Goal: Task Accomplishment & Management: Complete application form

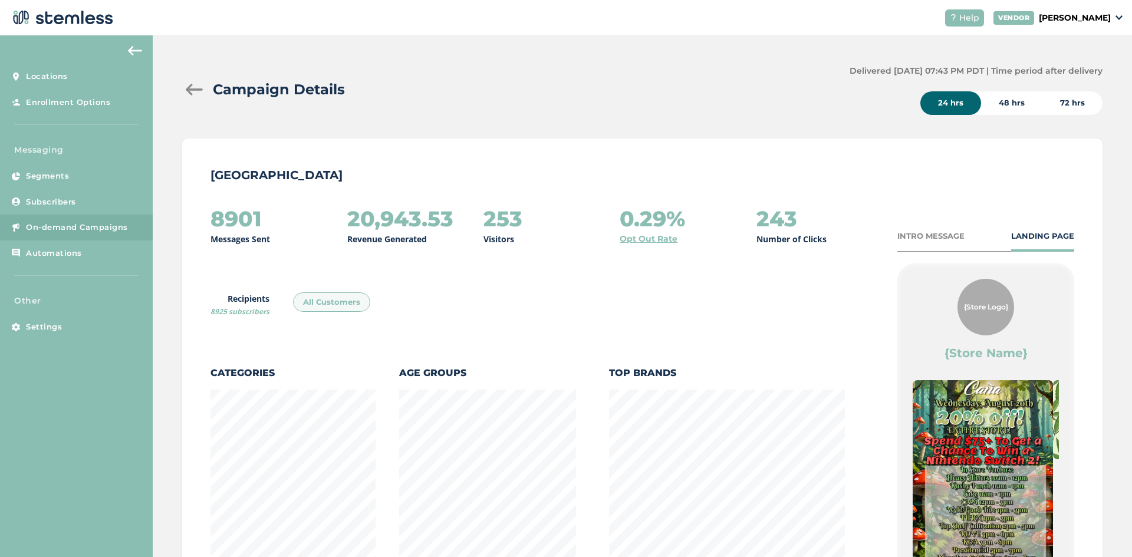
scroll to position [669, 914]
click at [48, 203] on span "Subscribers" at bounding box center [51, 202] width 50 height 12
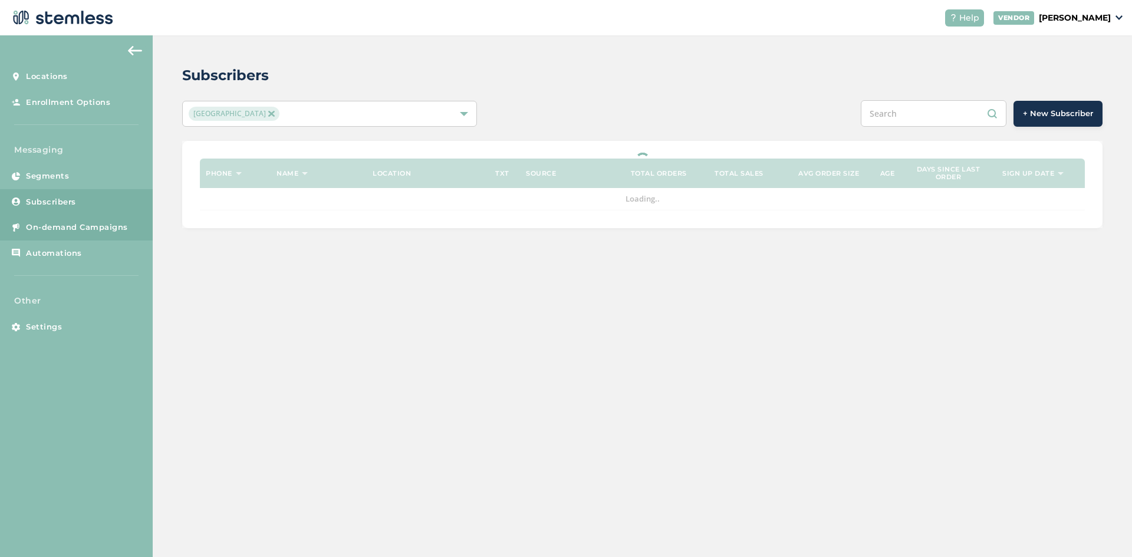
click at [60, 228] on span "On-demand Campaigns" at bounding box center [77, 228] width 102 height 12
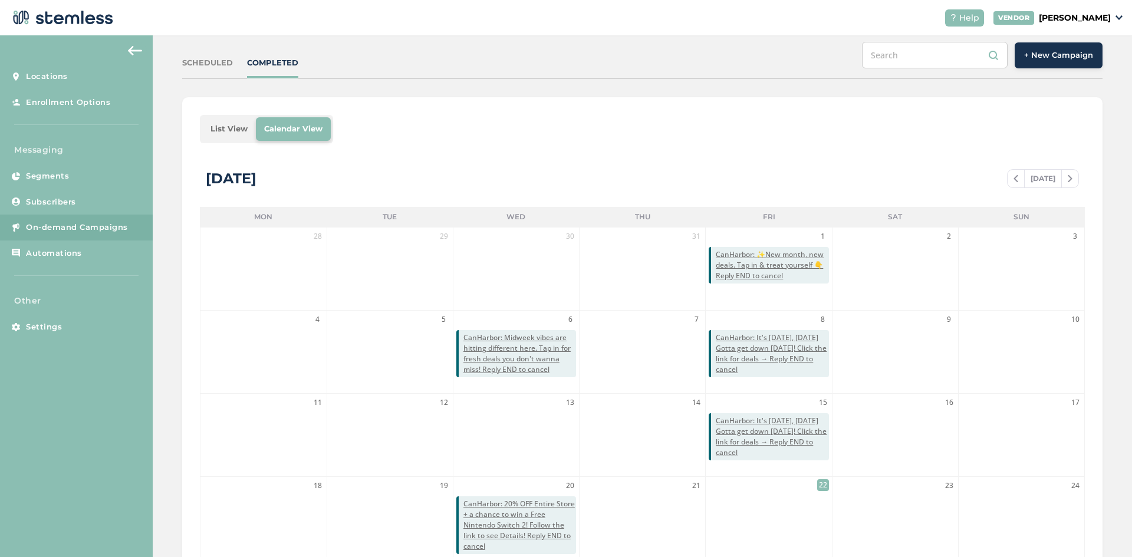
scroll to position [241, 0]
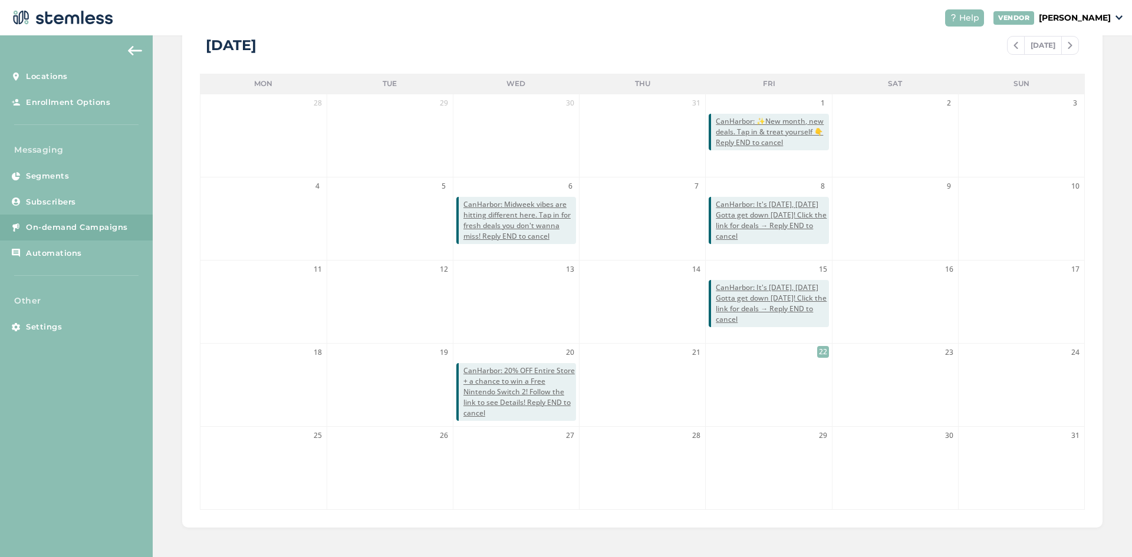
click at [798, 381] on li "22" at bounding box center [769, 385] width 126 height 83
click at [53, 331] on span "Settings" at bounding box center [44, 327] width 36 height 12
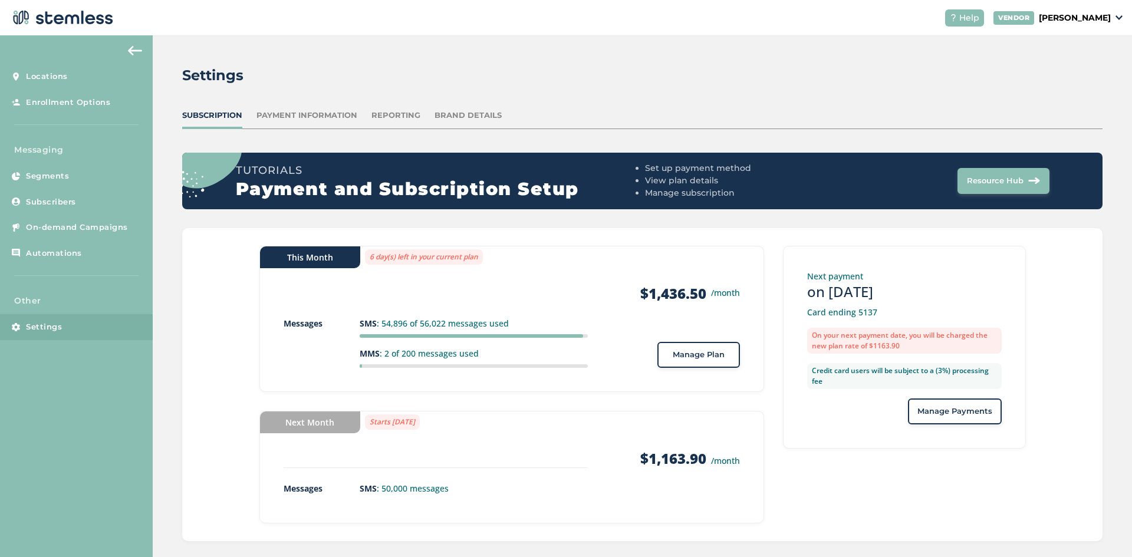
click at [685, 358] on span "Manage Plan" at bounding box center [699, 355] width 52 height 12
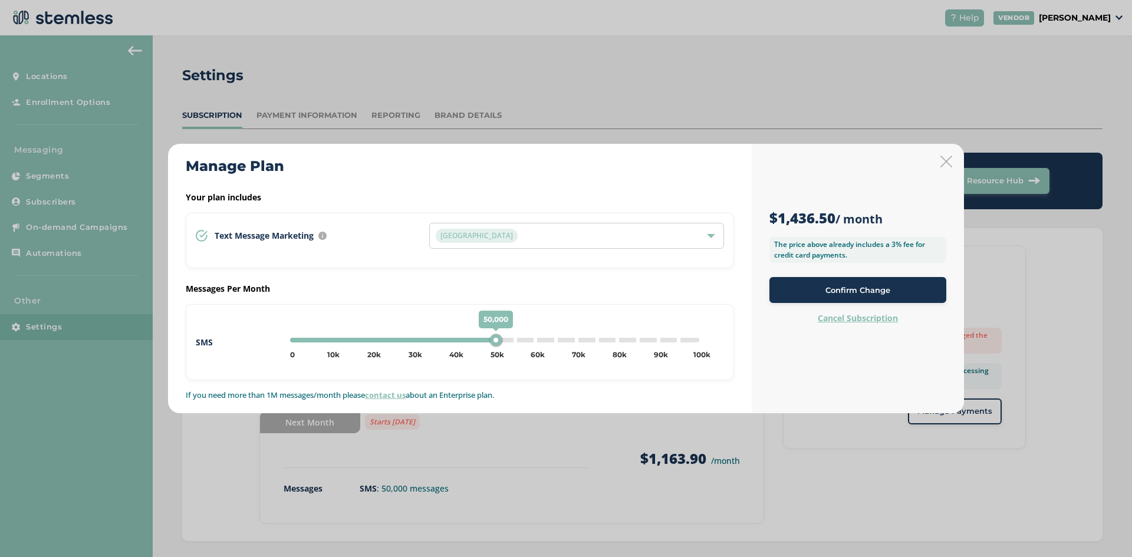
click at [952, 164] on div "$1,436.50 / month The price above already includes a 3% fee for credit card pay…" at bounding box center [858, 278] width 212 height 269
click at [946, 164] on icon at bounding box center [946, 162] width 12 height 12
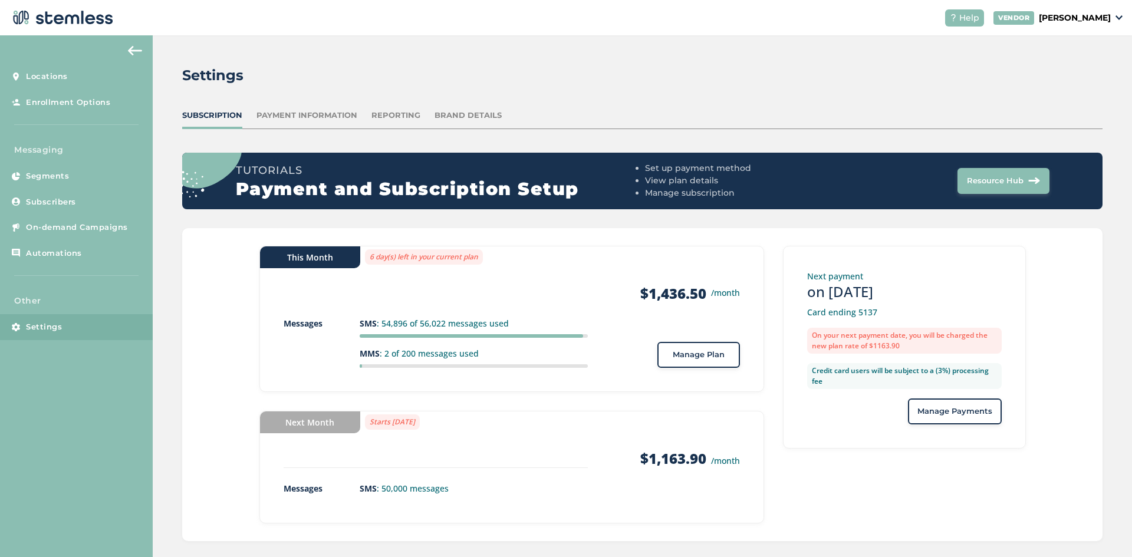
click at [684, 350] on span "Manage Plan" at bounding box center [699, 355] width 52 height 12
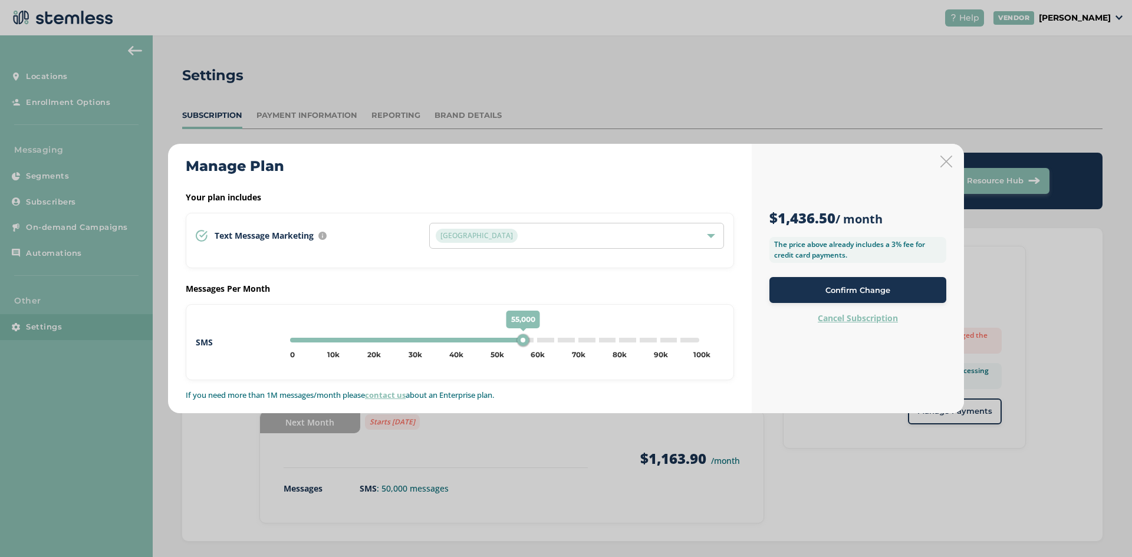
type input "60000"
drag, startPoint x: 495, startPoint y: 344, endPoint x: 533, endPoint y: 345, distance: 37.7
click at [533, 345] on div "60,000" at bounding box center [534, 340] width 12 height 12
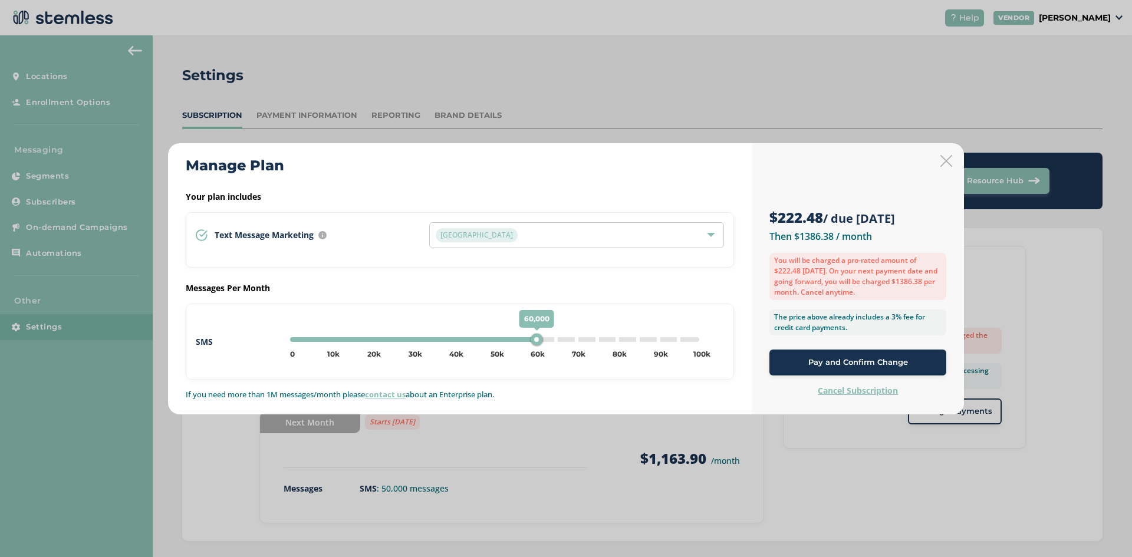
click at [824, 363] on span "Pay and Confirm Change" at bounding box center [858, 363] width 100 height 12
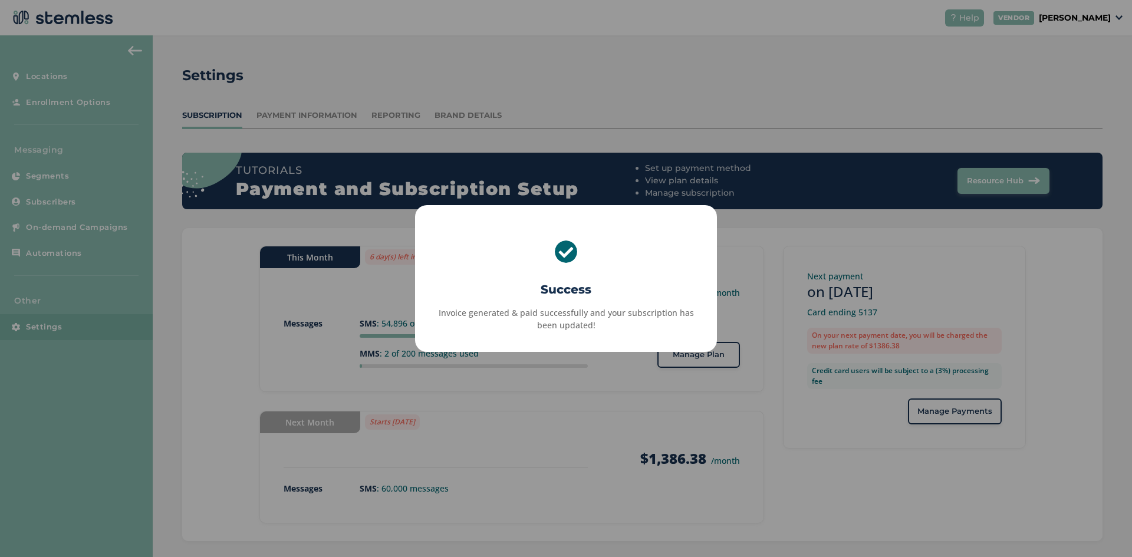
click at [554, 409] on div "× Success Invoice generated & paid successfully and your subscription has been …" at bounding box center [566, 278] width 1132 height 557
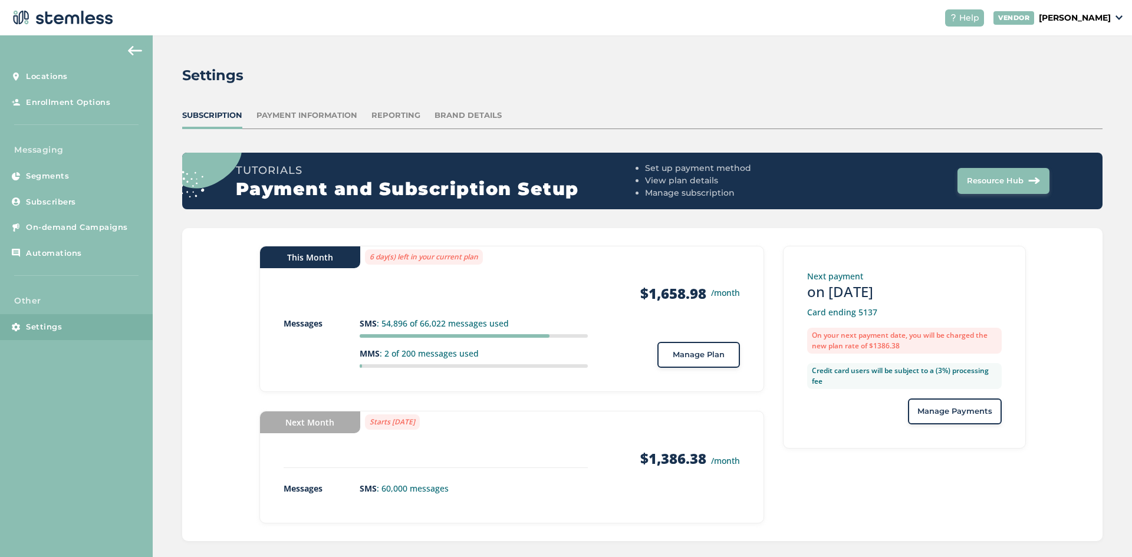
click at [673, 354] on span "Manage Plan" at bounding box center [699, 355] width 52 height 12
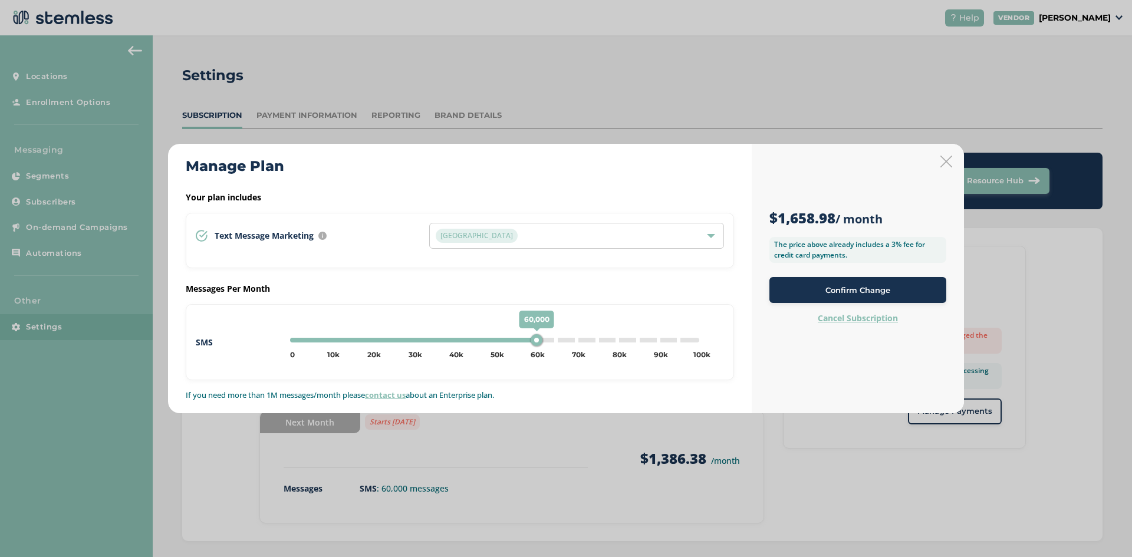
type input "0"
drag, startPoint x: 535, startPoint y: 341, endPoint x: 239, endPoint y: 350, distance: 296.7
click at [239, 350] on div "SMS 0 0 5k 10k 15k 20k 25k 30k 35k 40k 45k 50k 55k 60k 65k 70k 75k 80k 85k 90k …" at bounding box center [460, 342] width 528 height 28
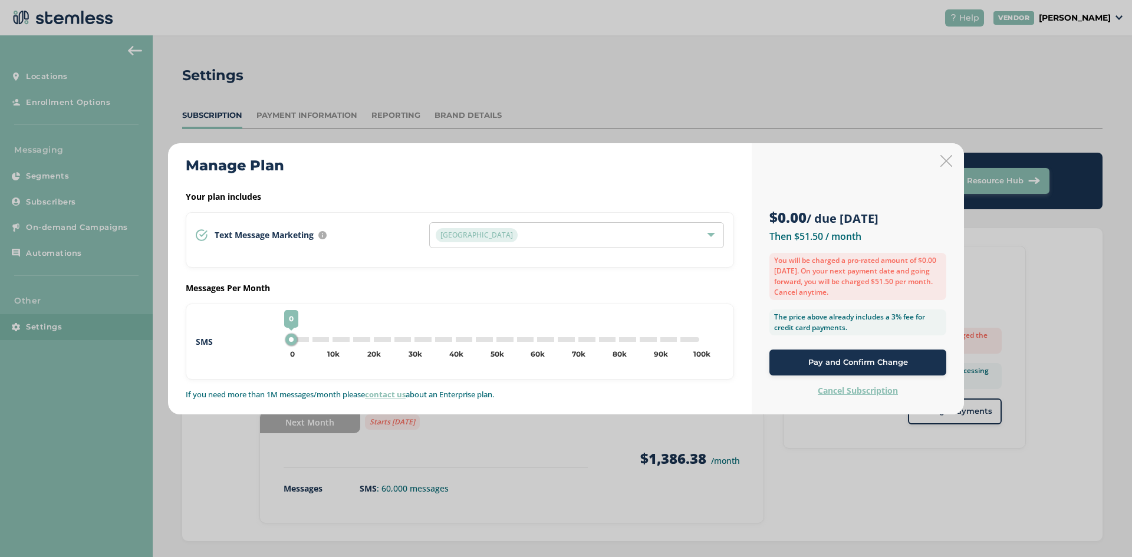
click at [858, 361] on span "Pay and Confirm Change" at bounding box center [858, 363] width 100 height 12
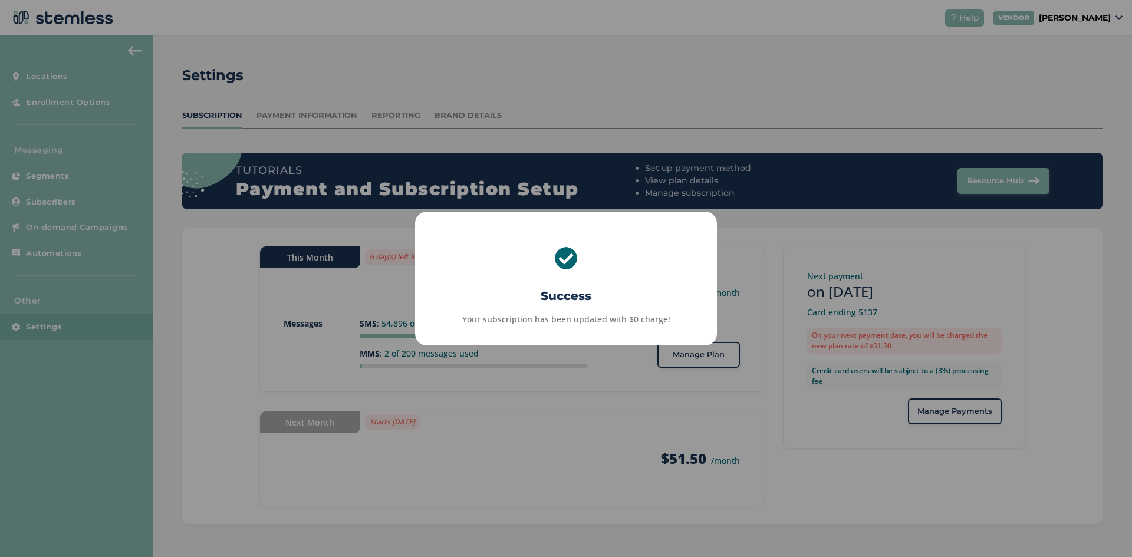
click at [747, 242] on div "× Success Your subscription has been updated with $0 charge! OK No Cancel" at bounding box center [566, 278] width 1132 height 557
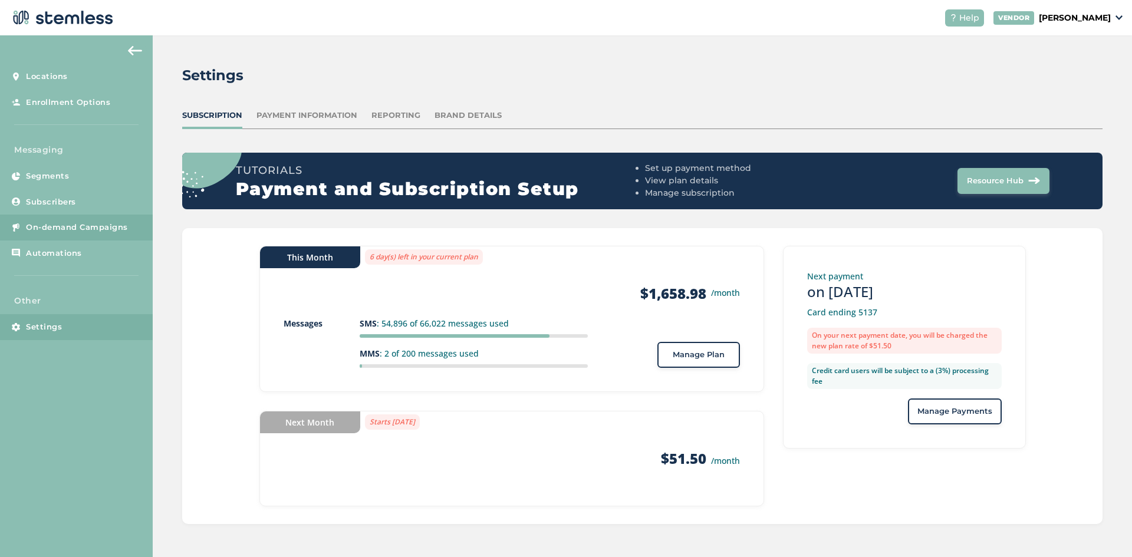
click at [57, 223] on span "On-demand Campaigns" at bounding box center [77, 228] width 102 height 12
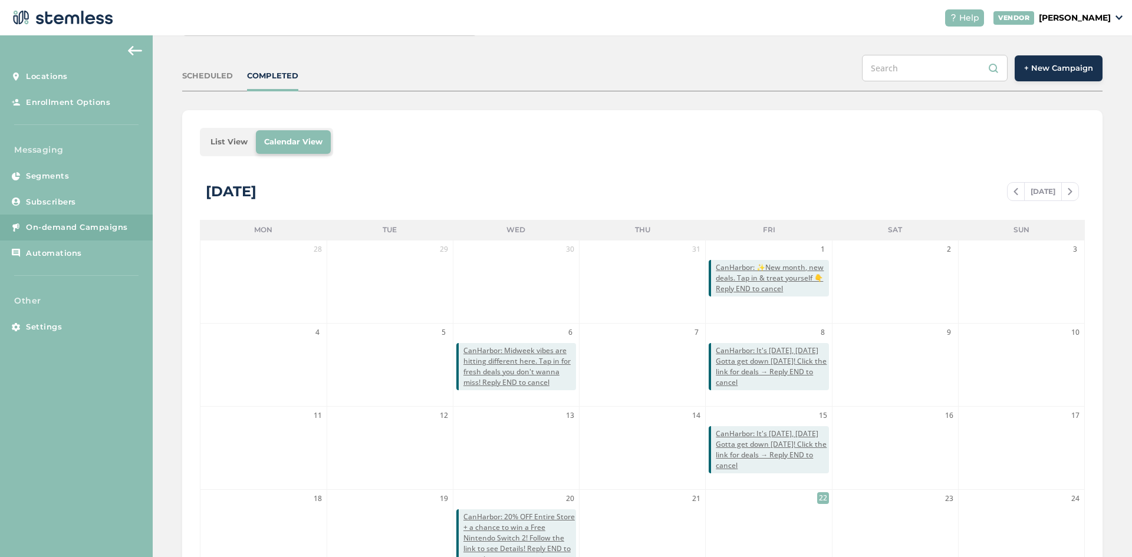
scroll to position [241, 0]
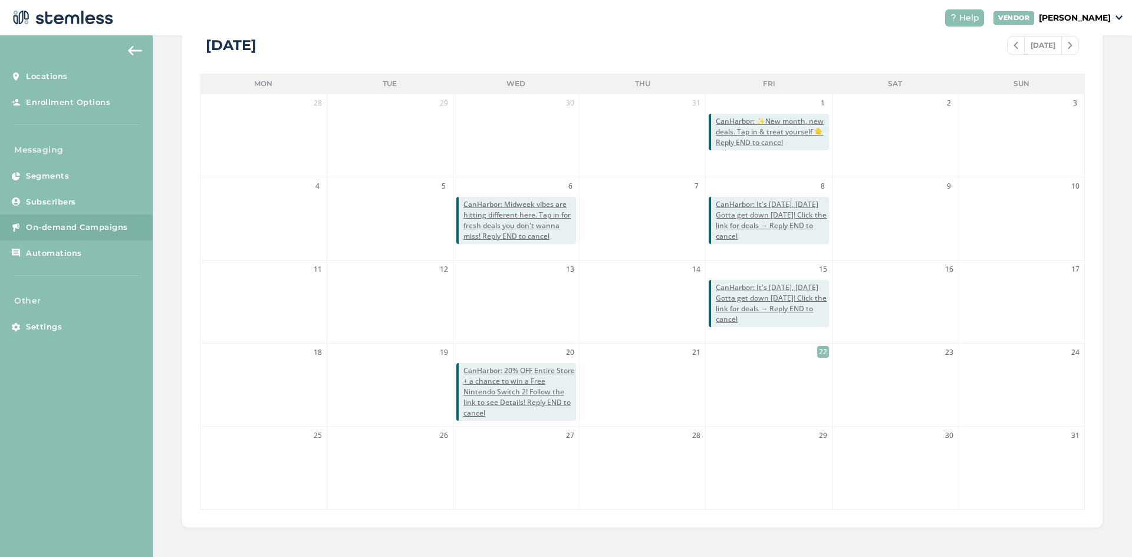
click at [786, 369] on li "22" at bounding box center [769, 385] width 126 height 83
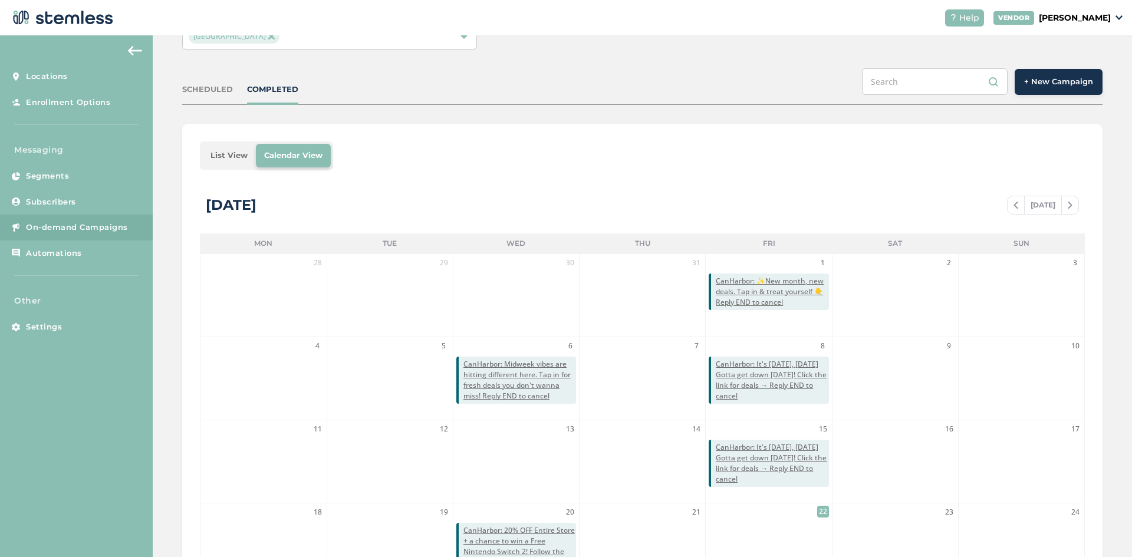
scroll to position [0, 0]
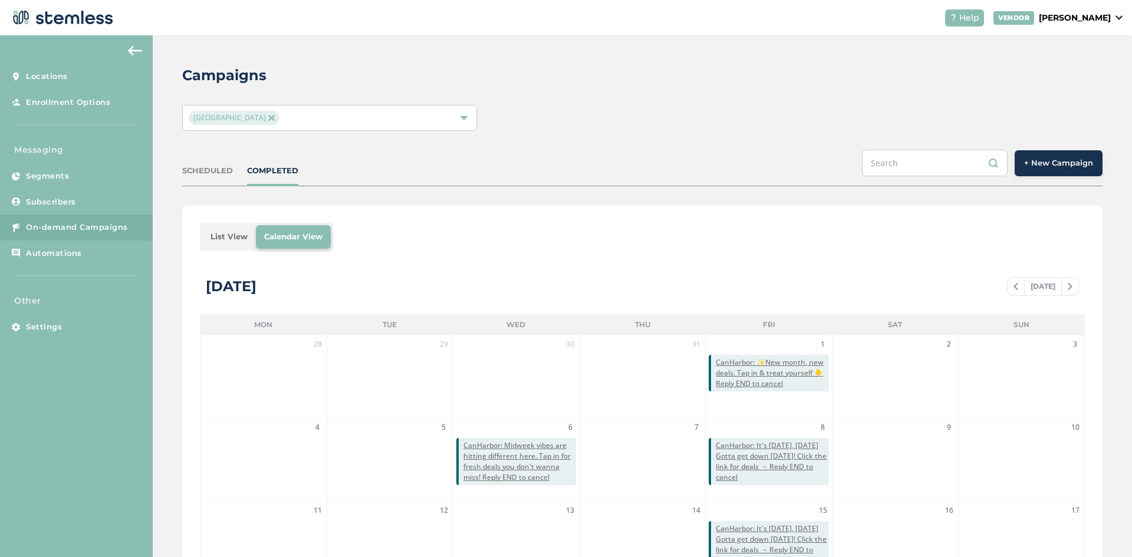
click at [1077, 163] on span "+ New Campaign" at bounding box center [1058, 163] width 69 height 12
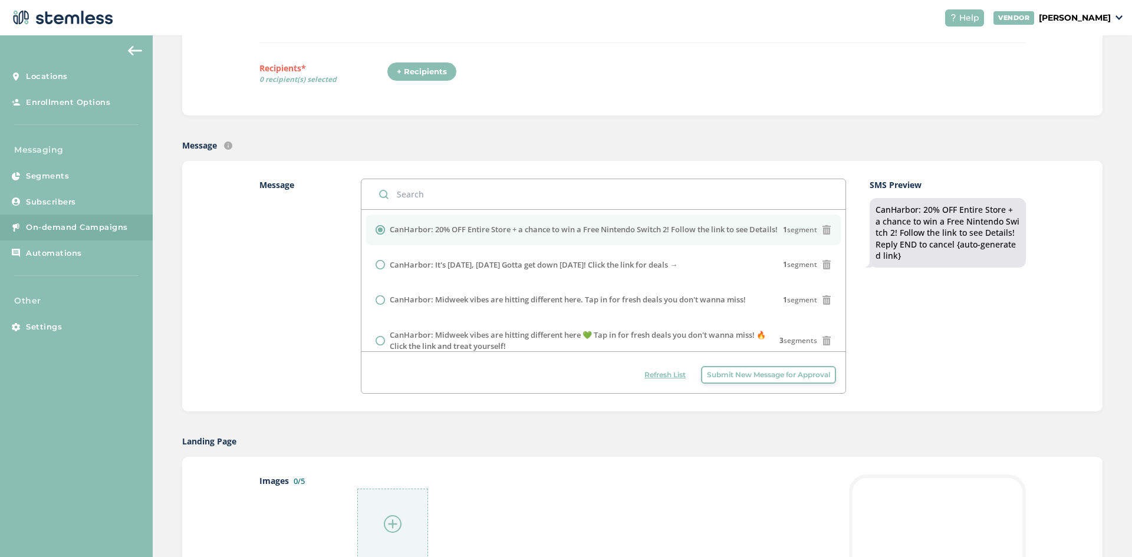
click at [292, 265] on label "Message" at bounding box center [298, 286] width 78 height 215
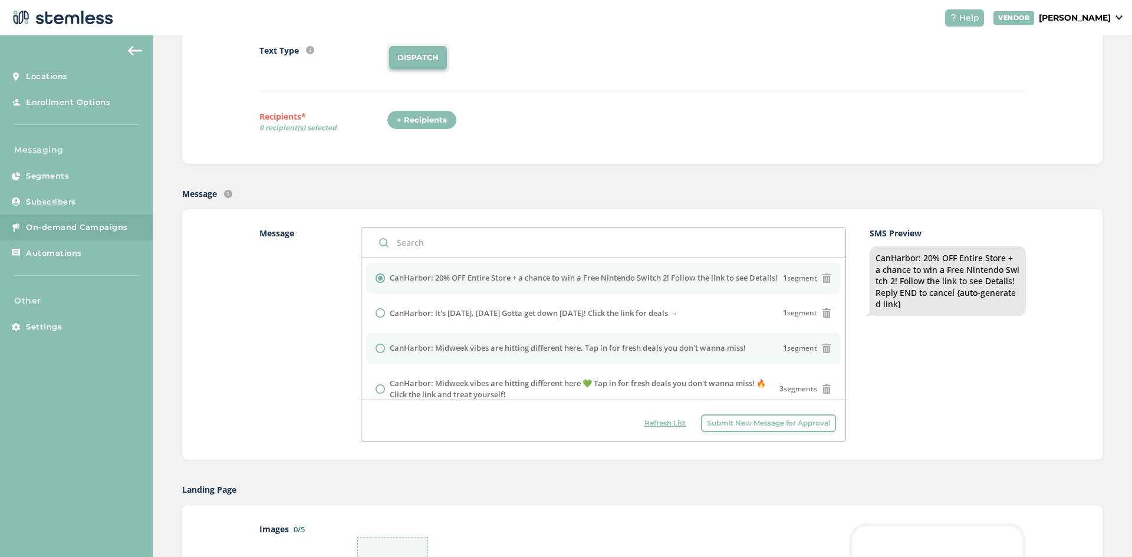
scroll to position [118, 0]
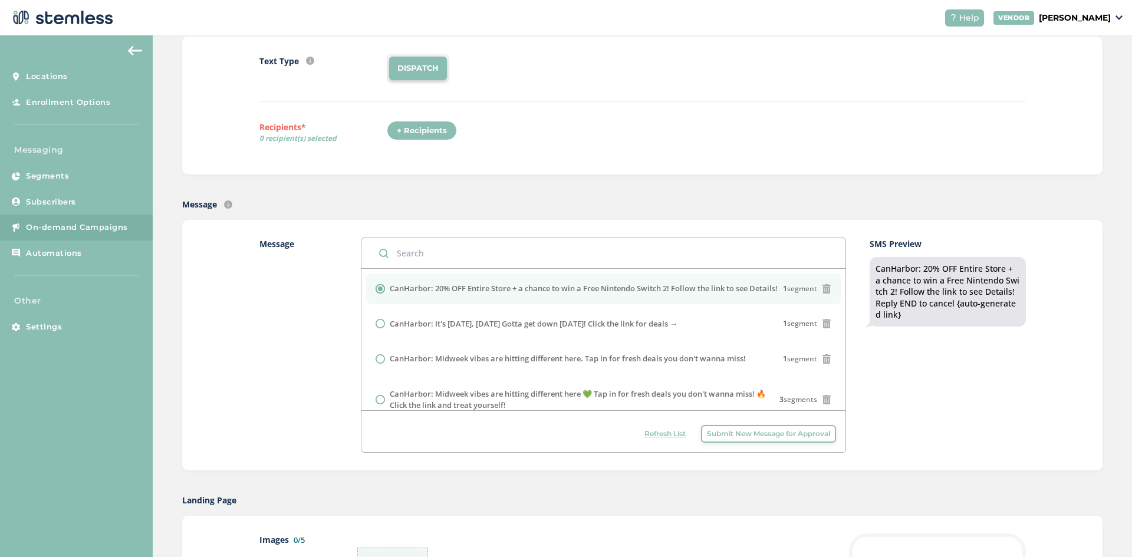
click at [756, 438] on span "Submit New Message for Approval" at bounding box center [768, 434] width 123 height 11
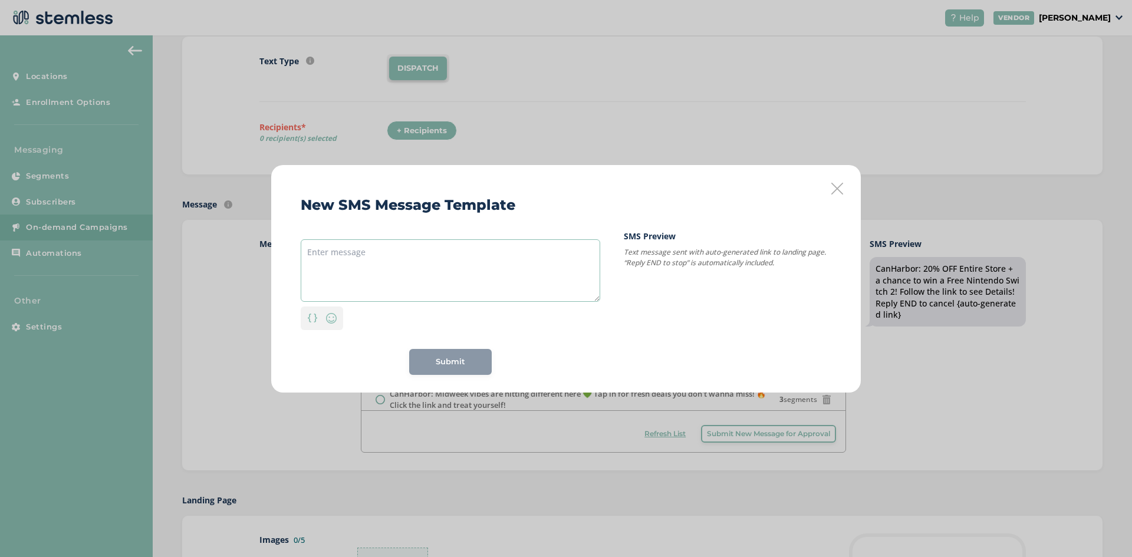
click at [445, 265] on textarea at bounding box center [451, 270] width 300 height 63
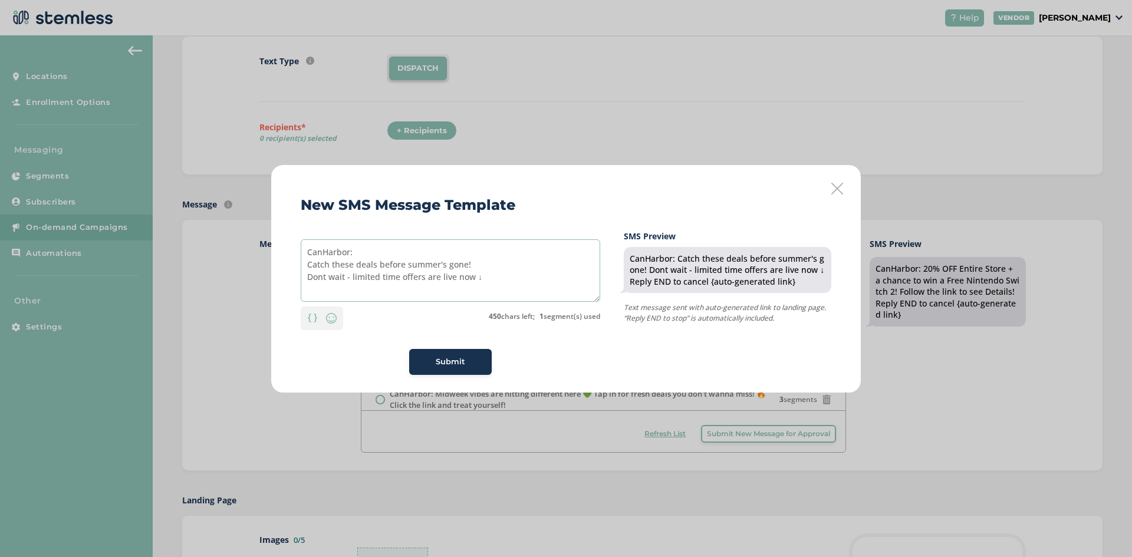
type textarea "CanHarbor: Catch these deals before summer's gone! Dont wait - limited time off…"
click at [446, 361] on span "Submit" at bounding box center [450, 362] width 29 height 12
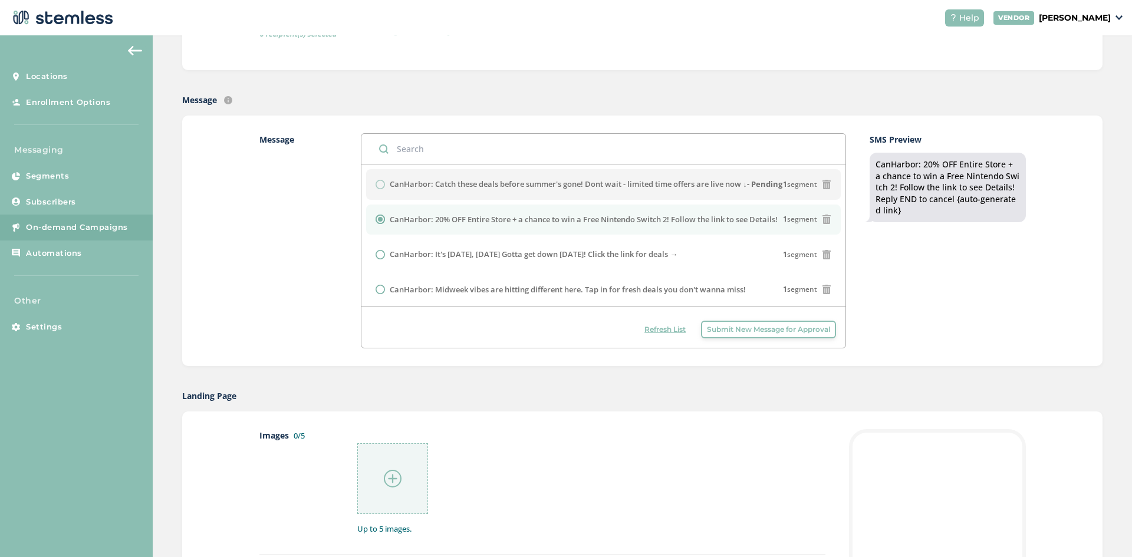
scroll to position [236, 0]
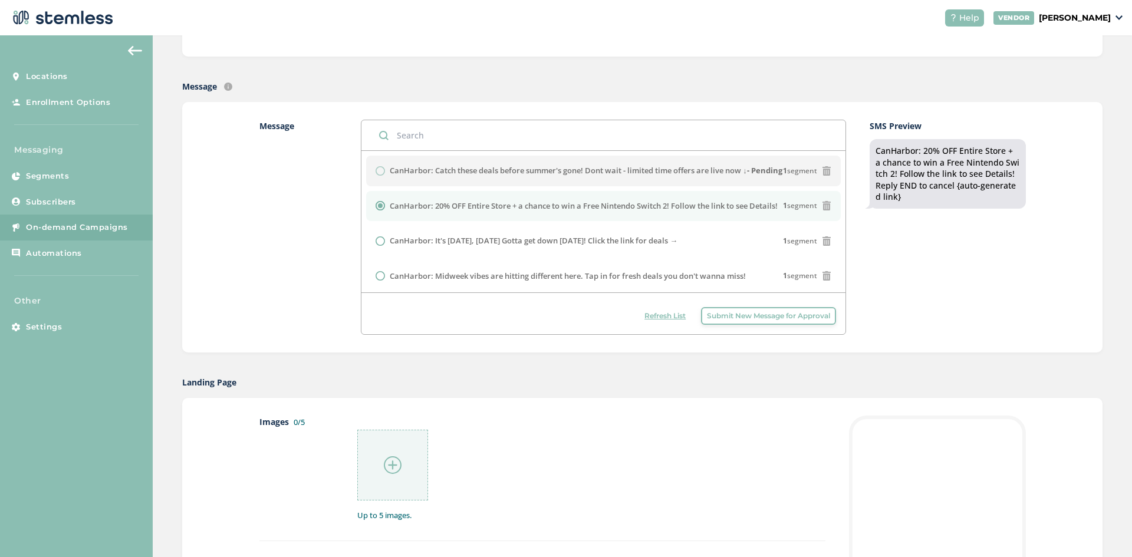
click at [656, 312] on span "Refresh List" at bounding box center [664, 316] width 41 height 11
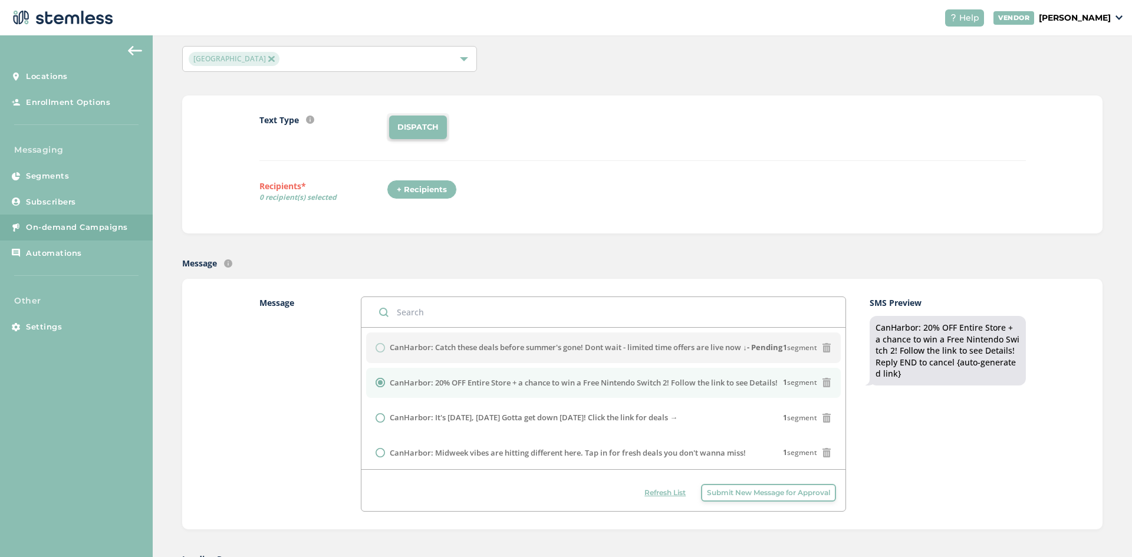
click at [644, 496] on span "Refresh List" at bounding box center [664, 493] width 41 height 11
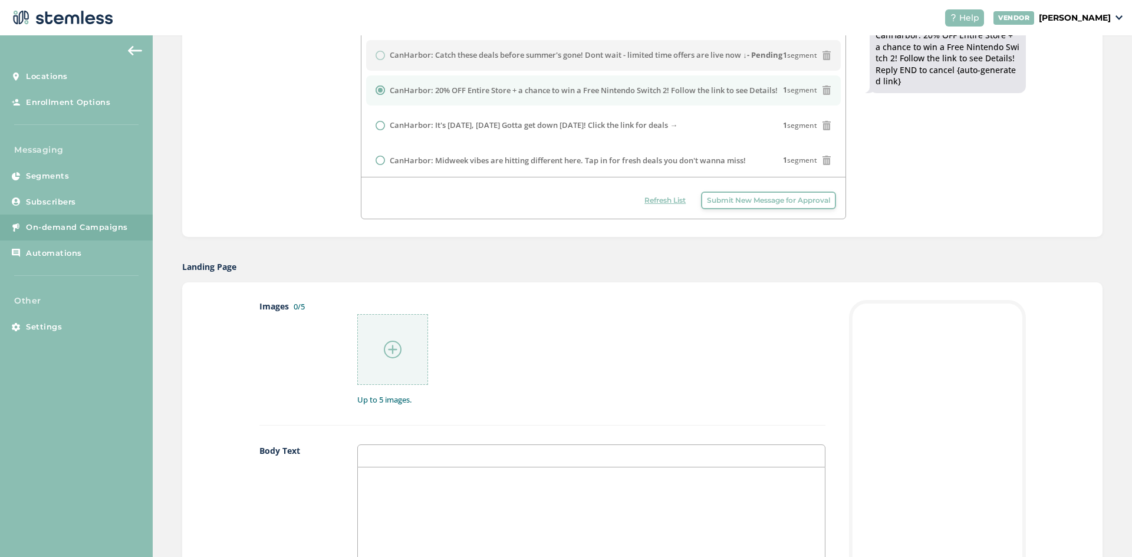
scroll to position [354, 0]
click at [667, 194] on span "Refresh List" at bounding box center [664, 198] width 41 height 11
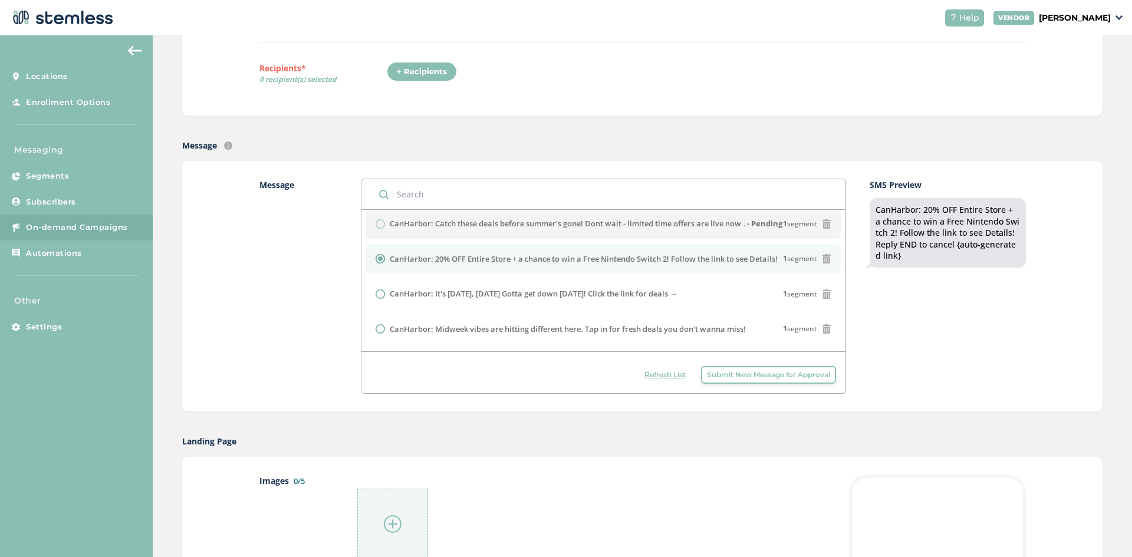
scroll to position [0, 0]
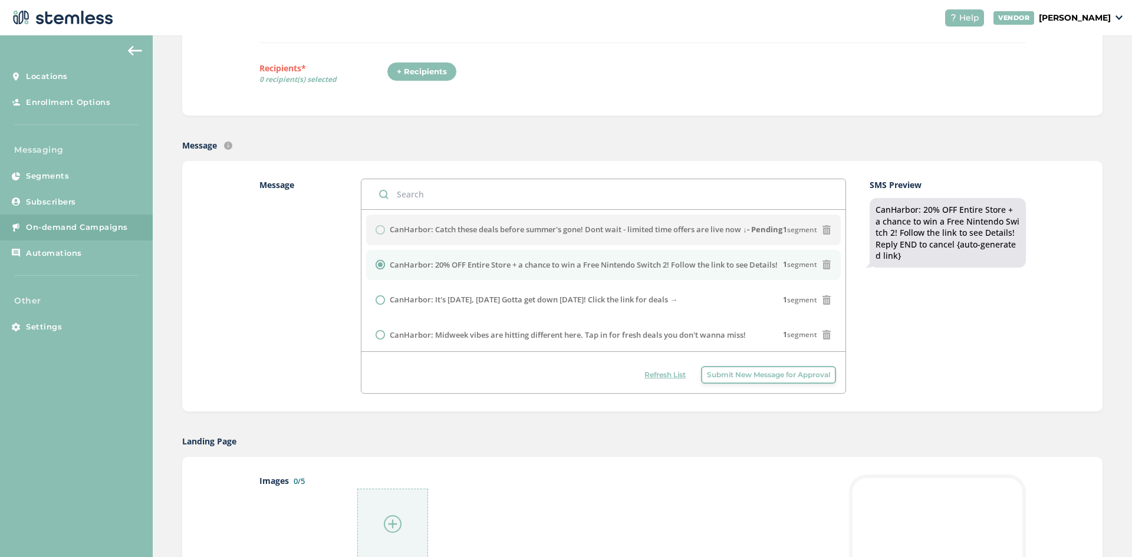
drag, startPoint x: 486, startPoint y: 438, endPoint x: 482, endPoint y: 426, distance: 12.3
click at [486, 438] on div "Landing Page" at bounding box center [642, 441] width 920 height 12
click at [655, 375] on span "Refresh List" at bounding box center [664, 375] width 41 height 11
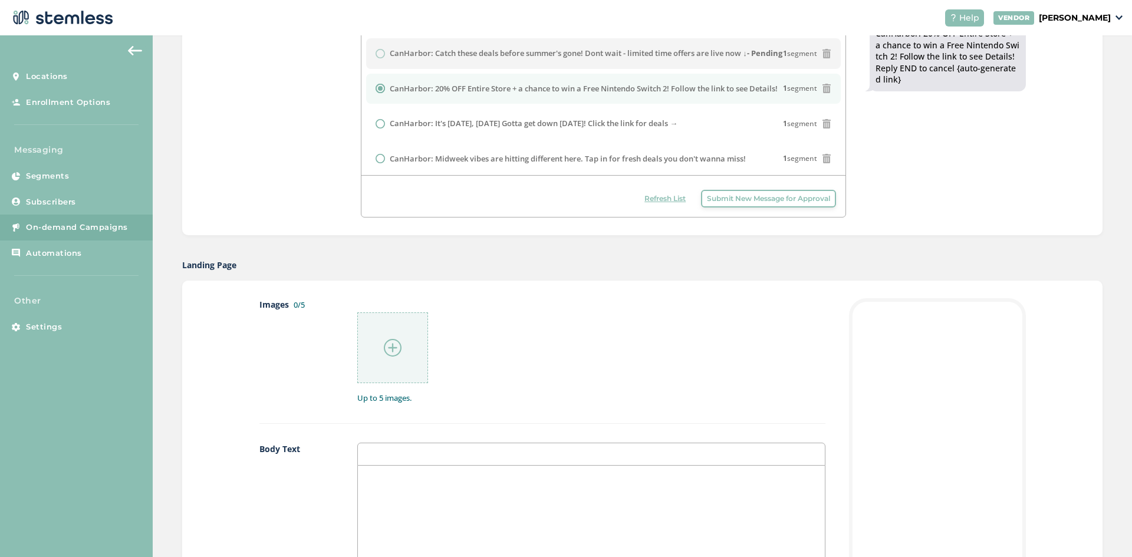
scroll to position [354, 0]
click at [386, 348] on img at bounding box center [393, 347] width 18 height 18
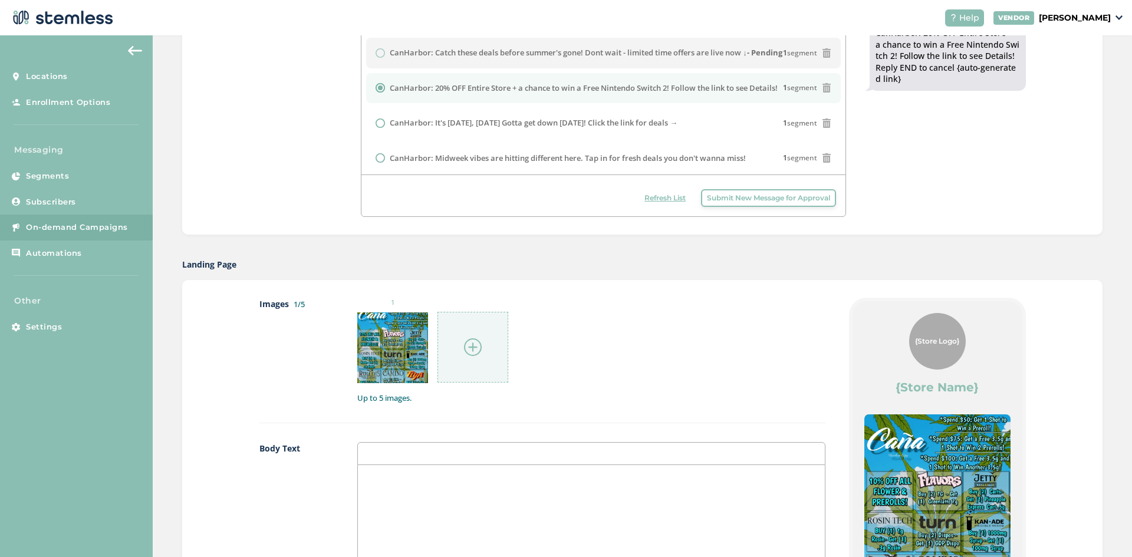
click at [467, 334] on div at bounding box center [473, 347] width 71 height 71
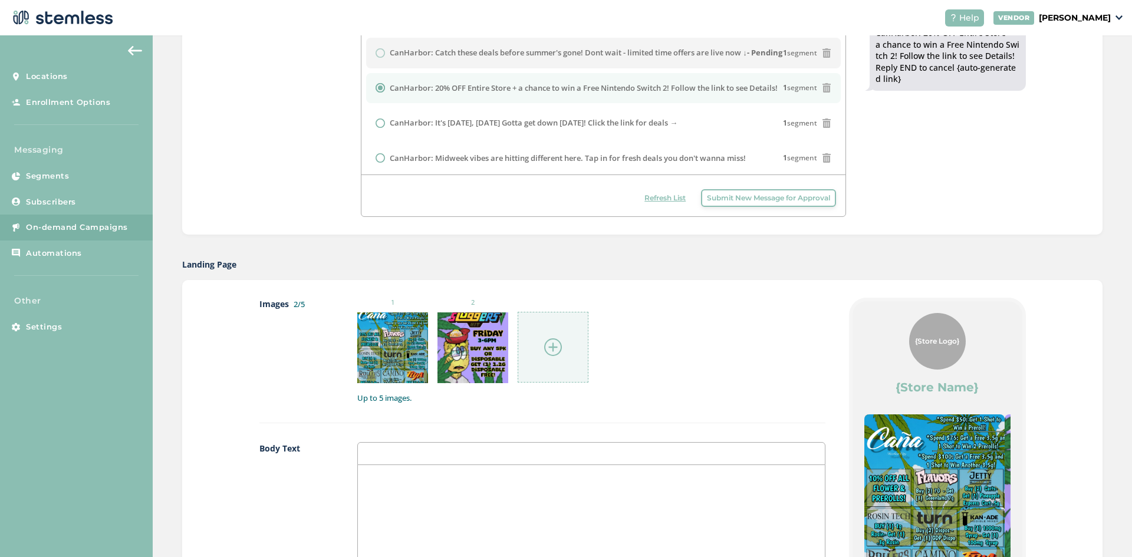
click at [550, 342] on img at bounding box center [553, 347] width 18 height 18
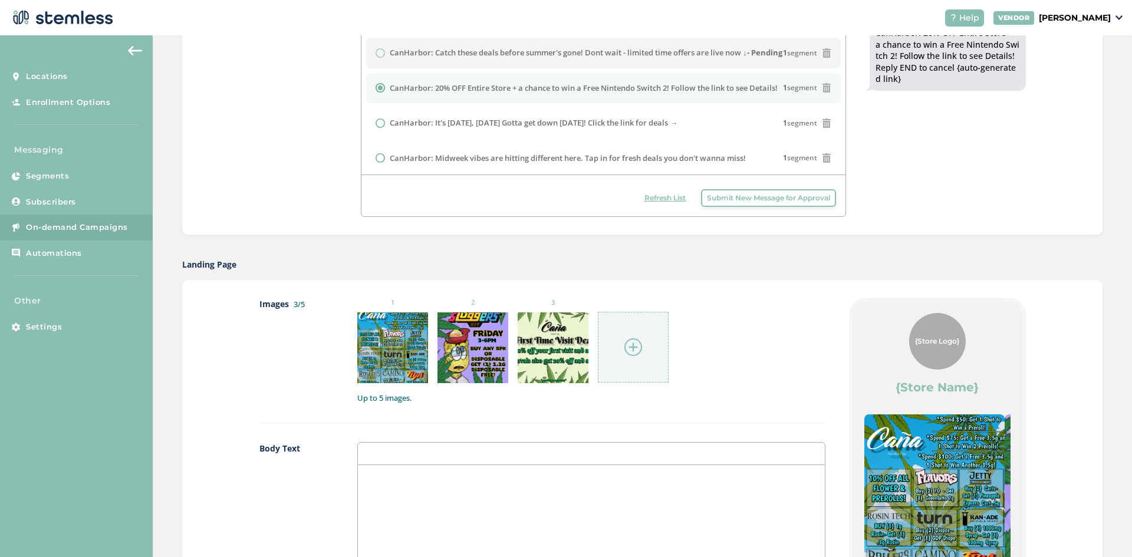
click at [623, 333] on div at bounding box center [633, 347] width 71 height 71
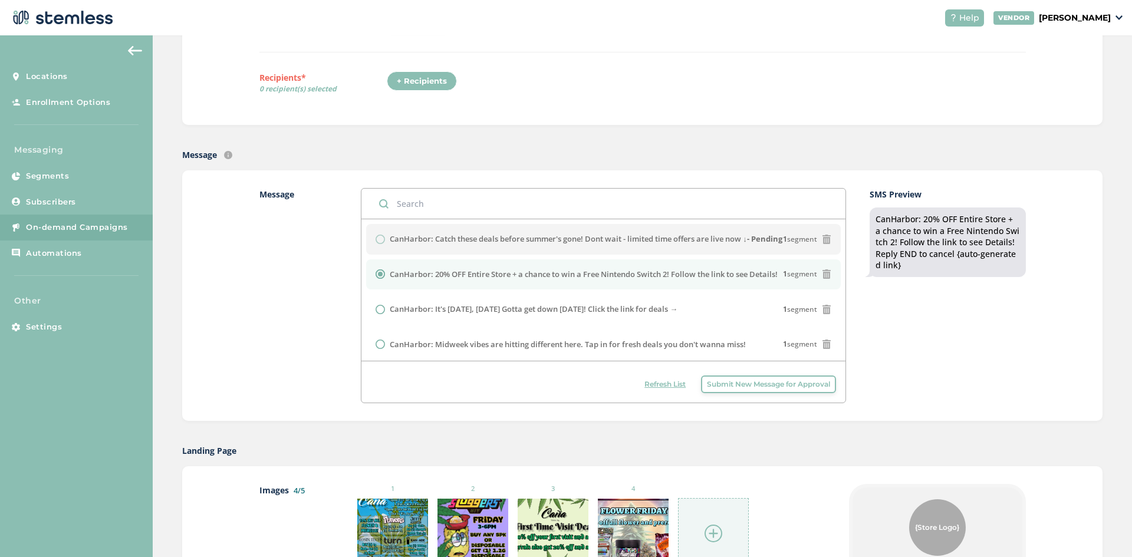
scroll to position [236, 0]
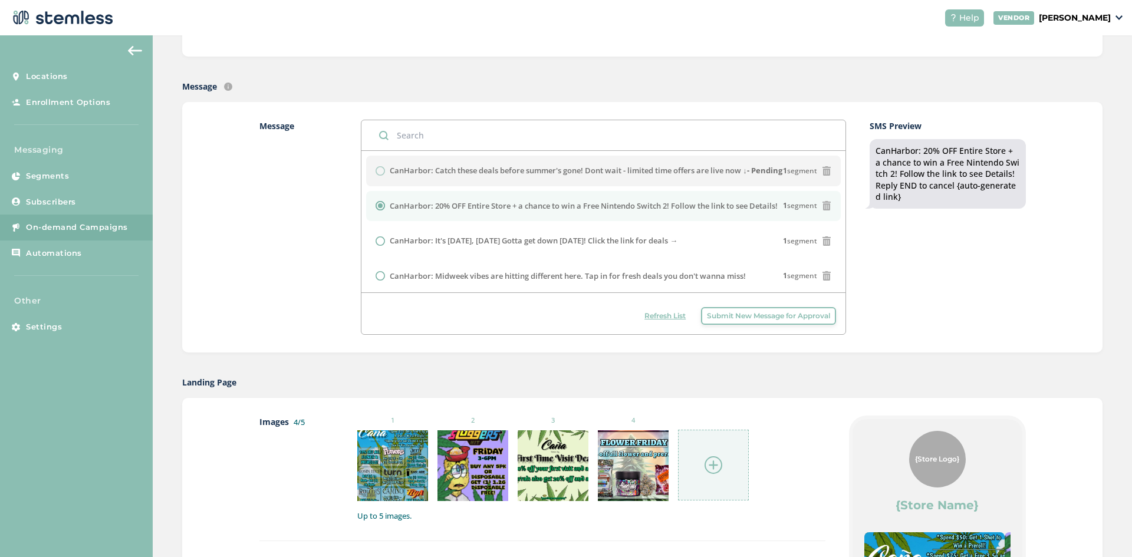
click at [670, 315] on span "Refresh List" at bounding box center [664, 316] width 41 height 11
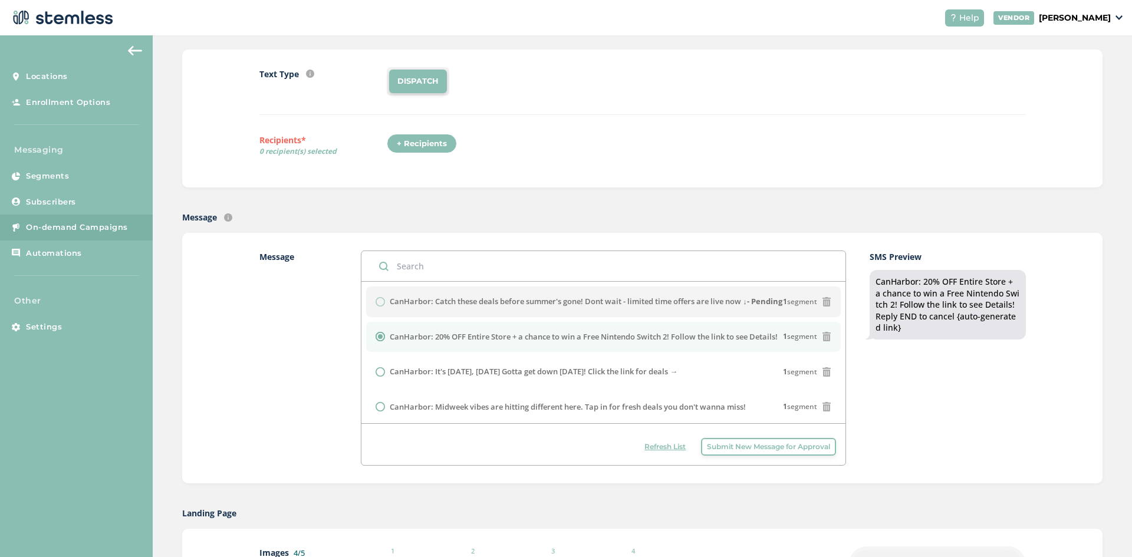
scroll to position [59, 0]
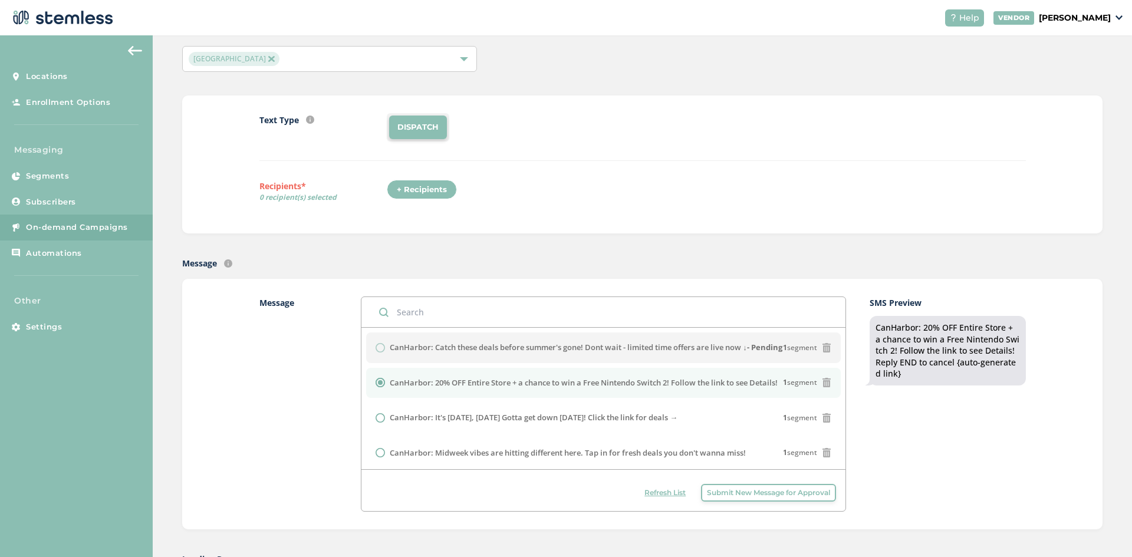
click at [404, 182] on div "+ Recipients" at bounding box center [422, 190] width 70 height 20
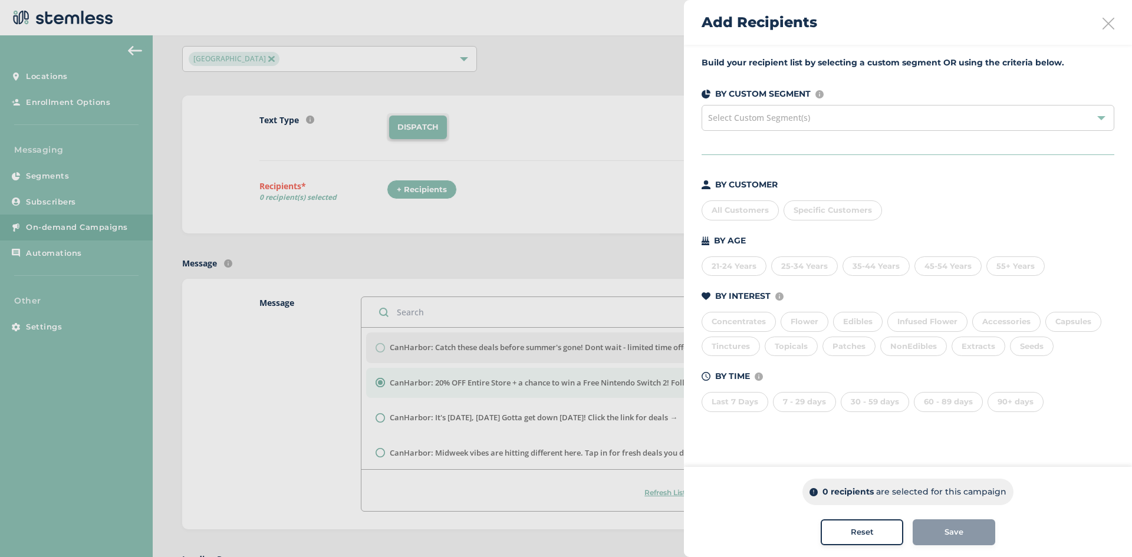
click at [741, 205] on div "All Customers" at bounding box center [740, 210] width 77 height 20
click at [958, 535] on span "Save" at bounding box center [954, 533] width 19 height 12
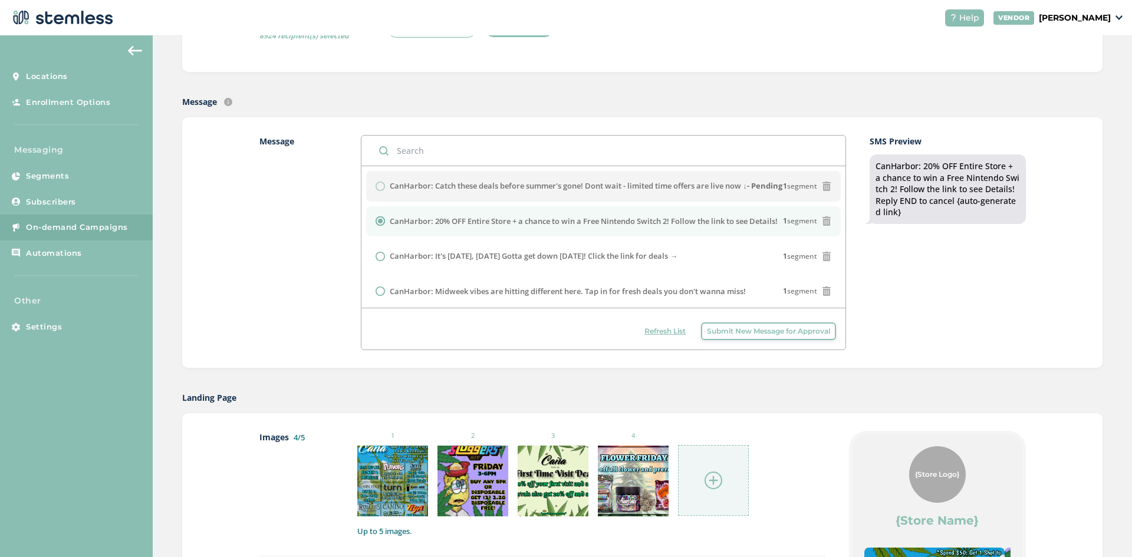
scroll to position [236, 0]
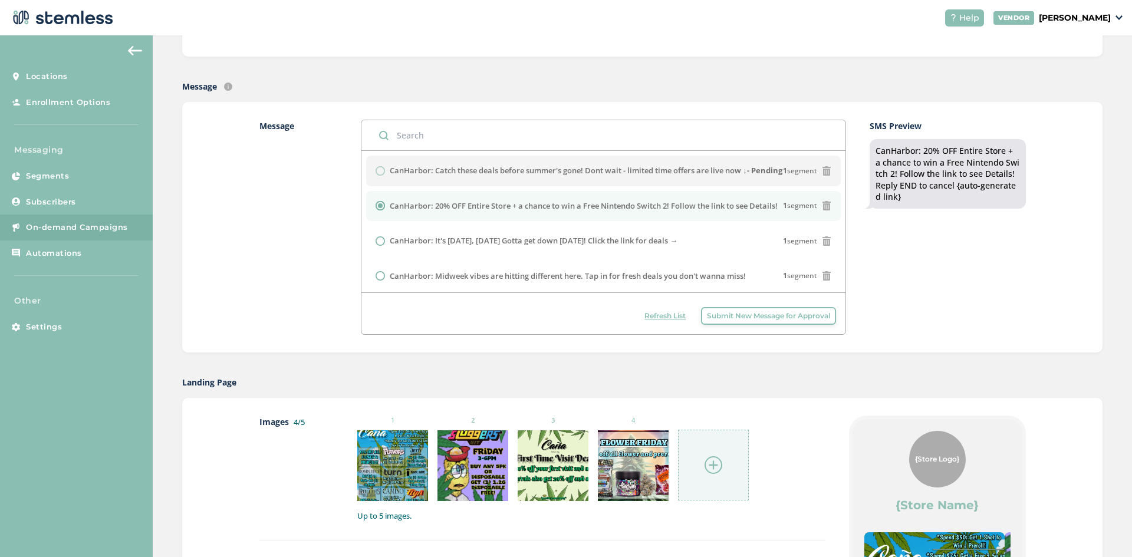
click at [663, 313] on span "Refresh List" at bounding box center [664, 316] width 41 height 11
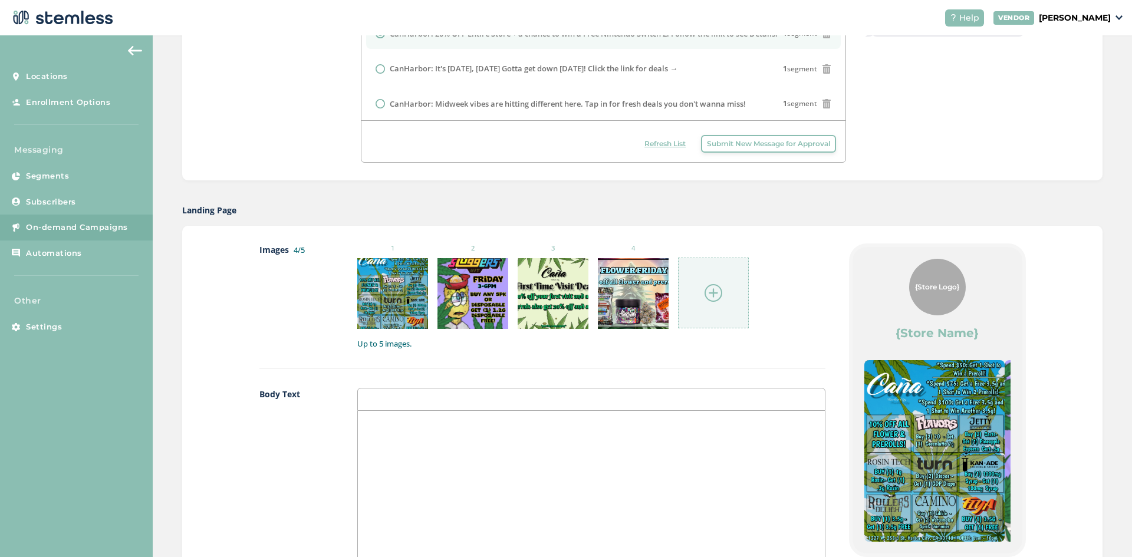
scroll to position [649, 0]
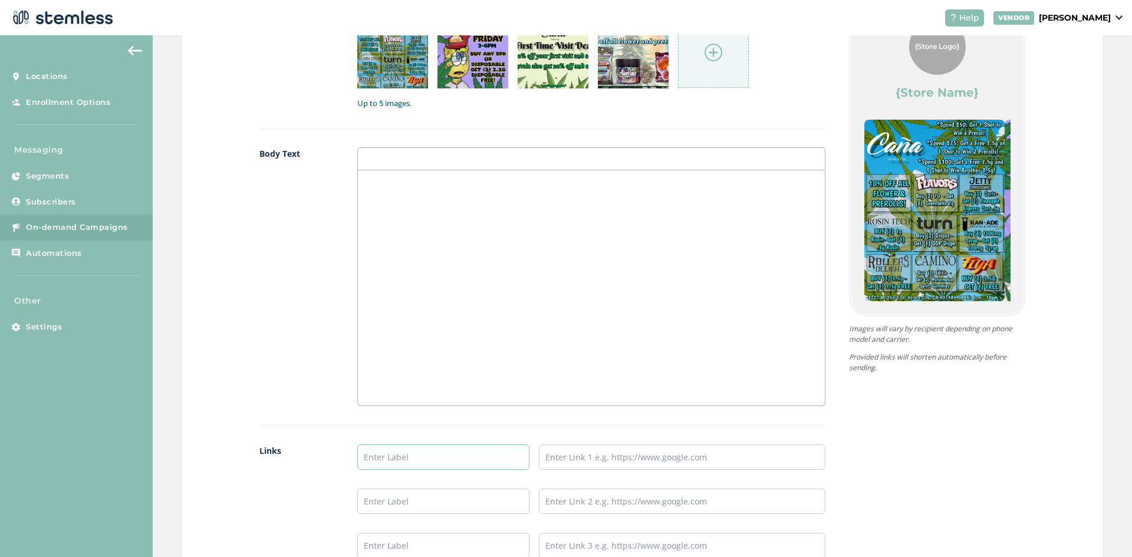
click at [406, 459] on input "text" at bounding box center [443, 457] width 172 height 25
type input "Menu"
click at [587, 449] on input "text" at bounding box center [682, 457] width 287 height 25
type input "https://weedmaps.com/dispensaries/elevate-harbor-city"
click at [470, 497] on input "text" at bounding box center [443, 501] width 172 height 25
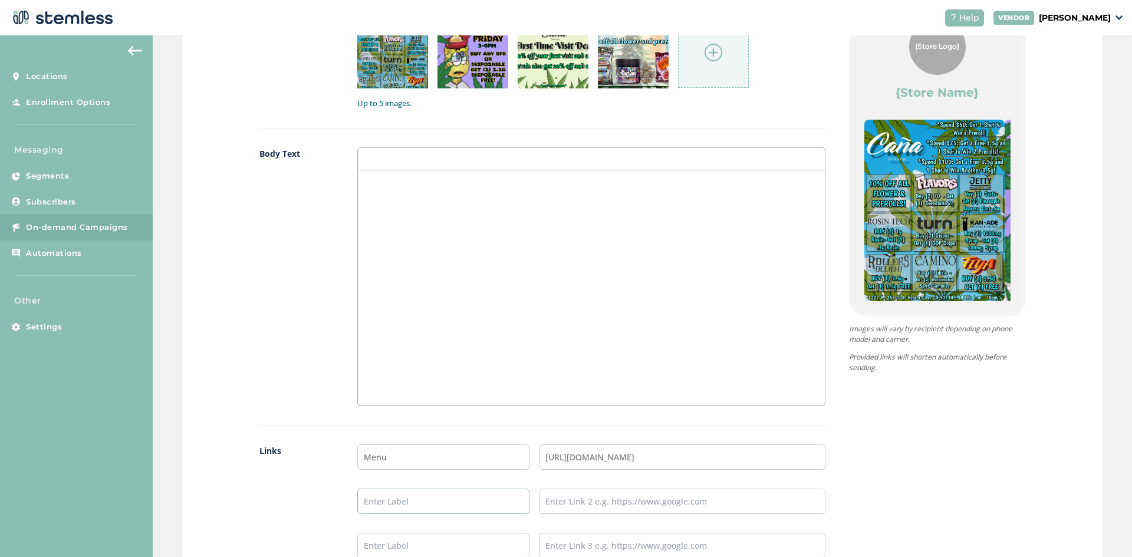
type input "Instagram"
click at [588, 508] on input "text" at bounding box center [682, 501] width 287 height 25
type input "https://www.instagram.com/originalcanaharbor/"
click at [463, 542] on input "text" at bounding box center [443, 545] width 172 height 25
type input "TikTok"
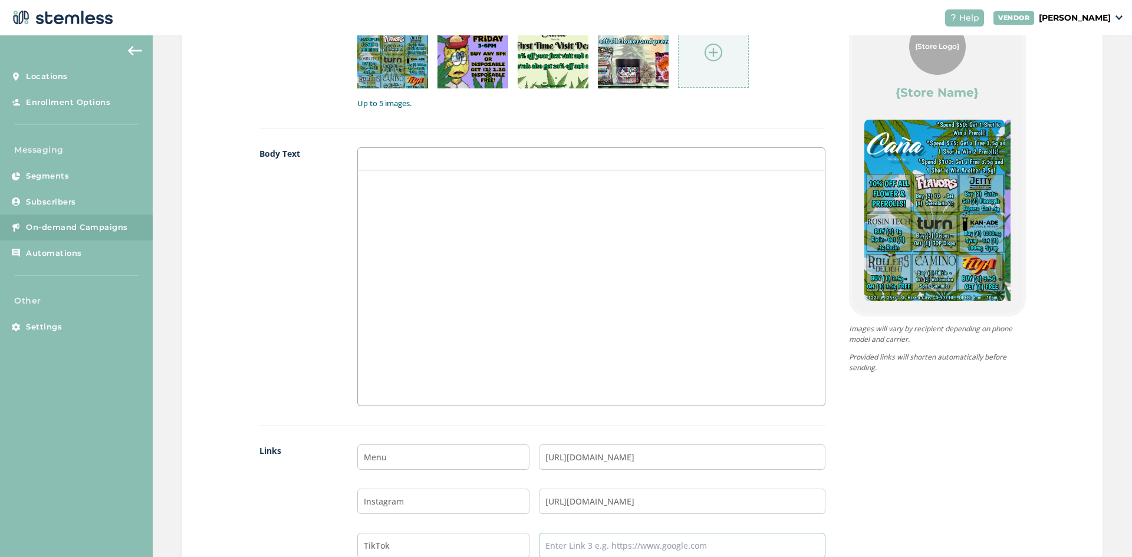
click at [570, 547] on input "text" at bounding box center [682, 545] width 287 height 25
type input "https://www.tiktok.com/@cana.harbor"
click at [271, 485] on label "Links" at bounding box center [296, 511] width 75 height 133
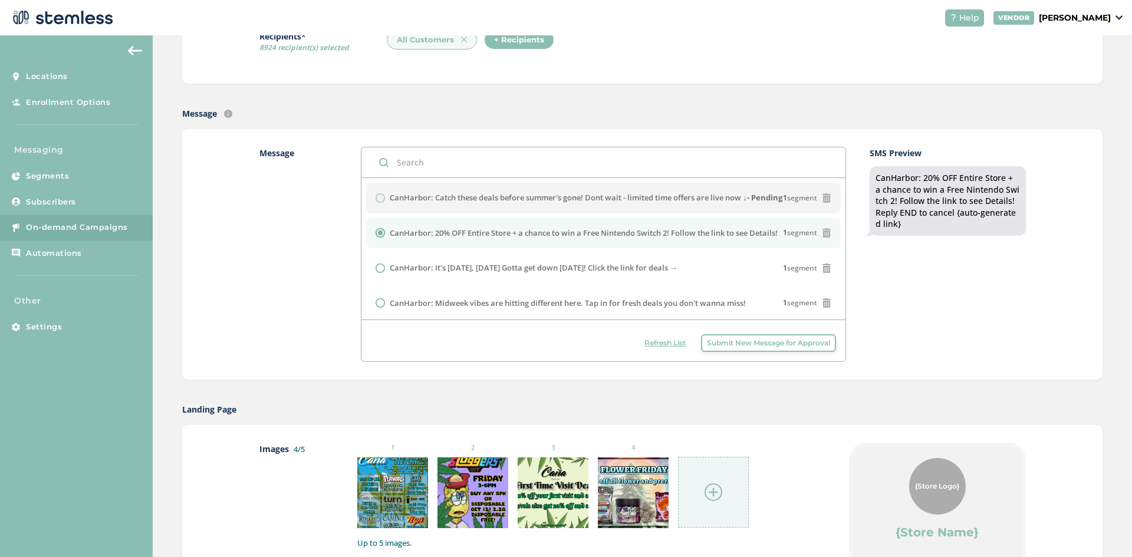
scroll to position [236, 0]
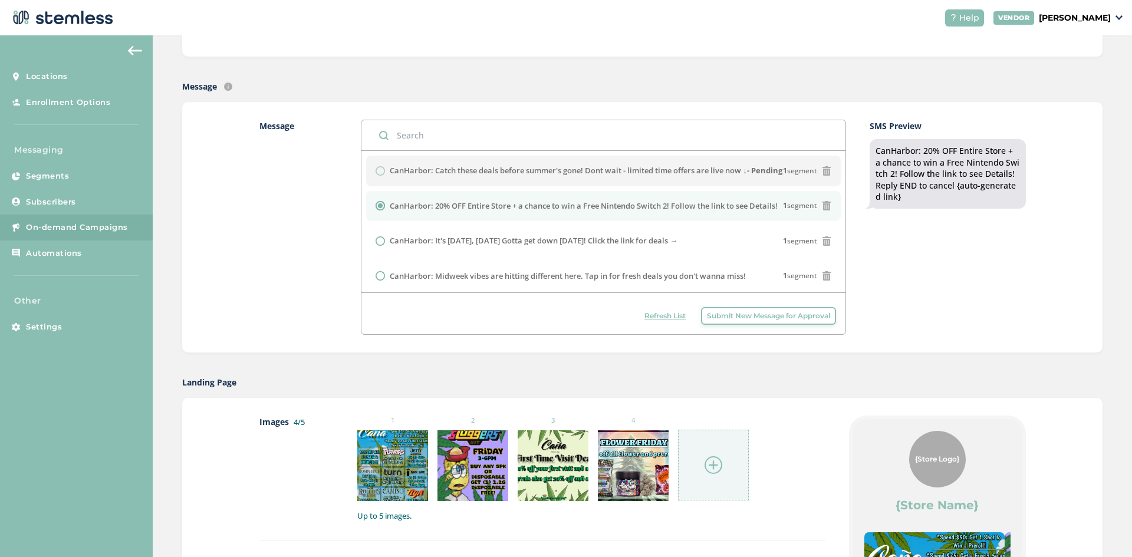
click at [650, 315] on span "Refresh List" at bounding box center [664, 316] width 41 height 11
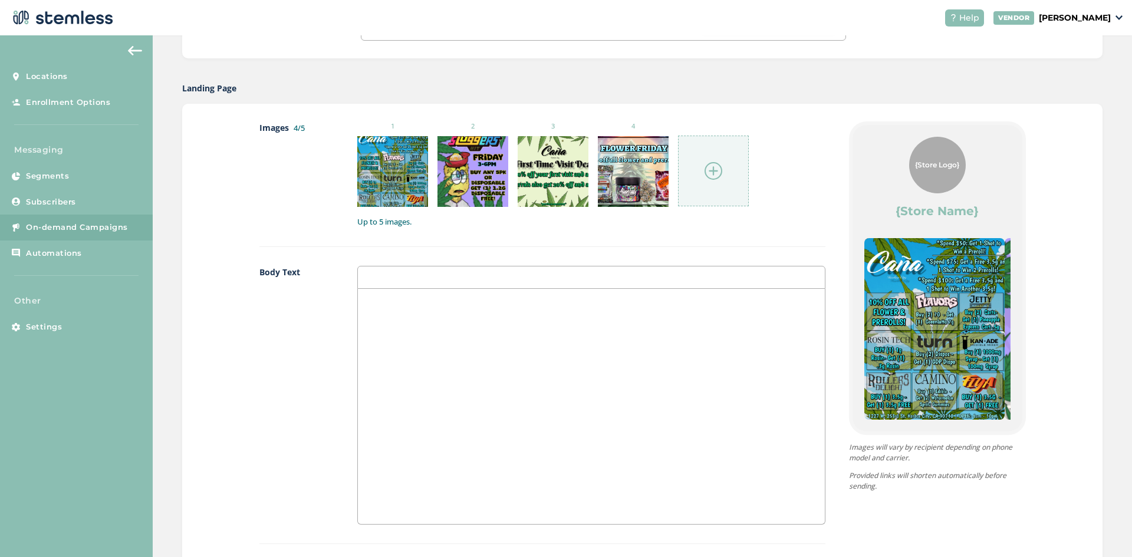
scroll to position [531, 0]
click at [443, 413] on div at bounding box center [591, 405] width 466 height 235
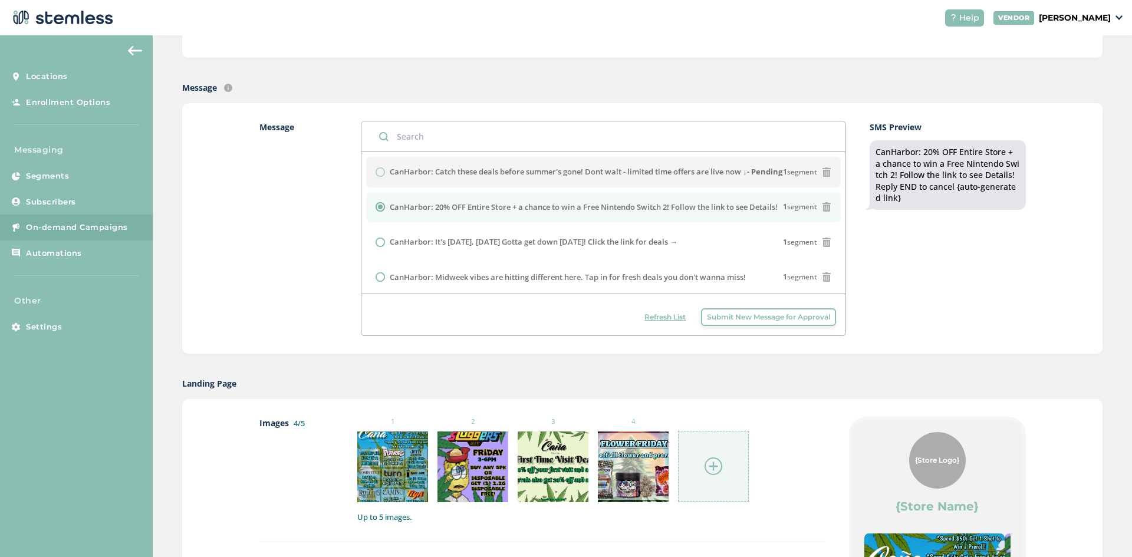
scroll to position [236, 0]
click at [653, 316] on span "Refresh List" at bounding box center [664, 316] width 41 height 11
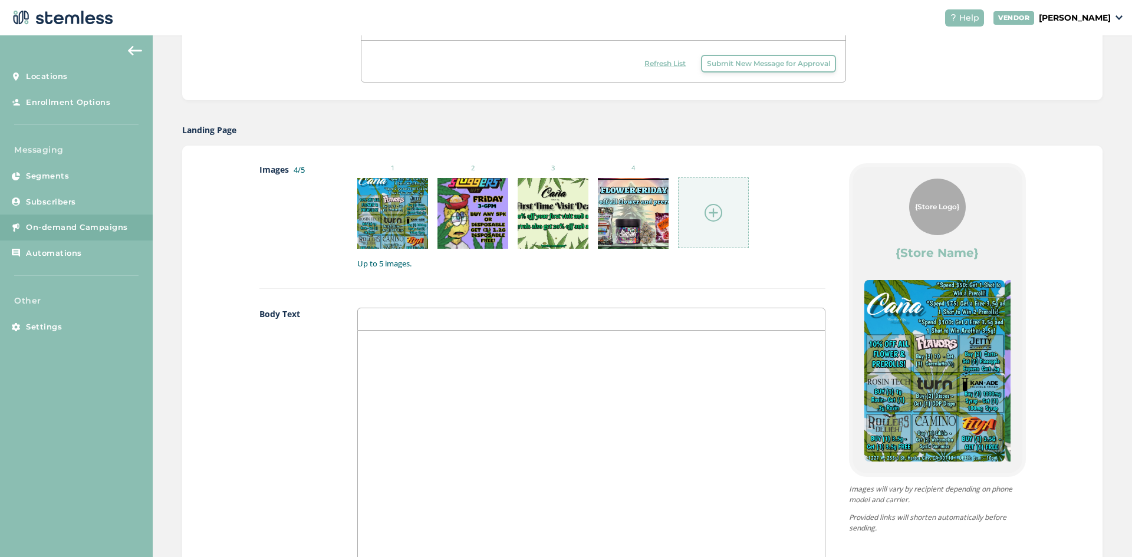
scroll to position [531, 0]
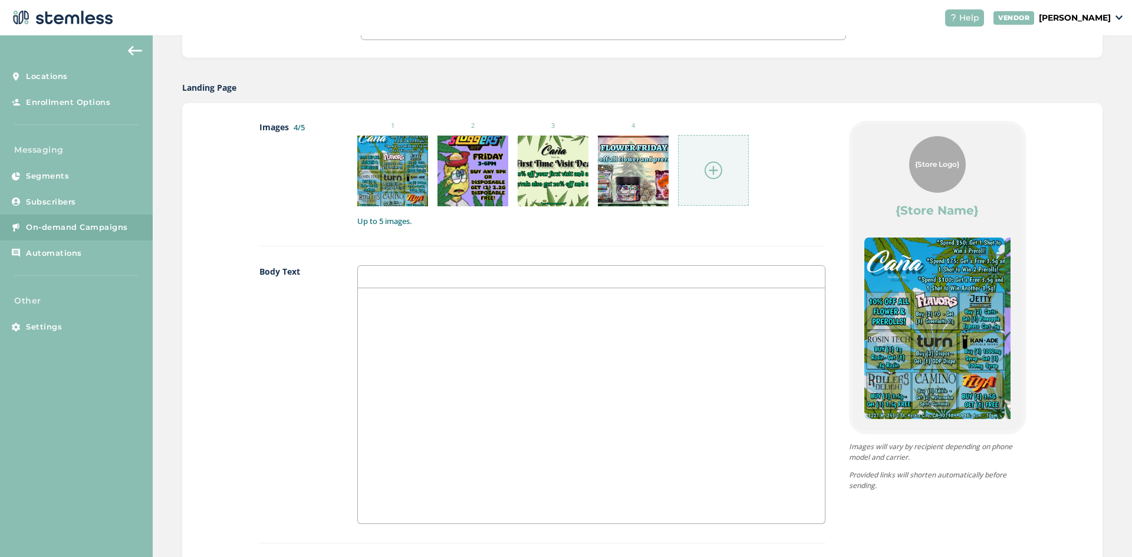
click at [494, 366] on div at bounding box center [591, 405] width 466 height 235
drag, startPoint x: 375, startPoint y: 307, endPoint x: 396, endPoint y: 320, distance: 24.4
click at [378, 308] on div "🔥🔥" at bounding box center [591, 405] width 466 height 235
click at [430, 304] on p "🔥" at bounding box center [591, 300] width 449 height 11
drag, startPoint x: 375, startPoint y: 320, endPoint x: 382, endPoint y: 323, distance: 7.9
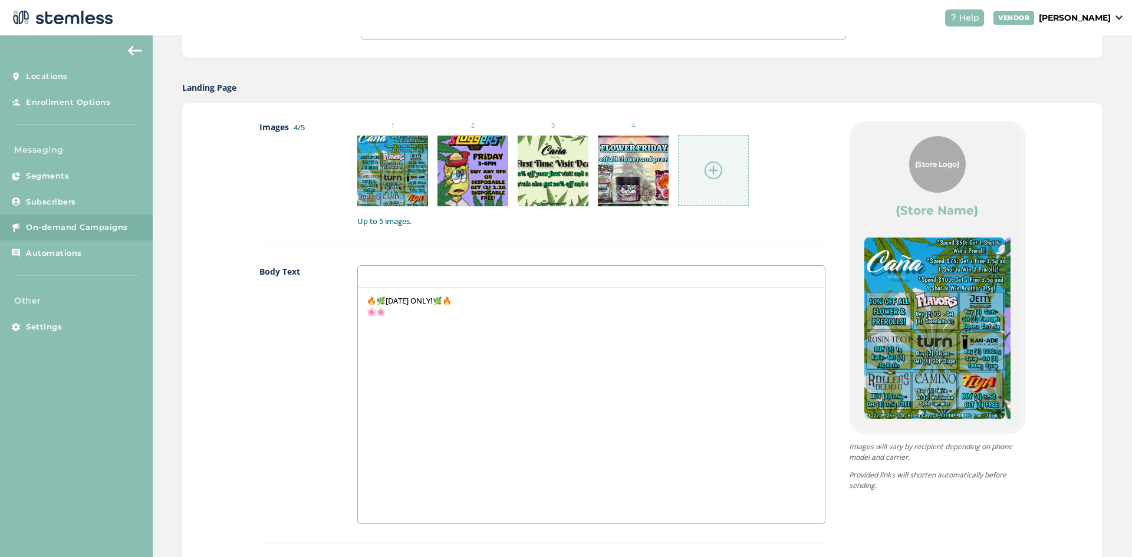
click at [376, 320] on div "🔥🌿FRIDAY ONLY!🌿🔥 🌸🌸" at bounding box center [591, 405] width 466 height 235
click at [384, 324] on div "🔥🌿FRIDAY ONLY!🌿🔥 🌸" at bounding box center [591, 405] width 466 height 235
click at [380, 327] on p "🚨🚨" at bounding box center [591, 322] width 449 height 11
click at [410, 356] on div "🔥🌿FRIDAY ONLY!🌿🔥 🌸 10% OFF ALL FLOWER & PREROLLS 🚨" at bounding box center [591, 405] width 466 height 235
click at [378, 335] on p "💥💥" at bounding box center [591, 333] width 449 height 11
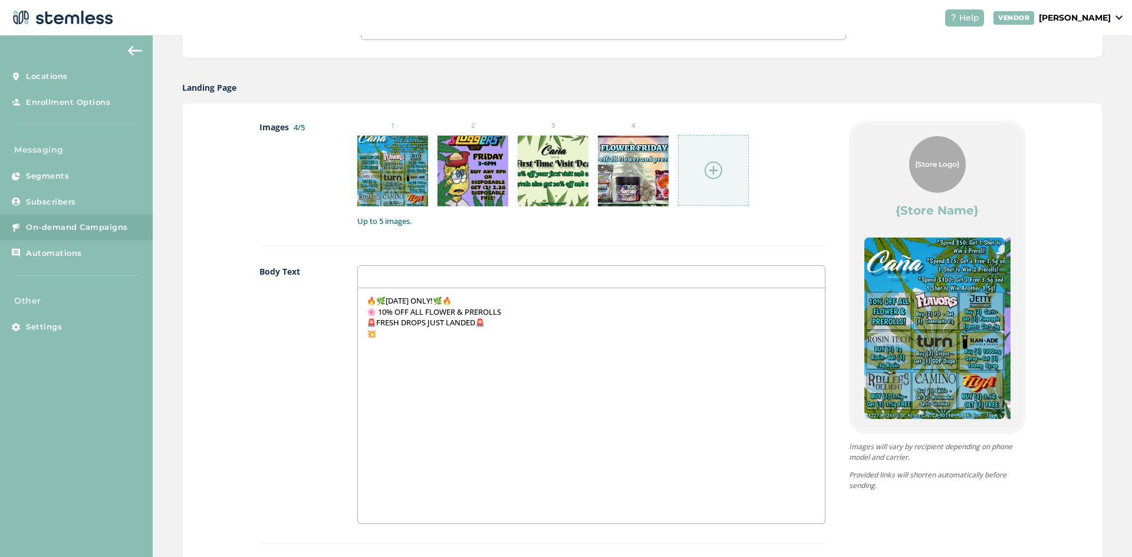
click at [404, 352] on div "🔥🌿FRIDAY ONLY!🌿🔥 🌸 10% OFF ALL FLOWER & PREROLLS 🚨FRESH DROPS JUST LANDED🚨 💥" at bounding box center [591, 405] width 466 height 235
click at [540, 335] on p "💥SLUGGERS IN PERSON 3PM-6PM! 💨" at bounding box center [591, 333] width 449 height 11
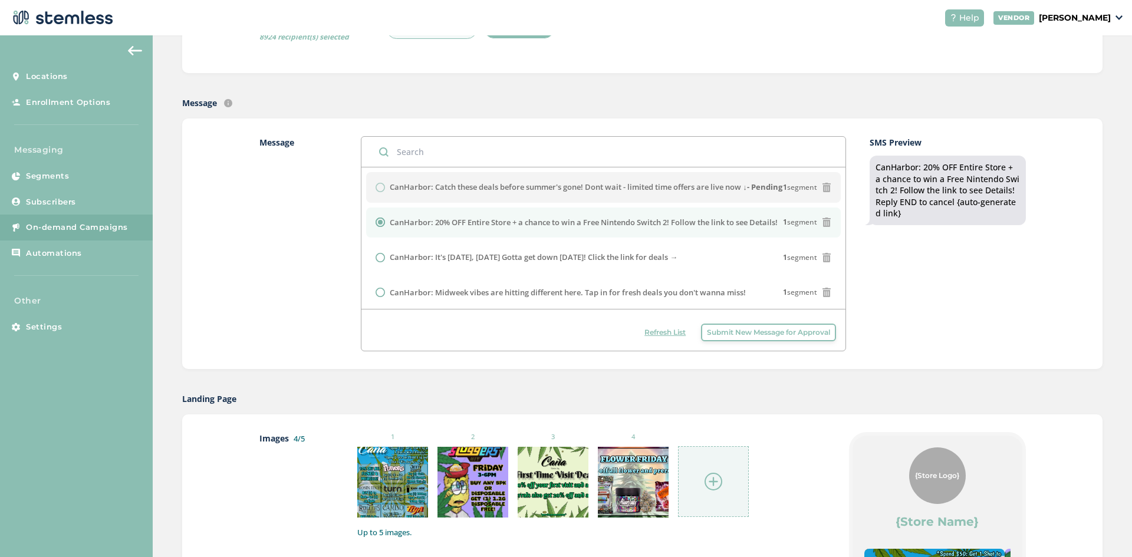
scroll to position [118, 0]
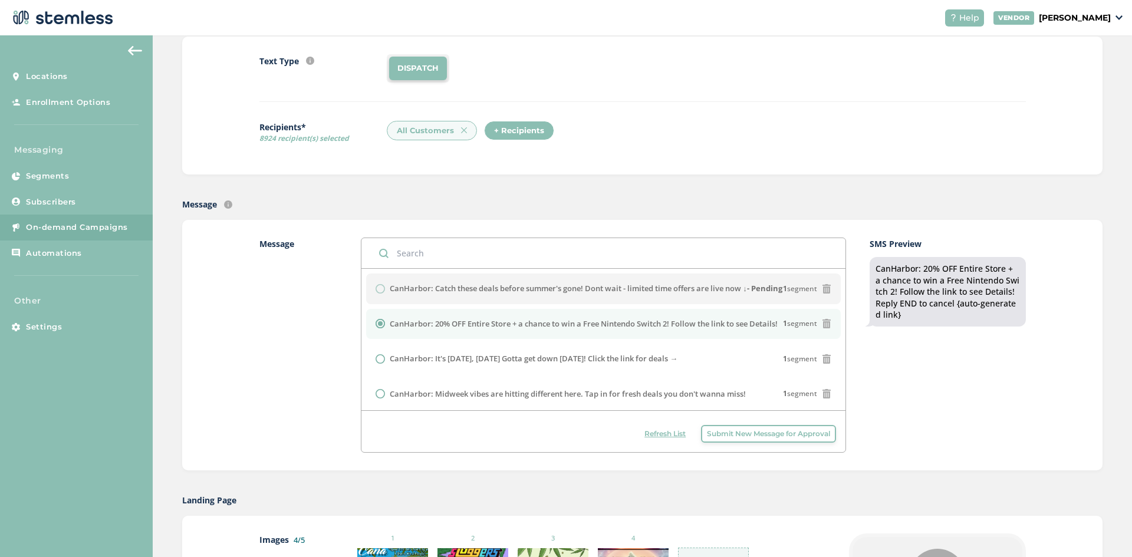
click at [657, 436] on span "Refresh List" at bounding box center [664, 434] width 41 height 11
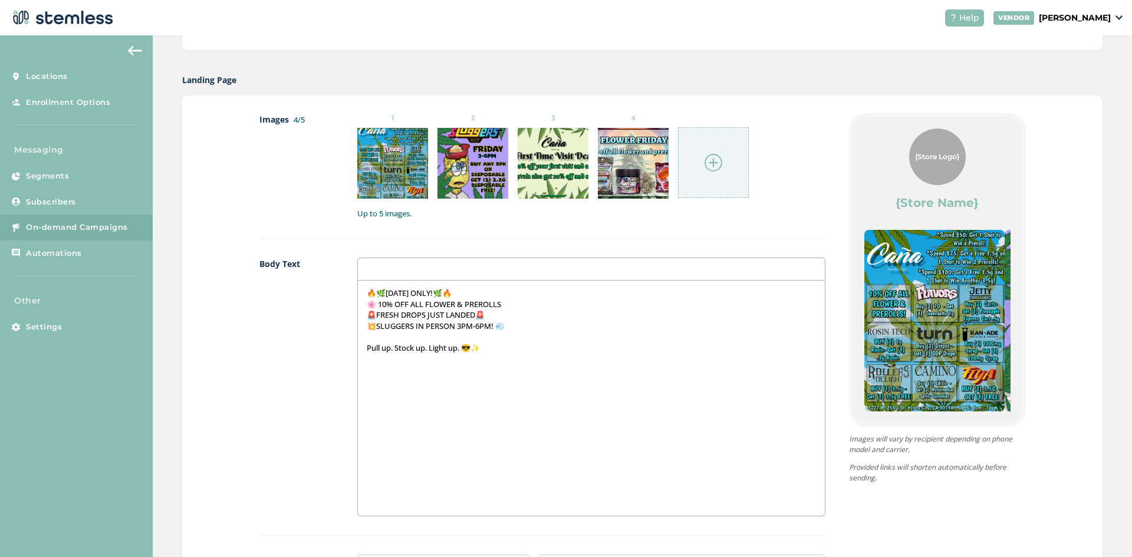
scroll to position [478, 0]
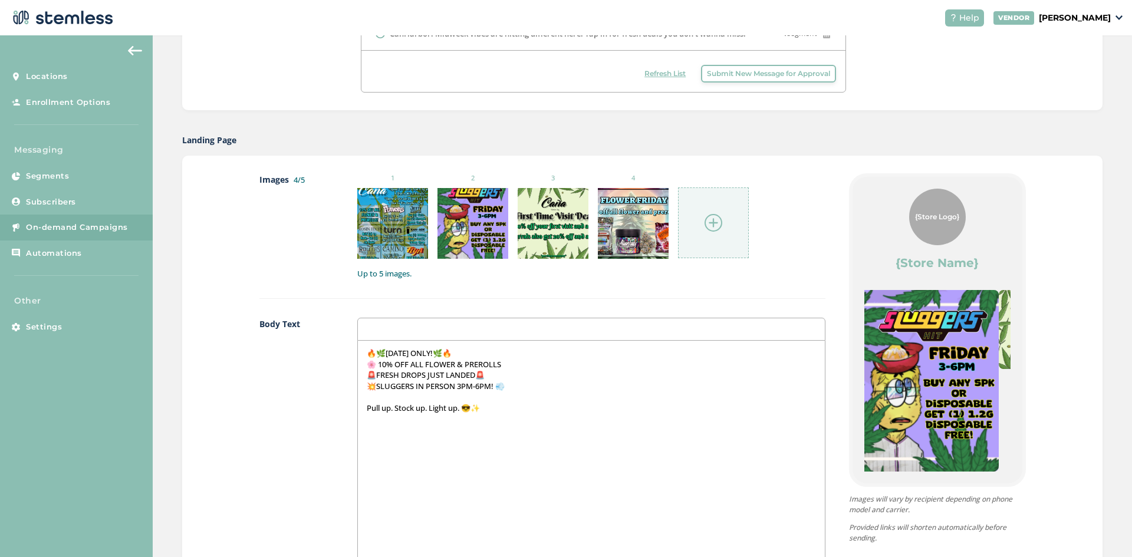
drag, startPoint x: 972, startPoint y: 389, endPoint x: 825, endPoint y: 356, distance: 149.9
click at [825, 356] on div "{Store Logo} {Store Name} 🔥🌿FRIDAY ONLY!🌿🔥 🌸 10% OFF ALL FLOWER & PREROLLS 🚨FRE…" at bounding box center [925, 460] width 200 height 574
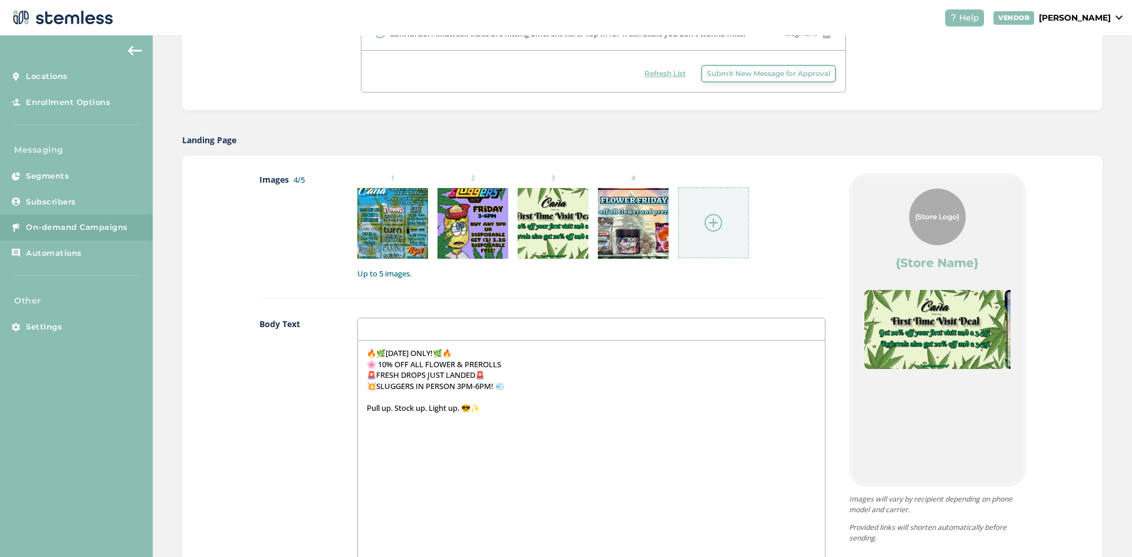
drag, startPoint x: 920, startPoint y: 372, endPoint x: 1005, endPoint y: 372, distance: 84.9
click at [1005, 372] on div "{Store Logo} {Store Name} 🔥🌿FRIDAY ONLY!🌿🔥 🌸 10% OFF ALL FLOWER & PREROLLS 🚨FRE…" at bounding box center [938, 330] width 170 height 307
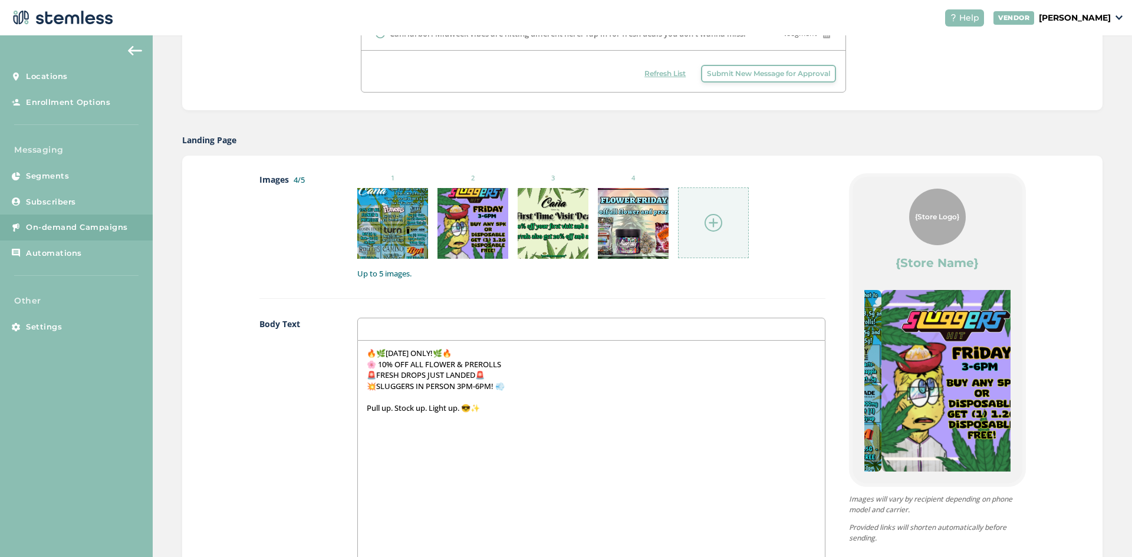
drag, startPoint x: 949, startPoint y: 407, endPoint x: 1080, endPoint y: 414, distance: 130.5
click at [1074, 415] on div "Images 4/5 1 2 3 4 Up to 5 images. Body Text 🔥🌿FRIDAY ONLY!🌿🔥 🌸 10% OFF ALL FLO…" at bounding box center [642, 461] width 920 height 610
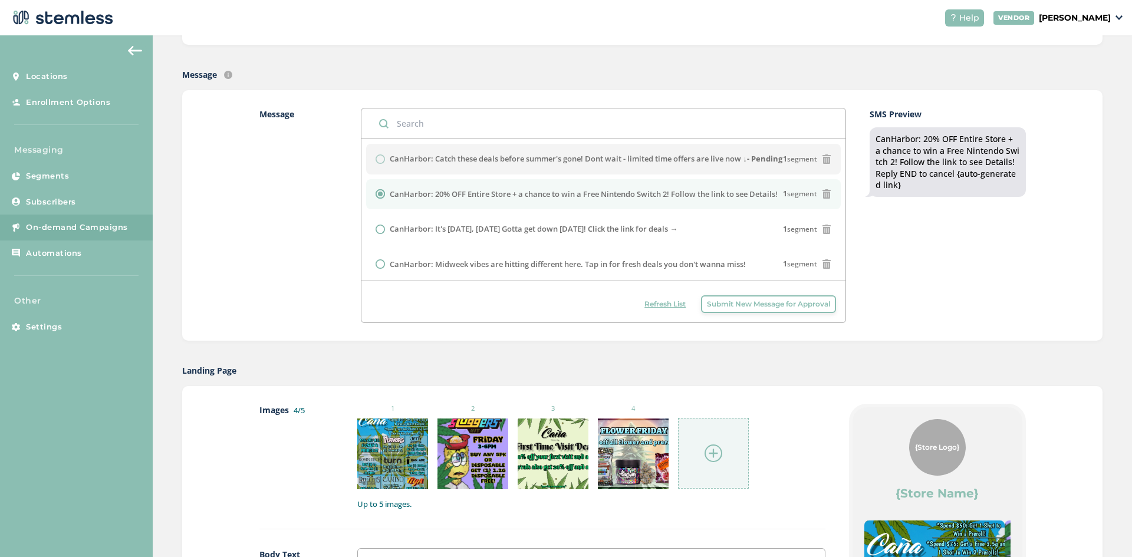
scroll to position [242, 0]
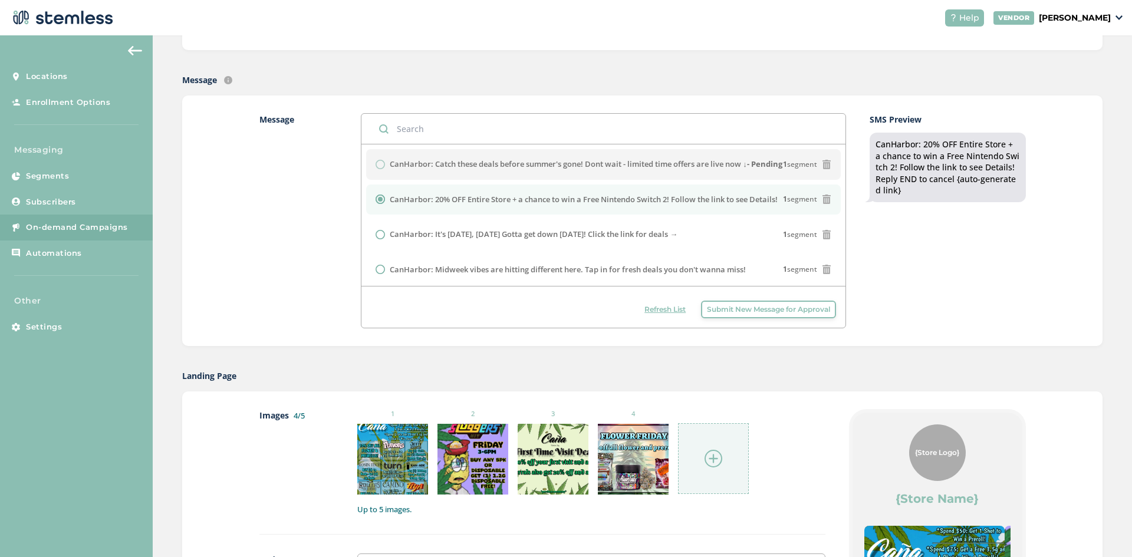
click at [651, 310] on span "Refresh List" at bounding box center [664, 309] width 41 height 11
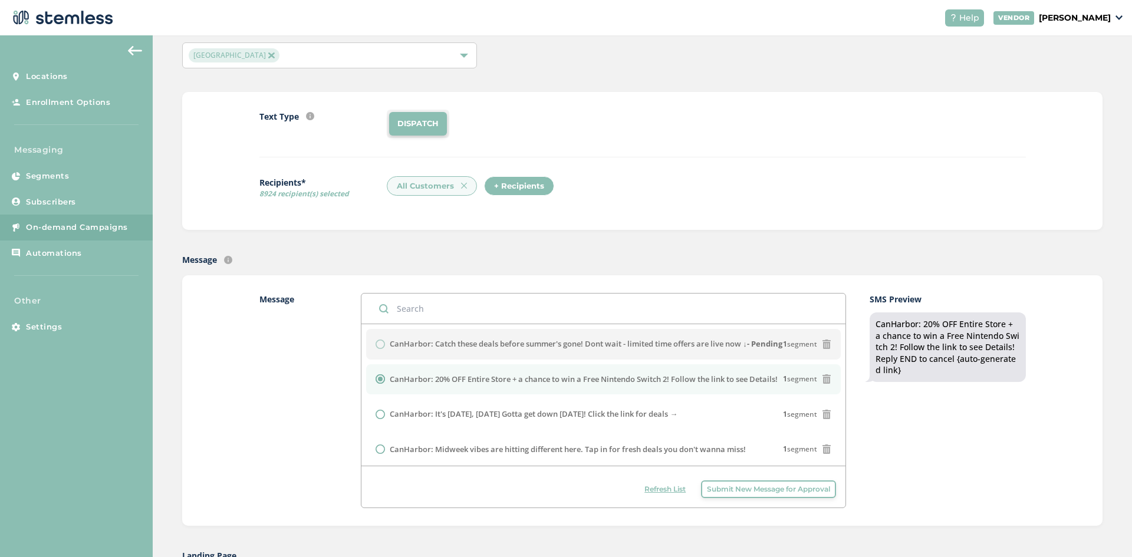
scroll to position [118, 0]
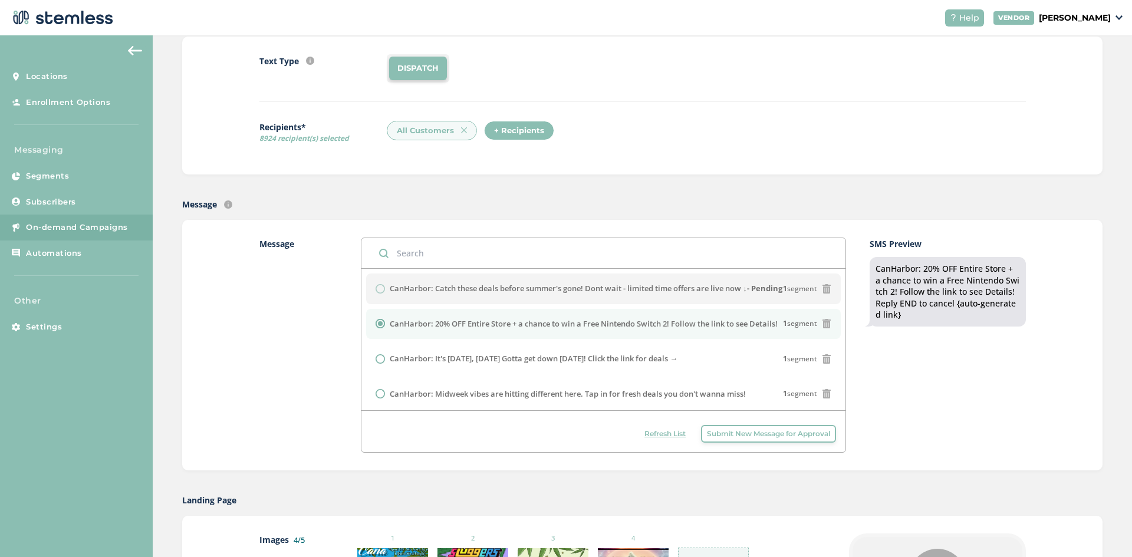
click at [650, 434] on span "Refresh List" at bounding box center [664, 434] width 41 height 11
click at [665, 431] on span "Refresh List" at bounding box center [664, 434] width 41 height 11
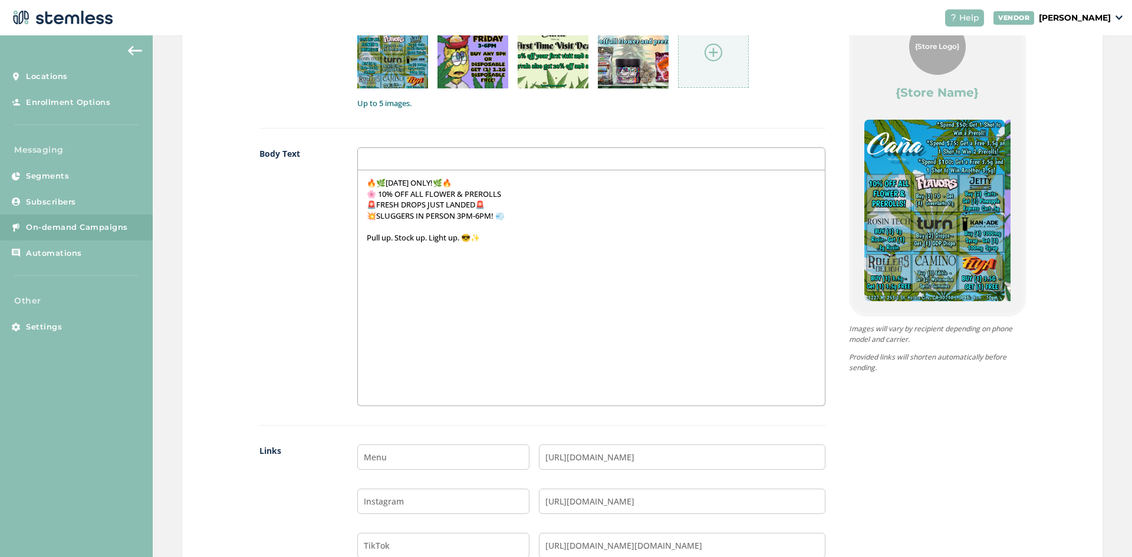
scroll to position [531, 0]
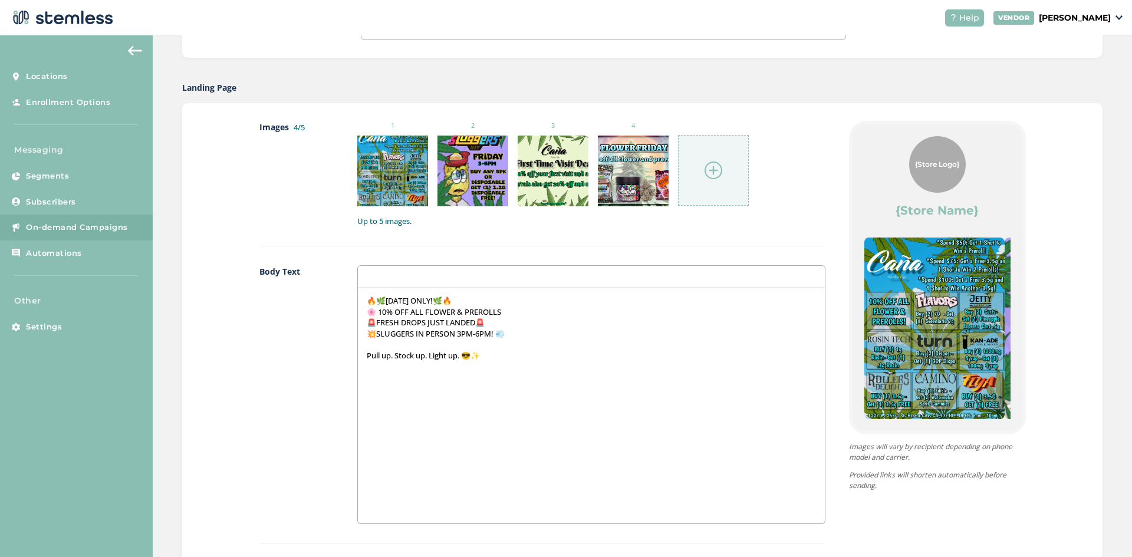
drag, startPoint x: 915, startPoint y: 391, endPoint x: 732, endPoint y: 385, distance: 183.5
click at [732, 385] on div "Images 4/5 1 2 3 4 Up to 5 images. Body Text 🔥🌿FRIDAY ONLY!🌿🔥 🌸 10% OFF ALL FLO…" at bounding box center [642, 408] width 767 height 574
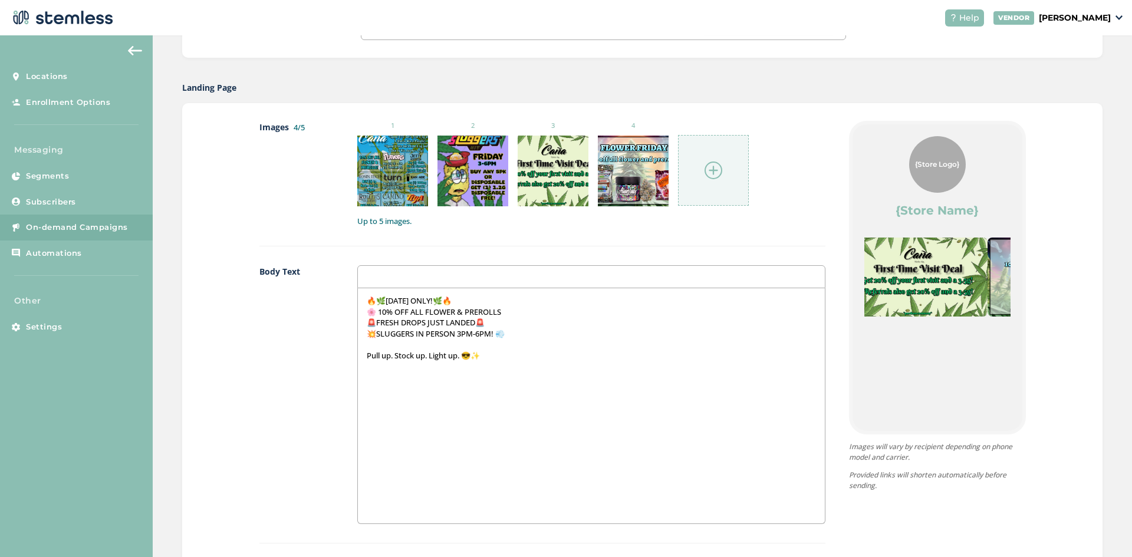
drag, startPoint x: 932, startPoint y: 367, endPoint x: 866, endPoint y: 364, distance: 66.1
click at [866, 364] on div at bounding box center [917, 329] width 140 height 182
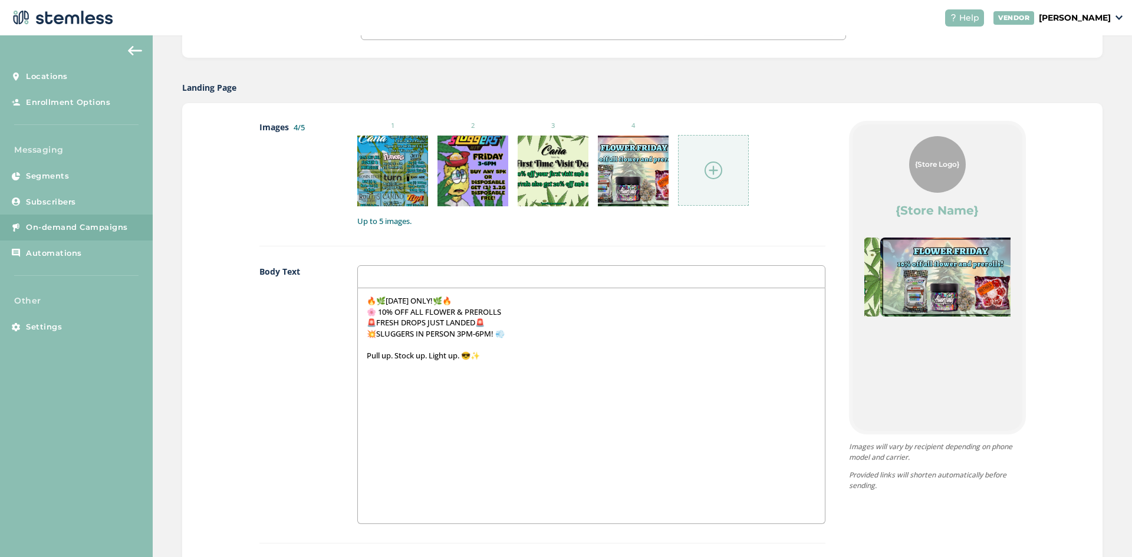
drag, startPoint x: 943, startPoint y: 373, endPoint x: 1100, endPoint y: 373, distance: 156.3
click at [1054, 373] on div "Images 4/5 1 2 3 4 Up to 5 images. Body Text 🔥🌿FRIDAY ONLY!🌿🔥 🌸 10% OFF ALL FLO…" at bounding box center [642, 408] width 920 height 610
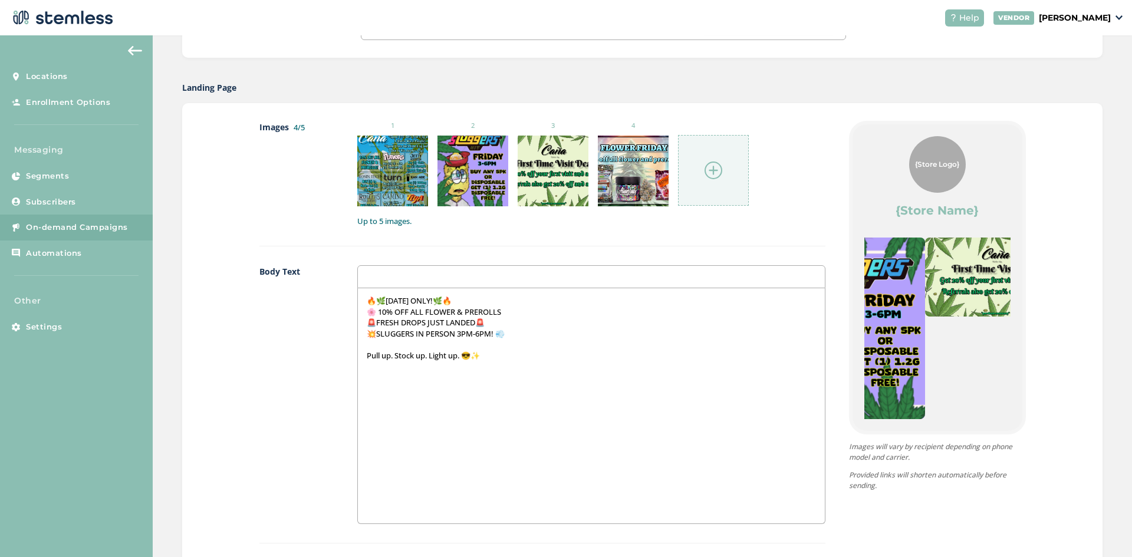
drag, startPoint x: 890, startPoint y: 361, endPoint x: 1031, endPoint y: 371, distance: 140.7
click at [1025, 370] on div "Images 4/5 1 2 3 4 Up to 5 images. Body Text 🔥🌿FRIDAY ONLY!🌿🔥 🌸 10% OFF ALL FLO…" at bounding box center [642, 408] width 920 height 610
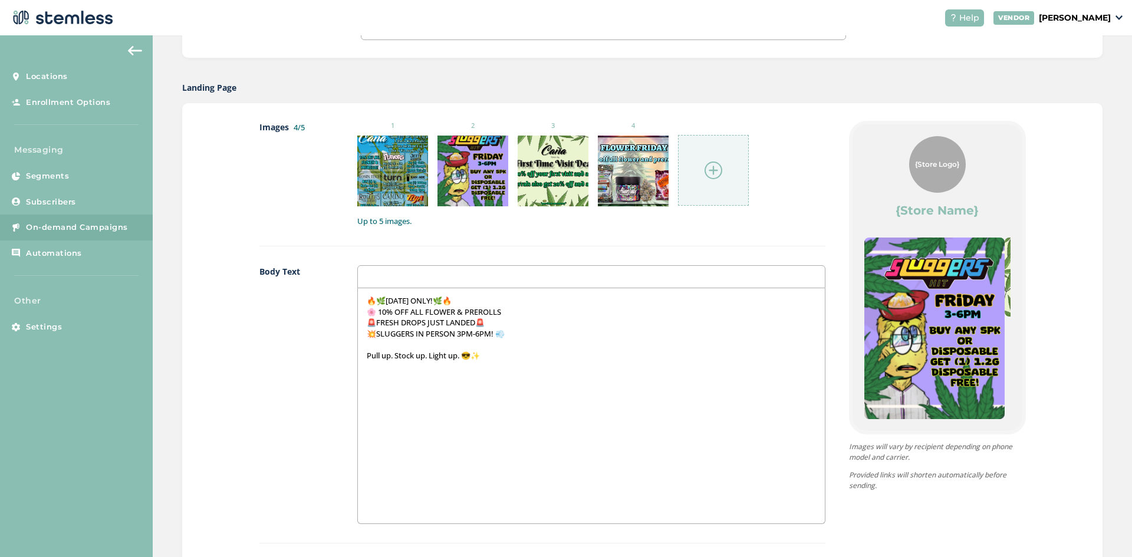
drag, startPoint x: 917, startPoint y: 374, endPoint x: 1041, endPoint y: 391, distance: 124.3
click at [1039, 391] on div "Images 4/5 1 2 3 4 Up to 5 images. Body Text 🔥🌿FRIDAY ONLY!🌿🔥 🌸 10% OFF ALL FLO…" at bounding box center [642, 408] width 920 height 610
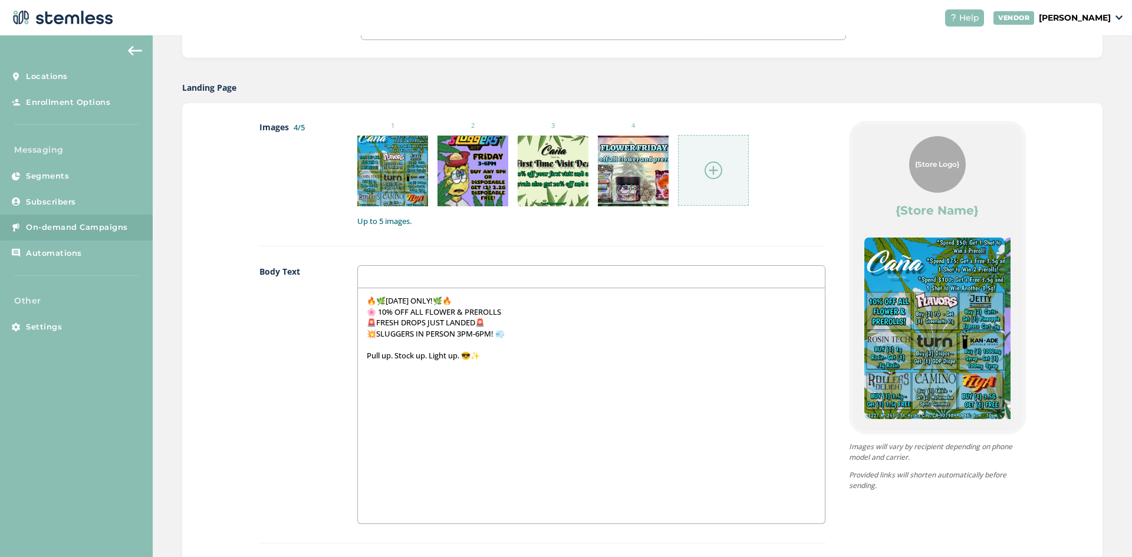
click at [292, 514] on label "Body Text" at bounding box center [296, 394] width 75 height 259
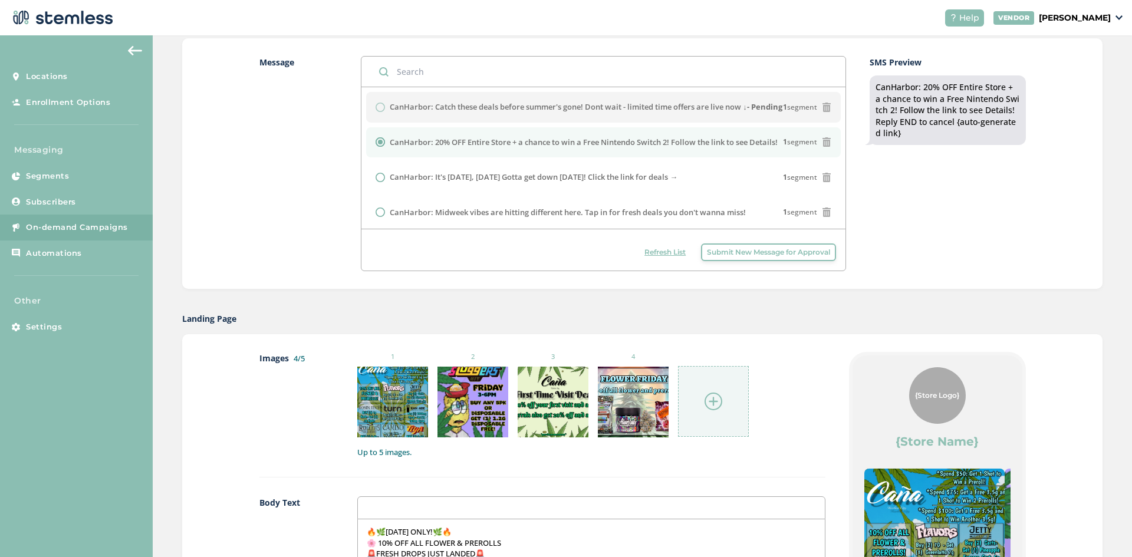
scroll to position [295, 0]
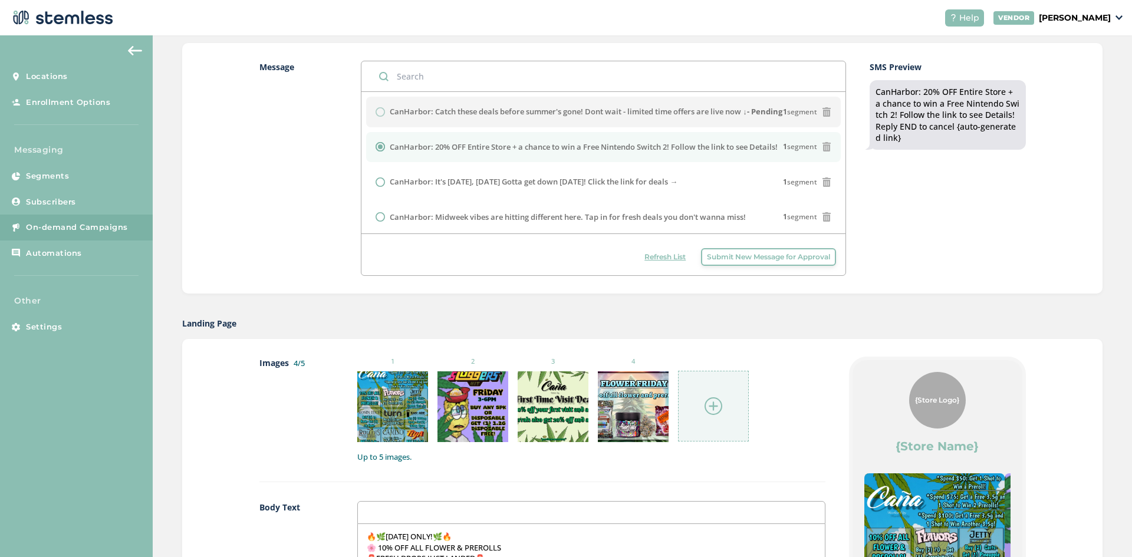
click at [663, 260] on span "Refresh List" at bounding box center [664, 257] width 41 height 11
click at [649, 255] on span "Refresh List" at bounding box center [664, 257] width 41 height 11
click at [650, 255] on span "Refresh List" at bounding box center [664, 257] width 41 height 11
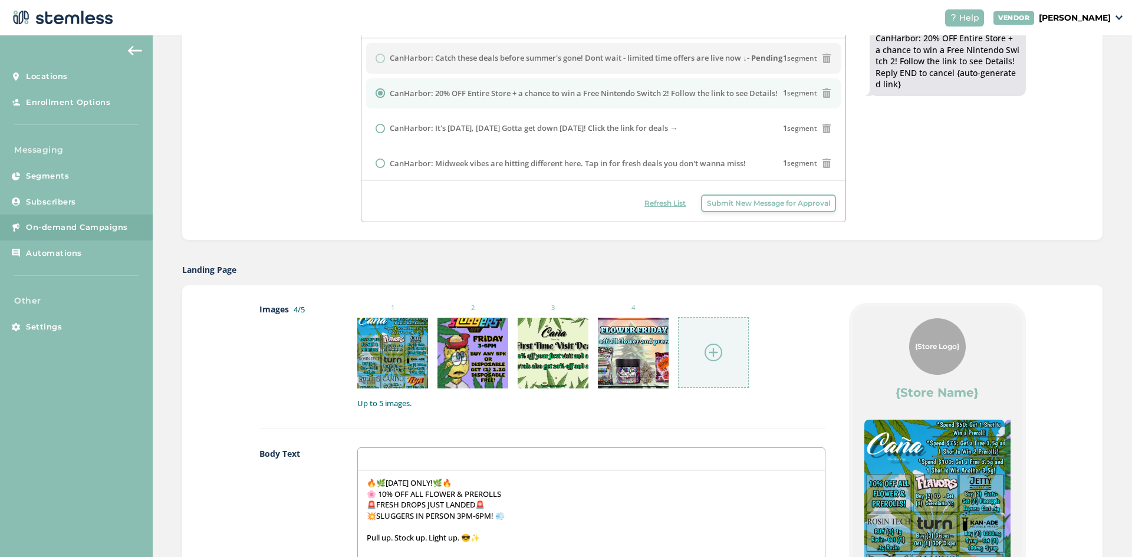
scroll to position [236, 0]
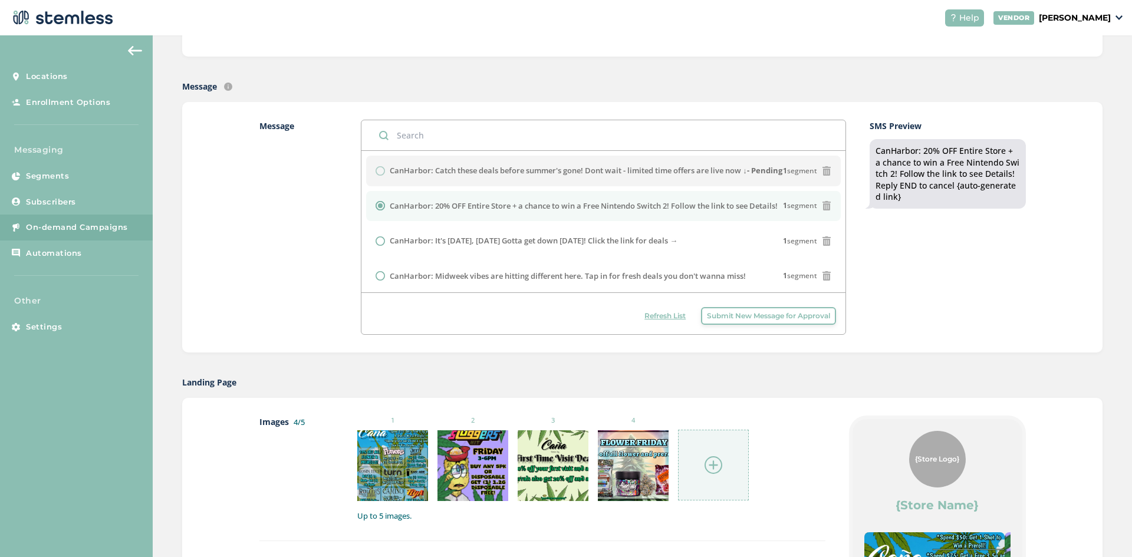
click at [663, 312] on span "Refresh List" at bounding box center [664, 316] width 41 height 11
click at [665, 314] on span "Refresh List" at bounding box center [664, 316] width 41 height 11
click at [661, 320] on span "Refresh List" at bounding box center [664, 316] width 41 height 11
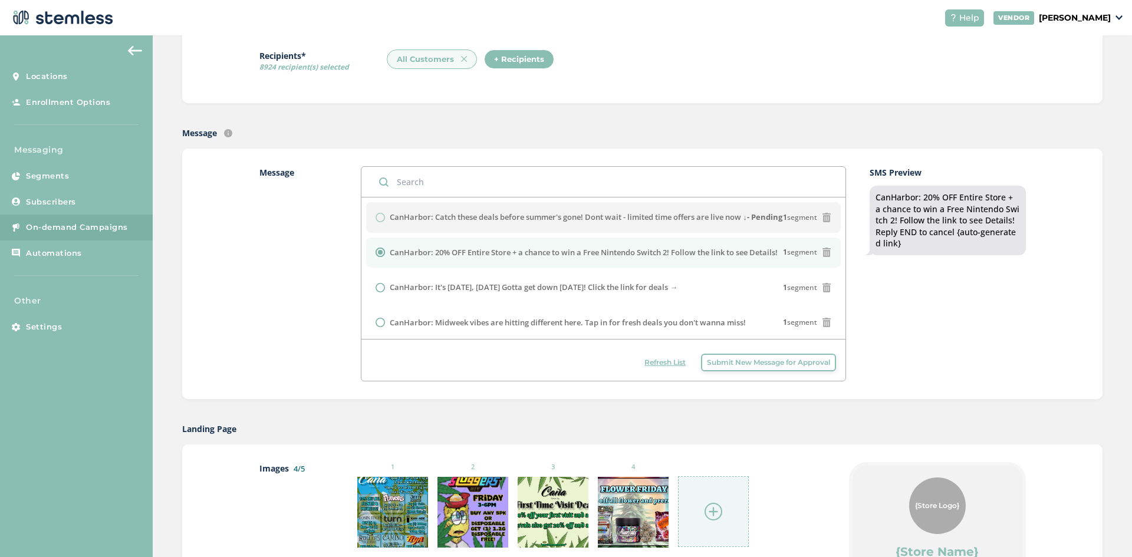
scroll to position [183, 0]
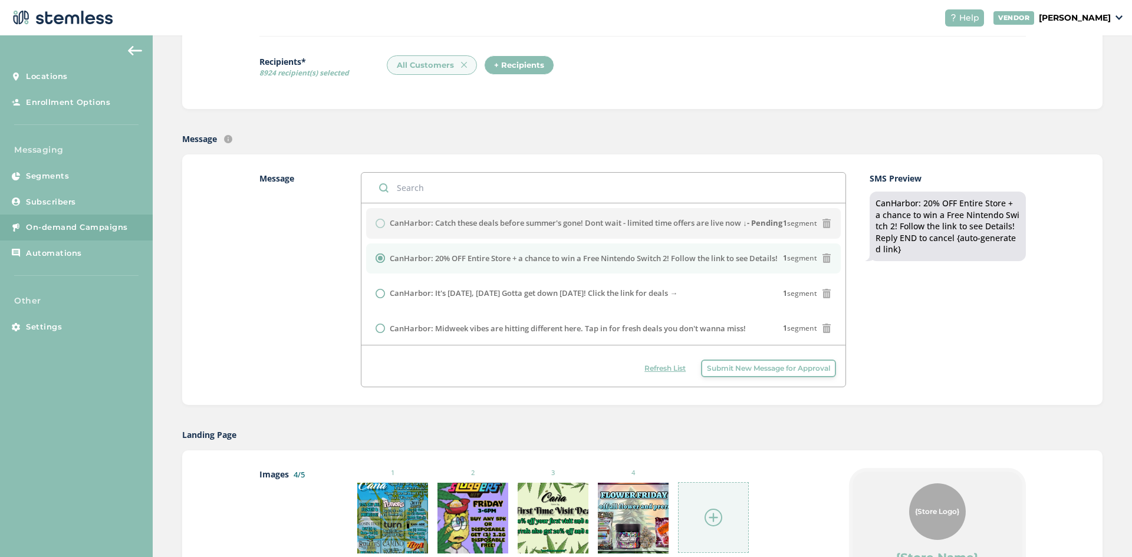
click at [651, 370] on span "Refresh List" at bounding box center [664, 368] width 41 height 11
click at [660, 372] on span "Refresh List" at bounding box center [664, 368] width 41 height 11
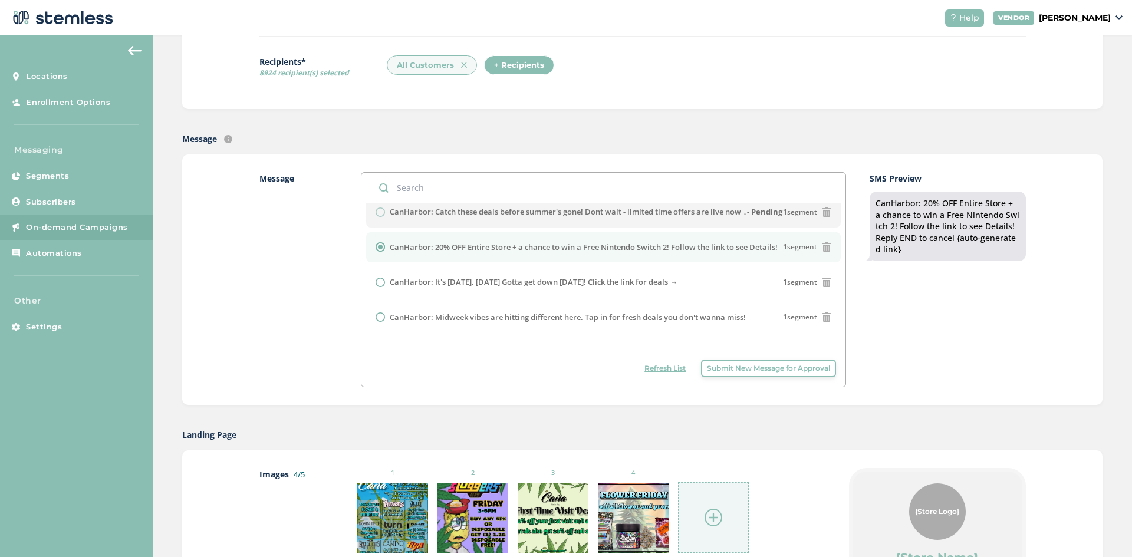
scroll to position [0, 0]
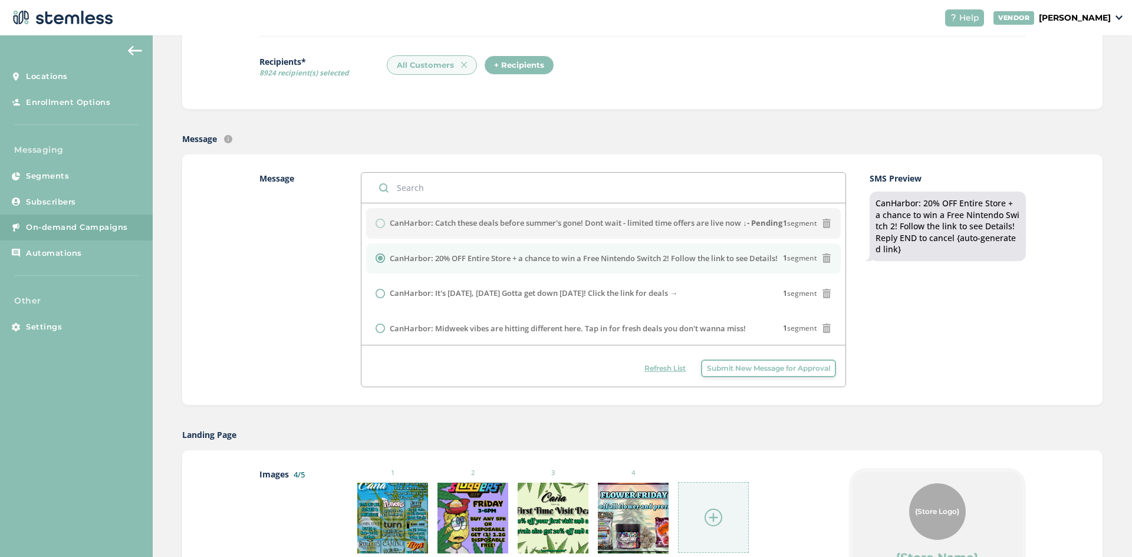
click at [650, 369] on span "Refresh List" at bounding box center [664, 368] width 41 height 11
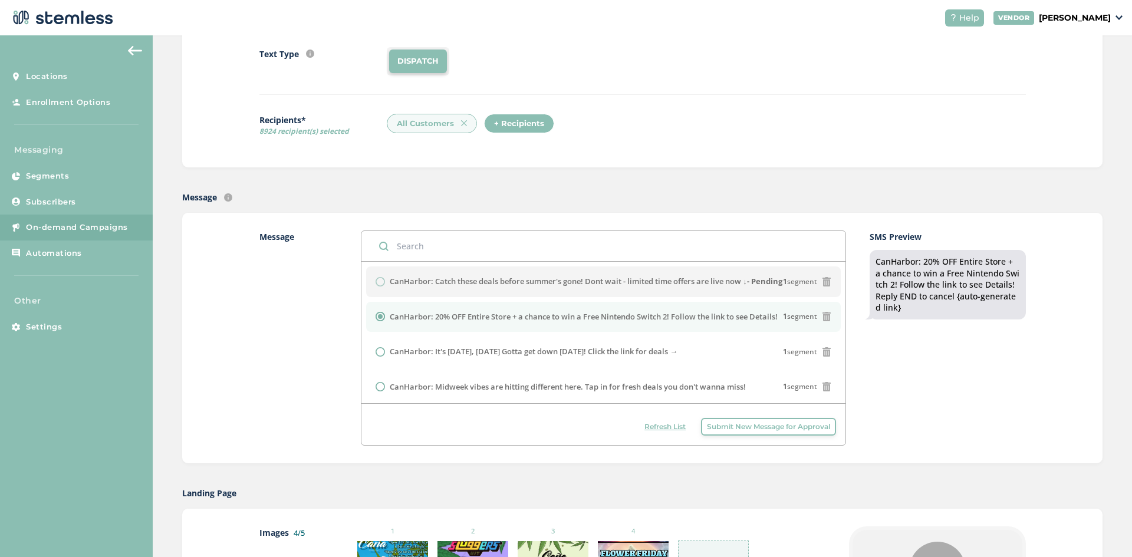
scroll to position [124, 0]
click at [652, 423] on span "Refresh List" at bounding box center [664, 427] width 41 height 11
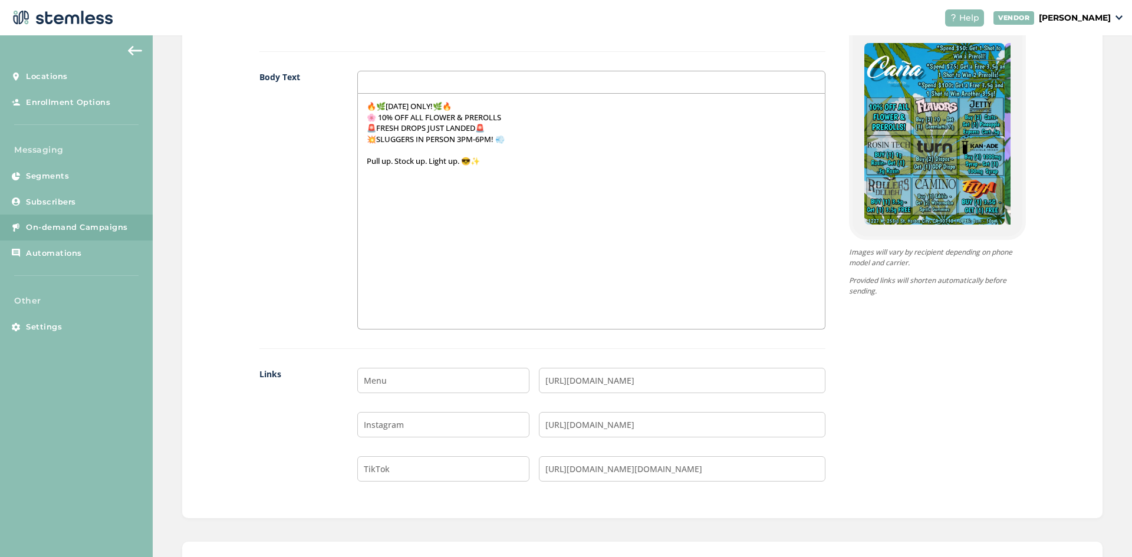
scroll to position [531, 0]
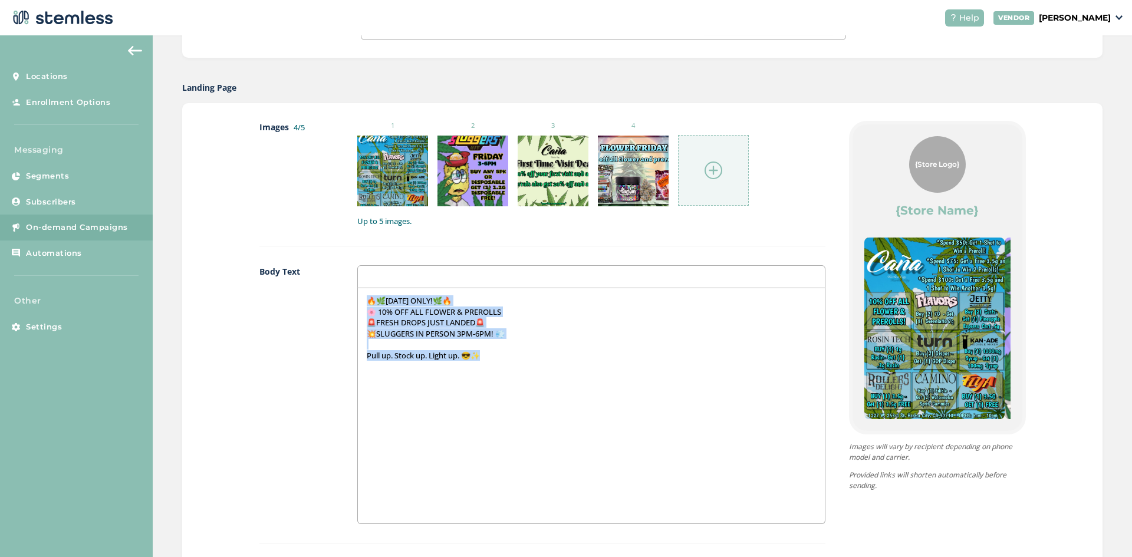
drag, startPoint x: 500, startPoint y: 356, endPoint x: 366, endPoint y: 301, distance: 144.4
click at [366, 301] on div "🔥🌿FRIDAY ONLY!🌿🔥 🌸 10% OFF ALL FLOWER & PREROLLS 🚨FRESH DROPS JUST LANDED🚨 💥SLU…" at bounding box center [591, 405] width 466 height 235
copy div "🔥🌿FRIDAY ONLY!🌿🔥 🌸 10% OFF ALL FLOWER & PREROLLS 🚨FRESH DROPS JUST LANDED🚨 💥SLU…"
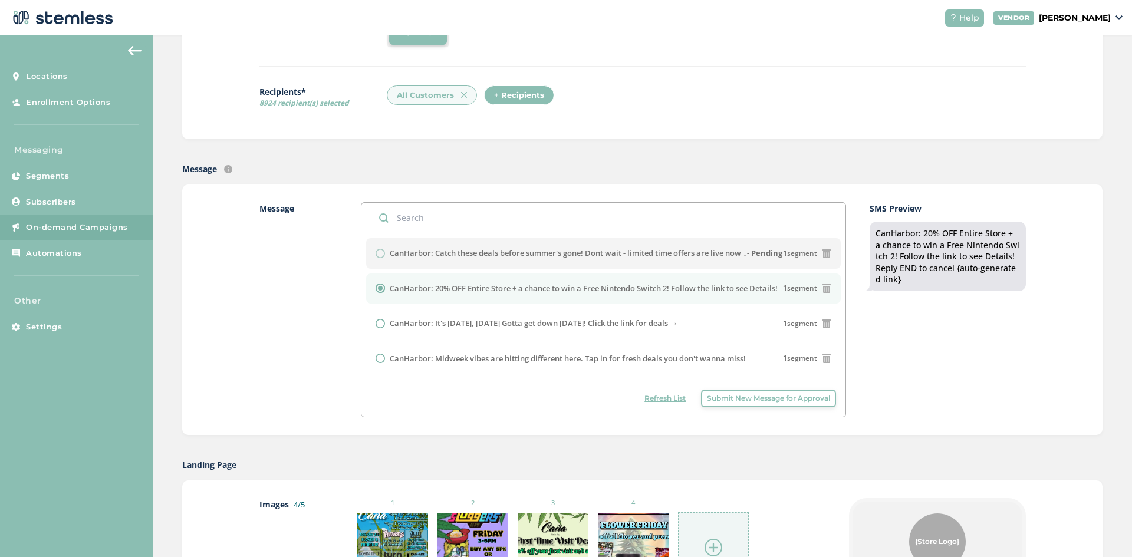
scroll to position [177, 0]
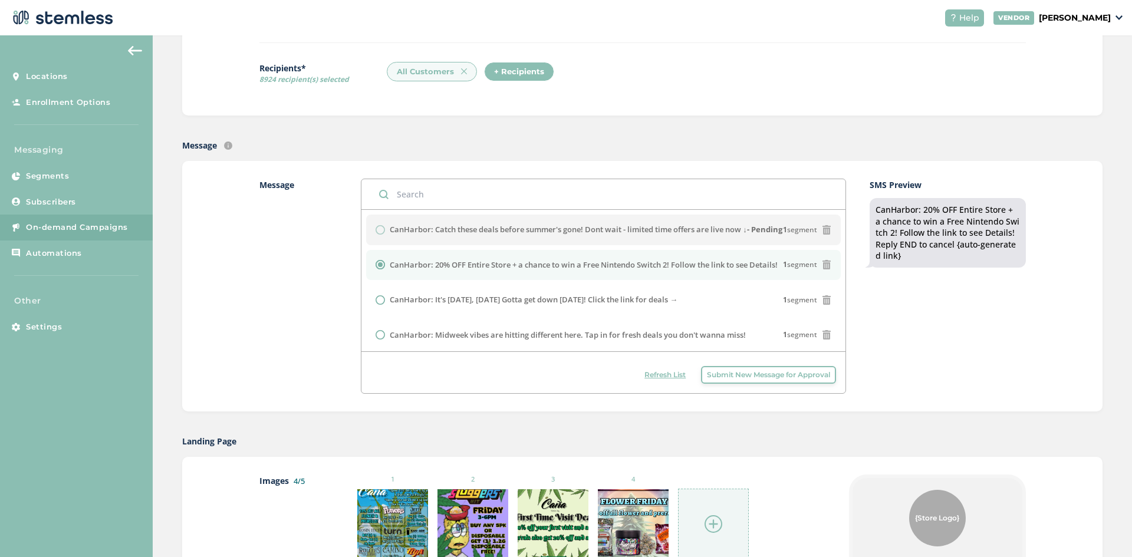
click at [667, 373] on span "Refresh List" at bounding box center [664, 375] width 41 height 11
click at [664, 380] on button "Refresh List" at bounding box center [665, 375] width 53 height 18
click at [656, 377] on span "Refresh List" at bounding box center [664, 375] width 41 height 11
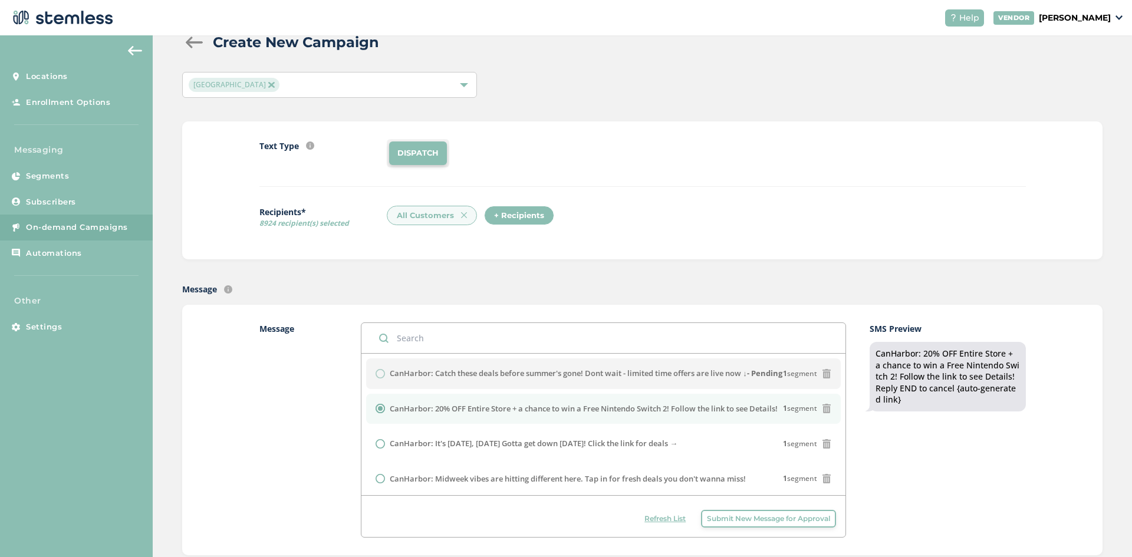
scroll to position [59, 0]
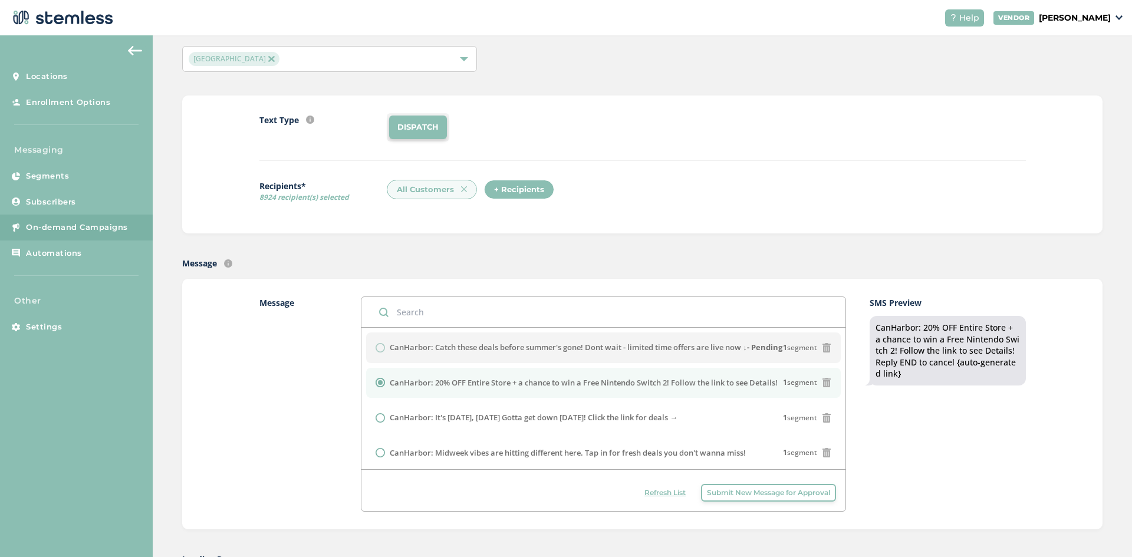
click at [657, 489] on span "Refresh List" at bounding box center [664, 493] width 41 height 11
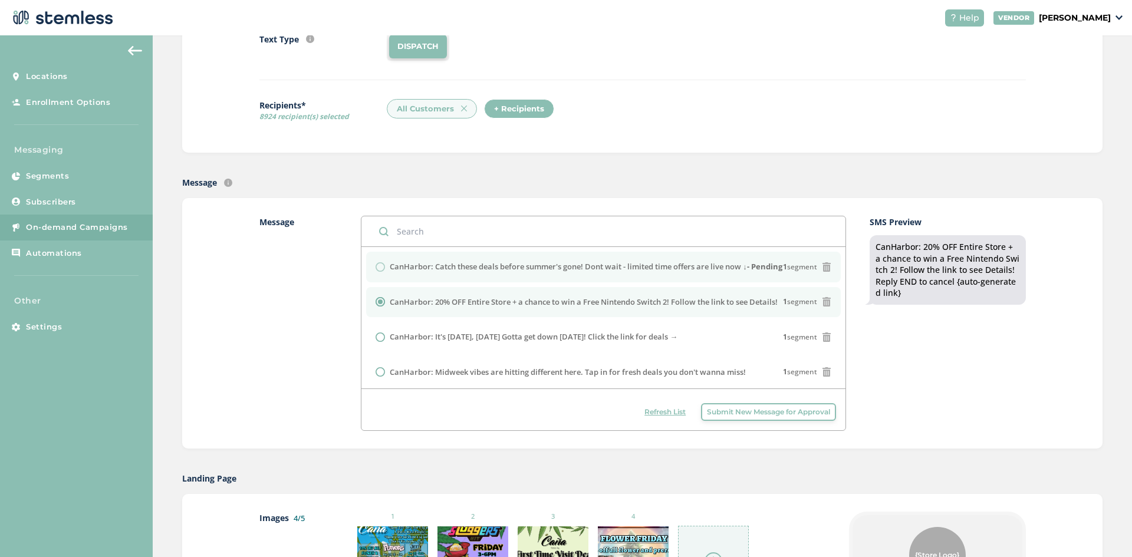
scroll to position [124, 0]
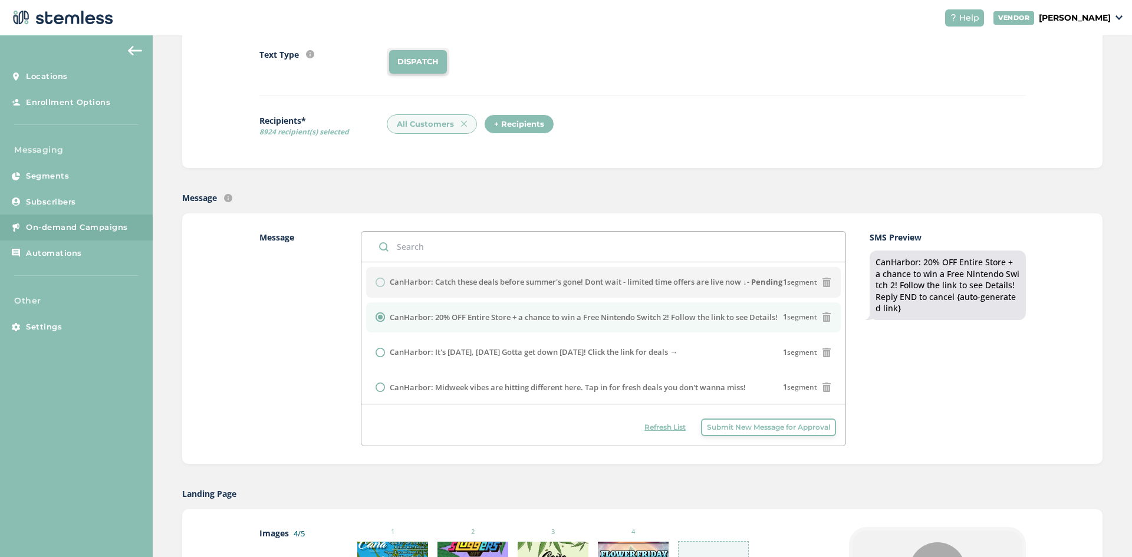
click at [654, 424] on span "Refresh List" at bounding box center [664, 427] width 41 height 11
click at [651, 425] on span "Refresh List" at bounding box center [664, 427] width 41 height 11
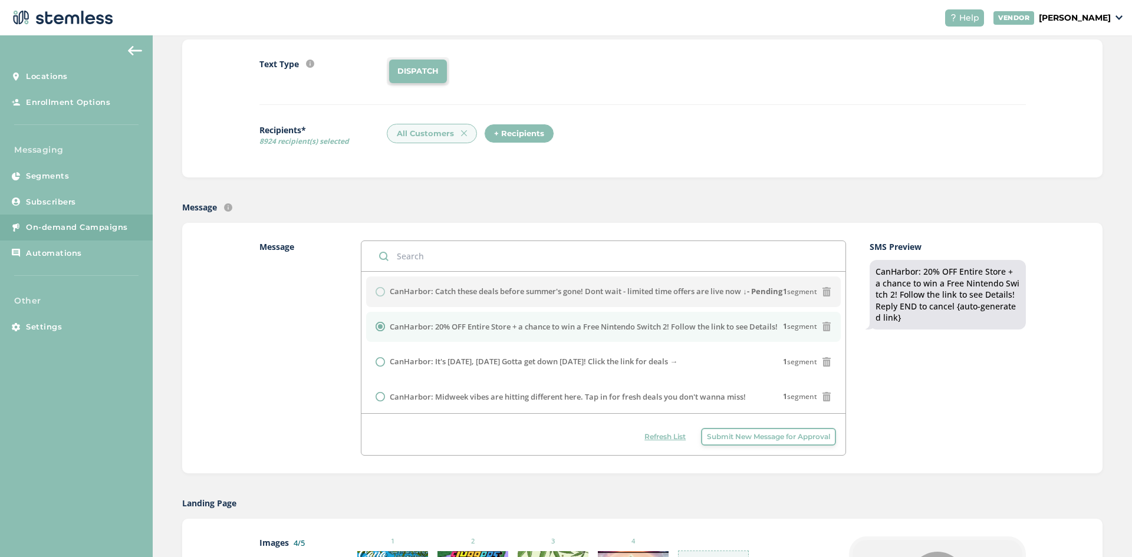
scroll to position [236, 0]
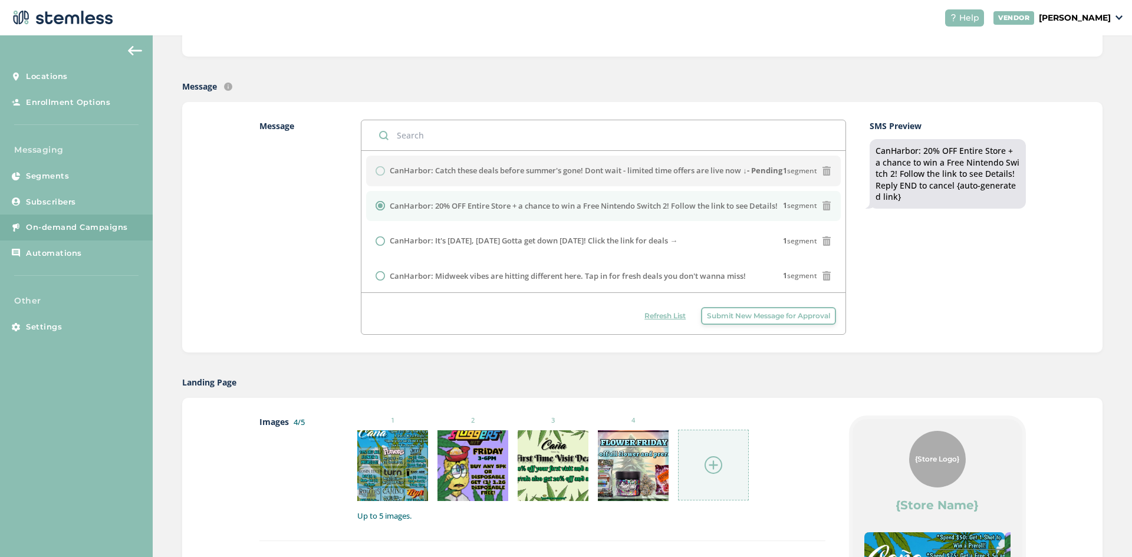
click at [662, 315] on span "Refresh List" at bounding box center [664, 316] width 41 height 11
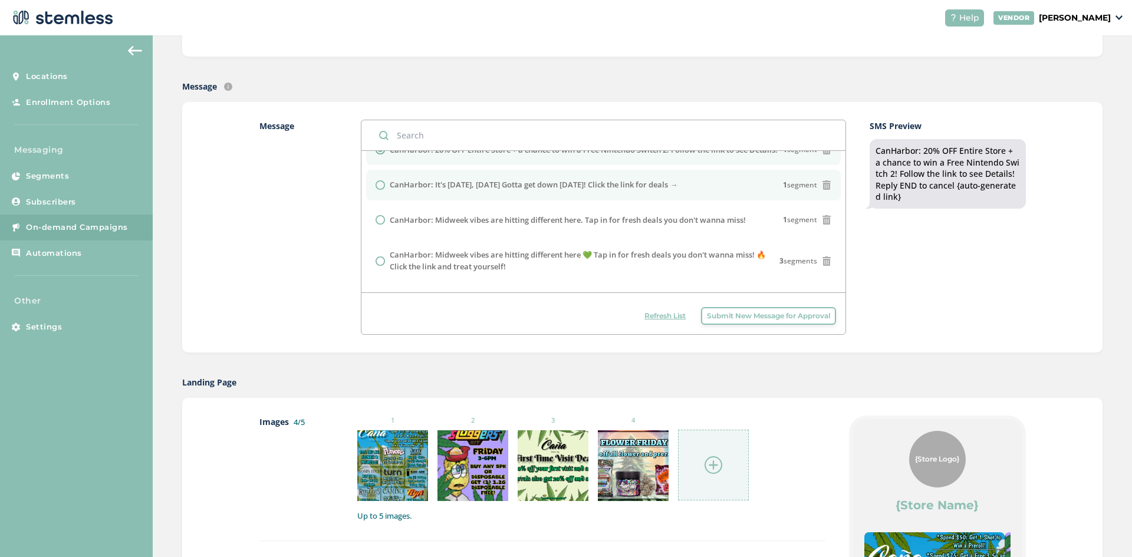
scroll to position [0, 0]
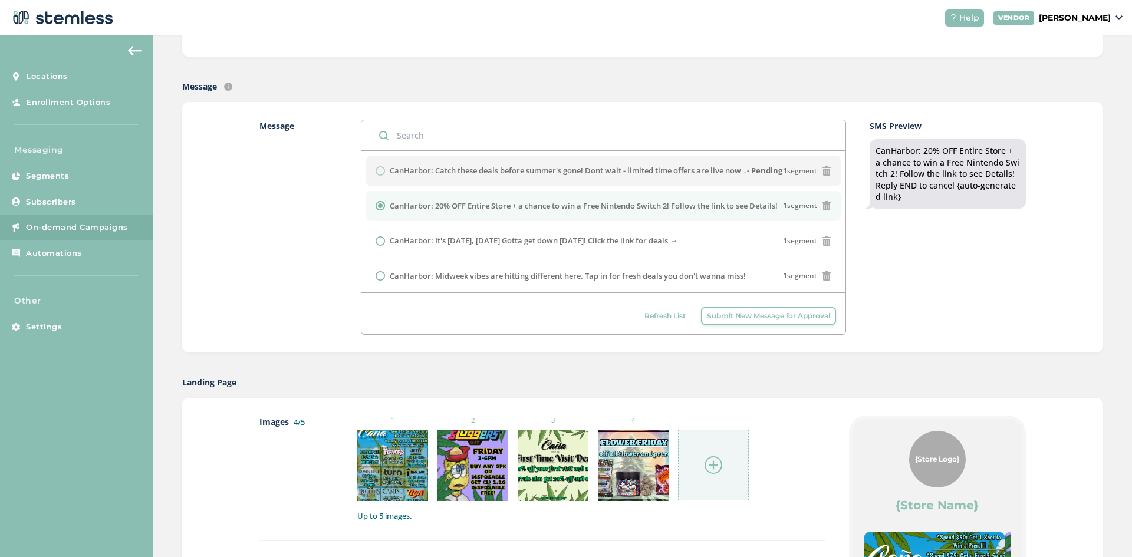
click at [650, 313] on span "Refresh List" at bounding box center [664, 316] width 41 height 11
click at [663, 315] on span "Refresh List" at bounding box center [664, 316] width 41 height 11
click at [654, 318] on span "Refresh List" at bounding box center [664, 316] width 41 height 11
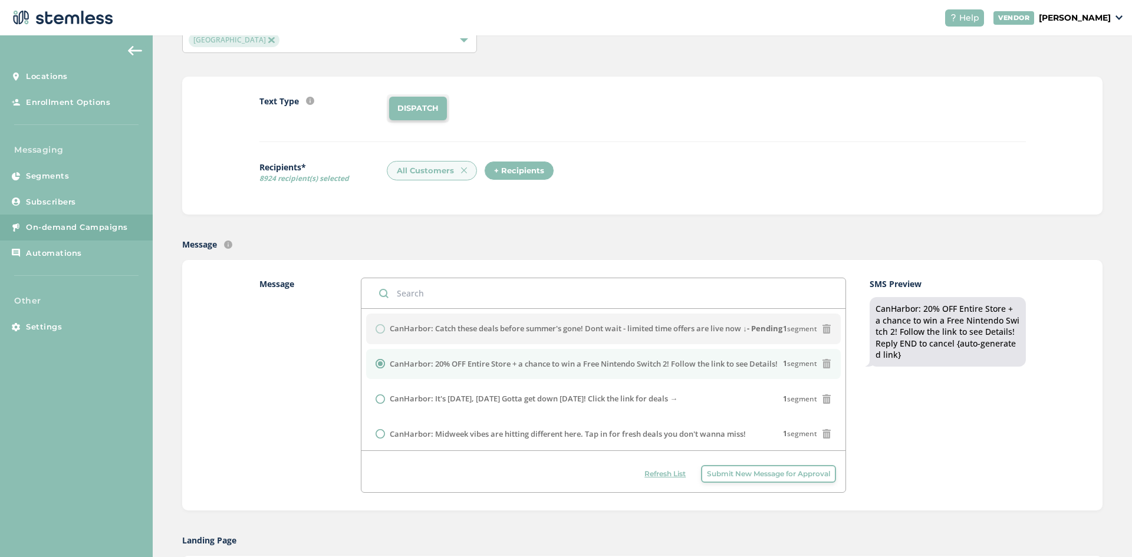
scroll to position [177, 0]
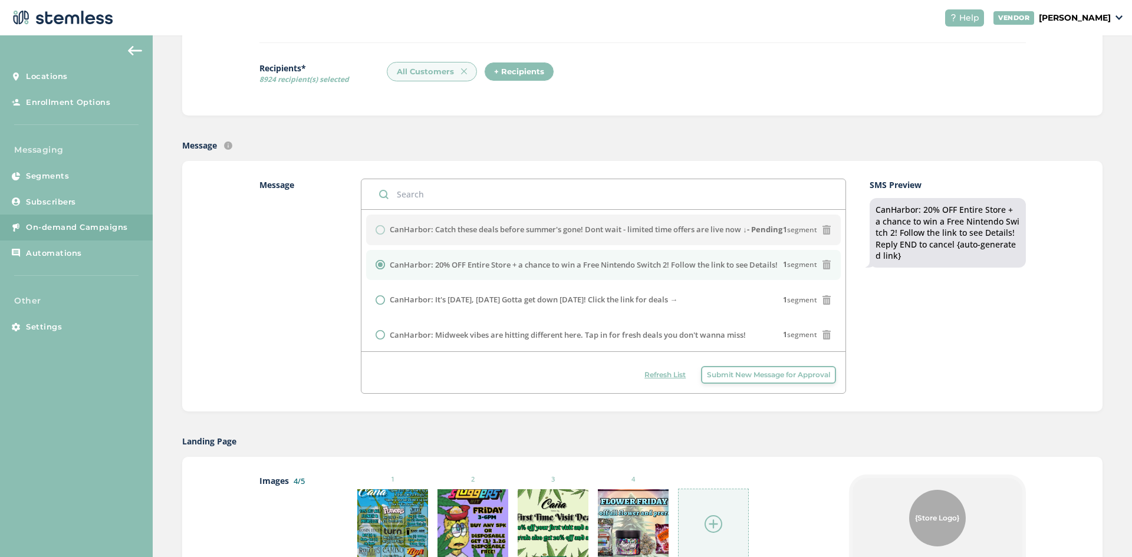
click at [659, 381] on button "Refresh List" at bounding box center [665, 375] width 53 height 18
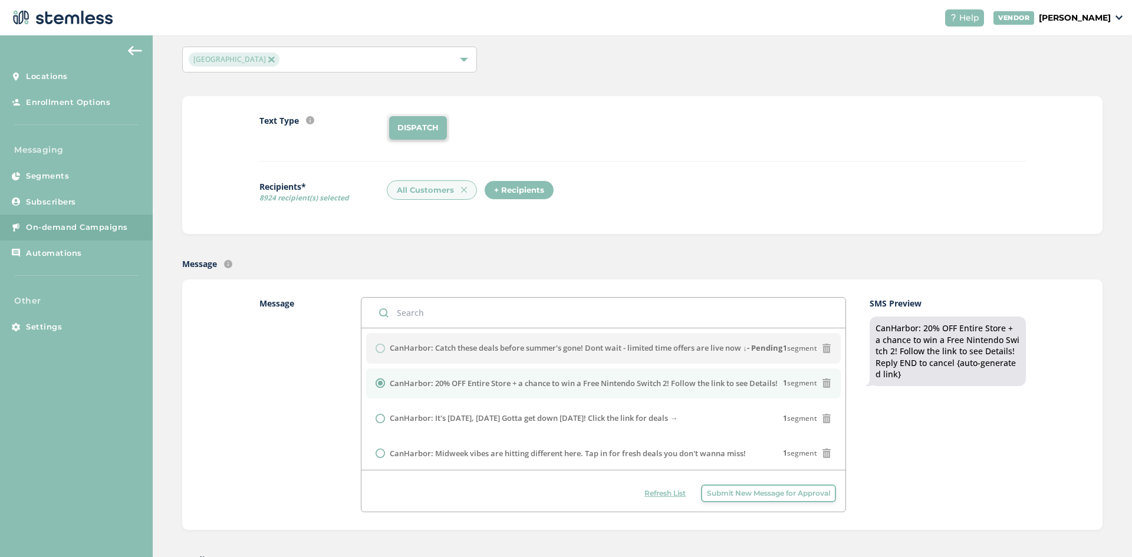
scroll to position [59, 0]
click at [655, 488] on span "Refresh List" at bounding box center [664, 493] width 41 height 11
click at [654, 495] on span "Refresh List" at bounding box center [664, 493] width 41 height 11
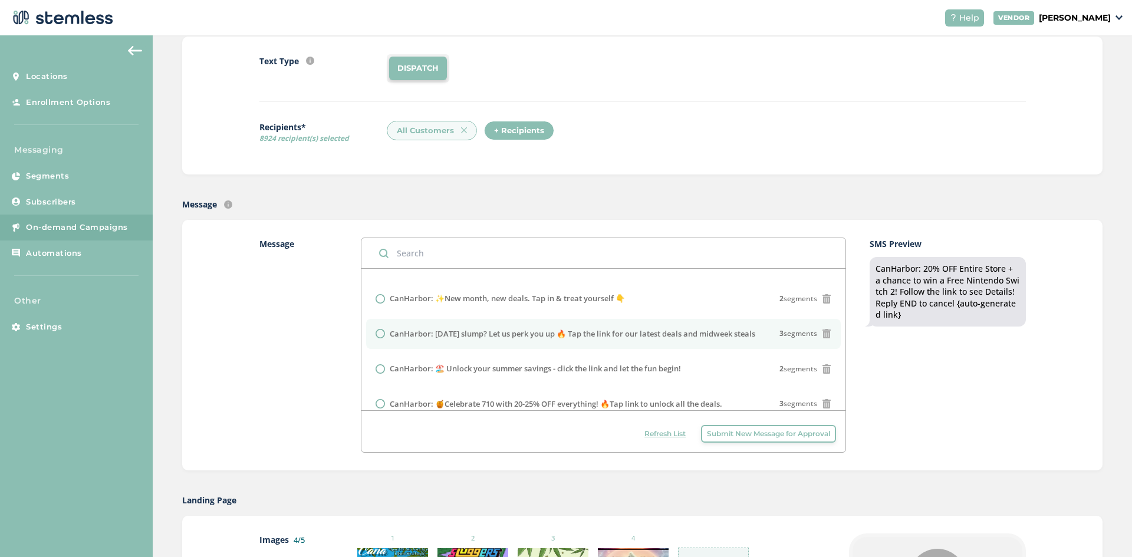
scroll to position [236, 0]
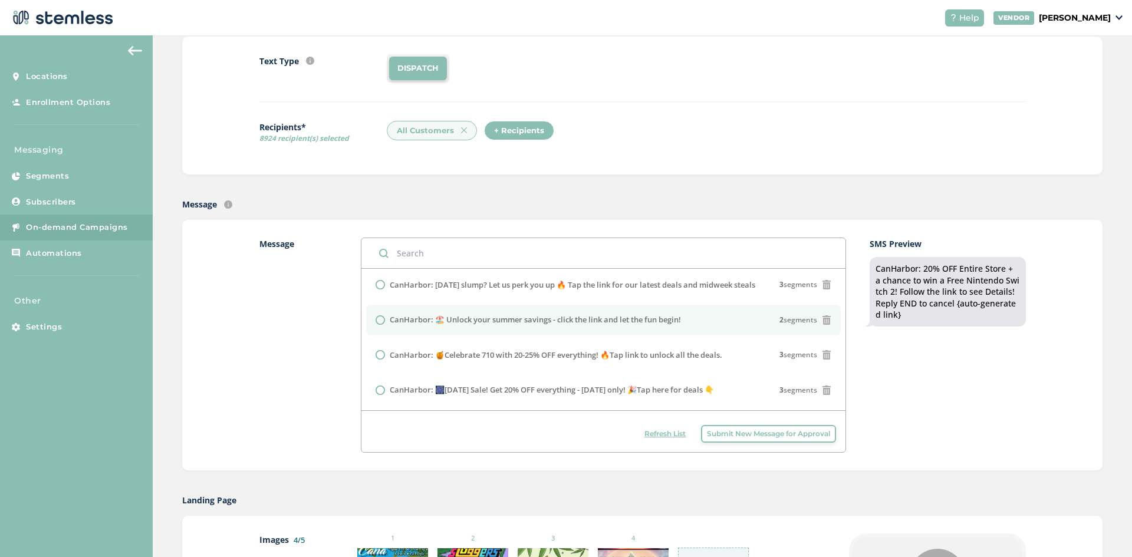
click at [406, 326] on label "CanHarbor: 🏖️ Unlock your summer savings - click the link and let the fun begin!" at bounding box center [535, 320] width 291 height 12
radio input "false"
radio input "true"
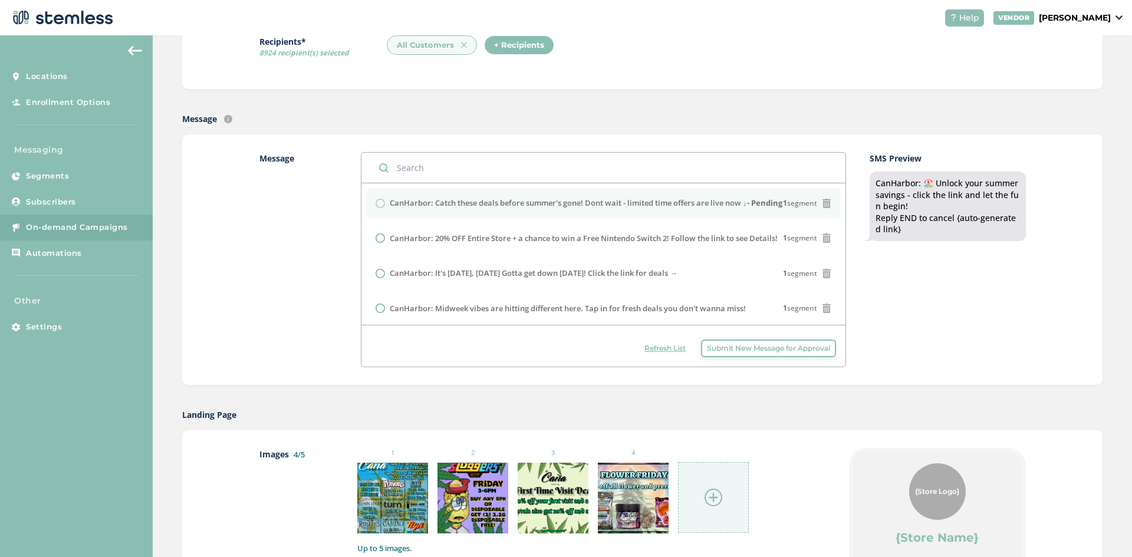
scroll to position [177, 0]
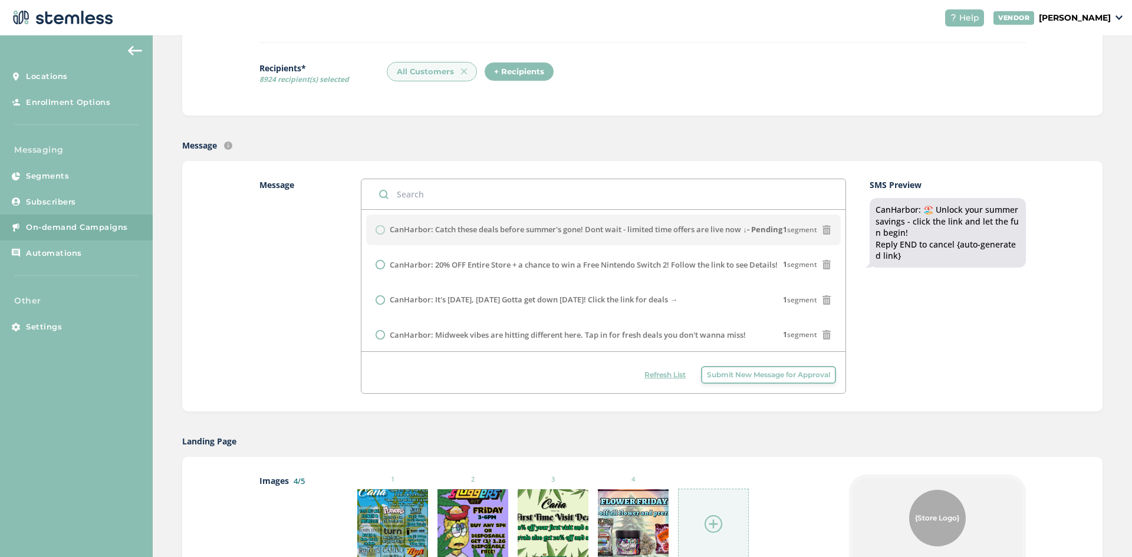
click at [665, 379] on span "Refresh List" at bounding box center [664, 375] width 41 height 11
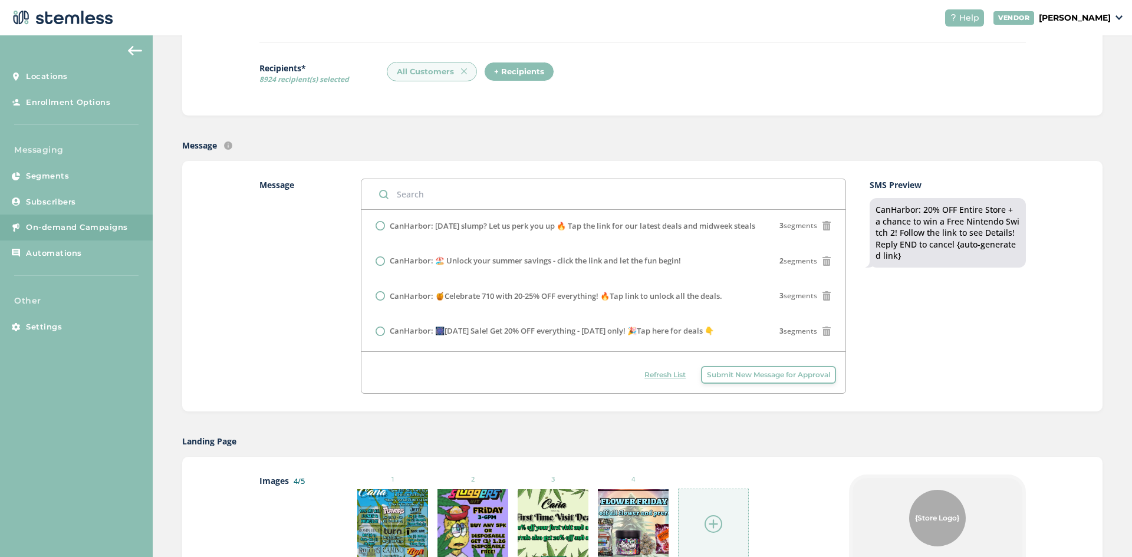
scroll to position [260, 0]
click at [669, 375] on span "Refresh List" at bounding box center [664, 375] width 41 height 11
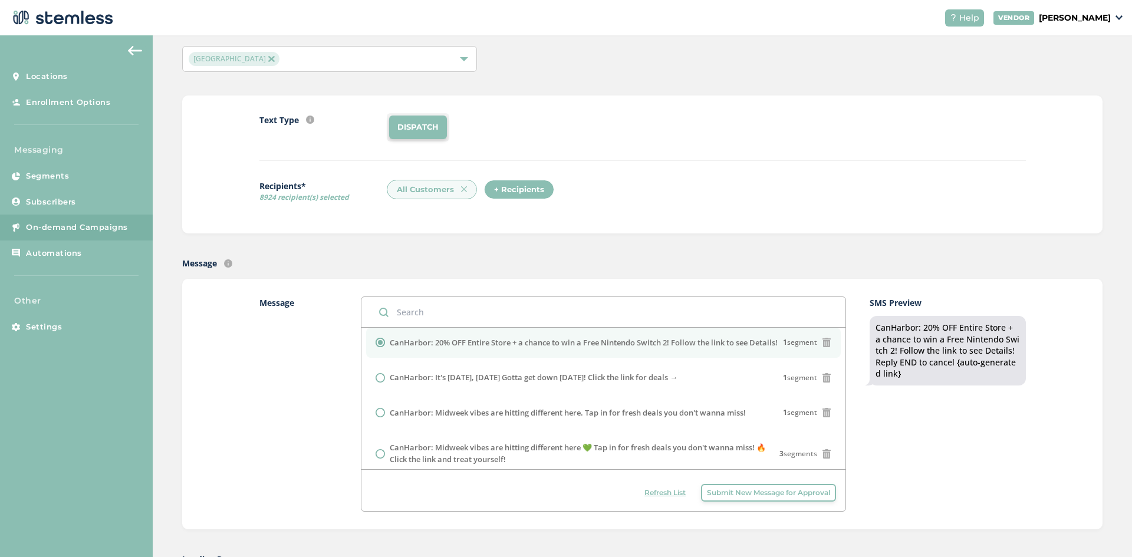
scroll to position [59, 0]
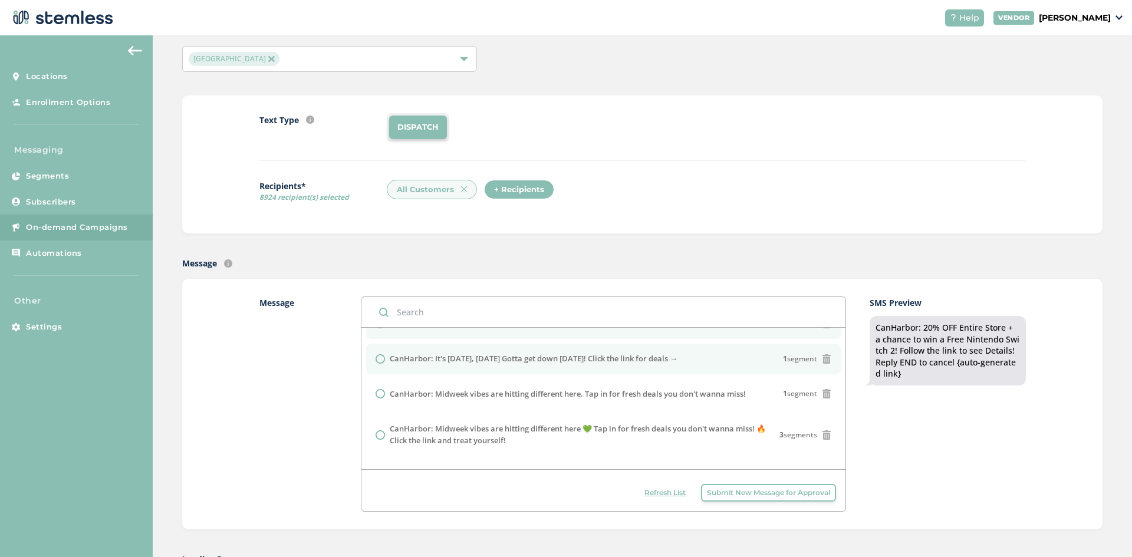
click at [379, 364] on input "radio" at bounding box center [380, 358] width 9 height 9
radio input "true"
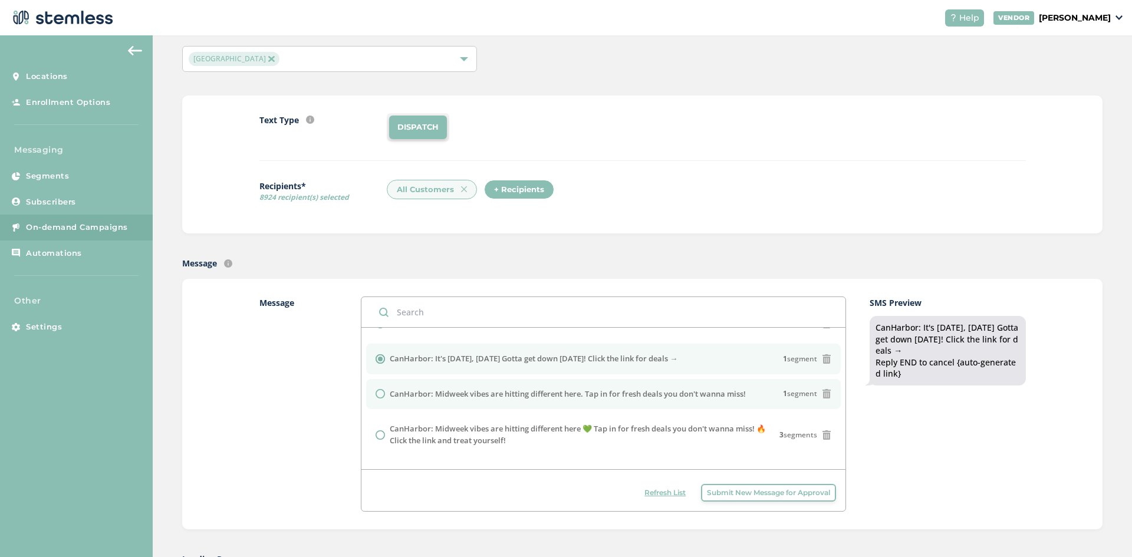
scroll to position [0, 0]
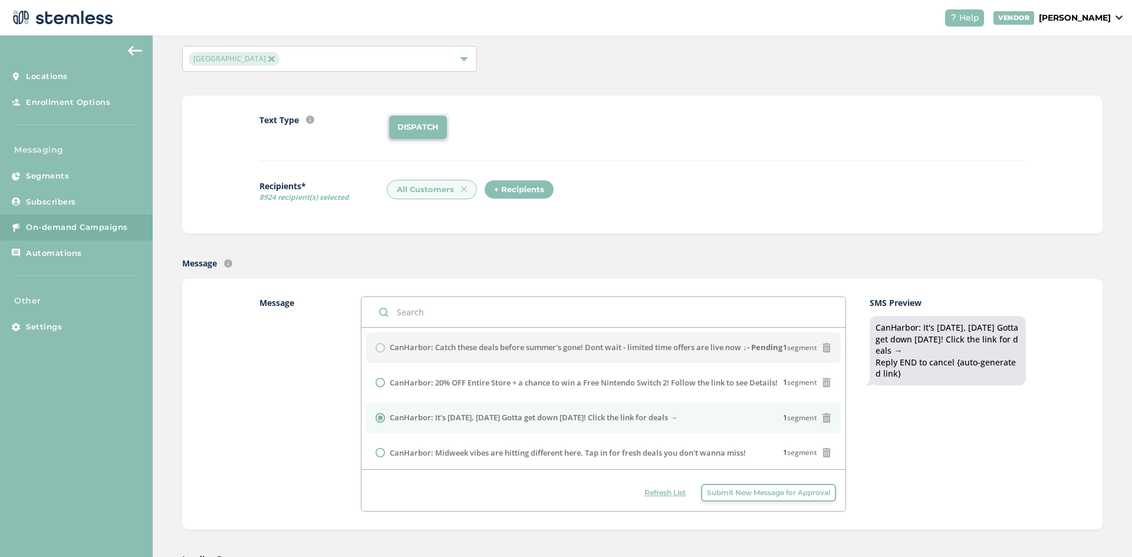
click at [666, 495] on span "Refresh List" at bounding box center [664, 493] width 41 height 11
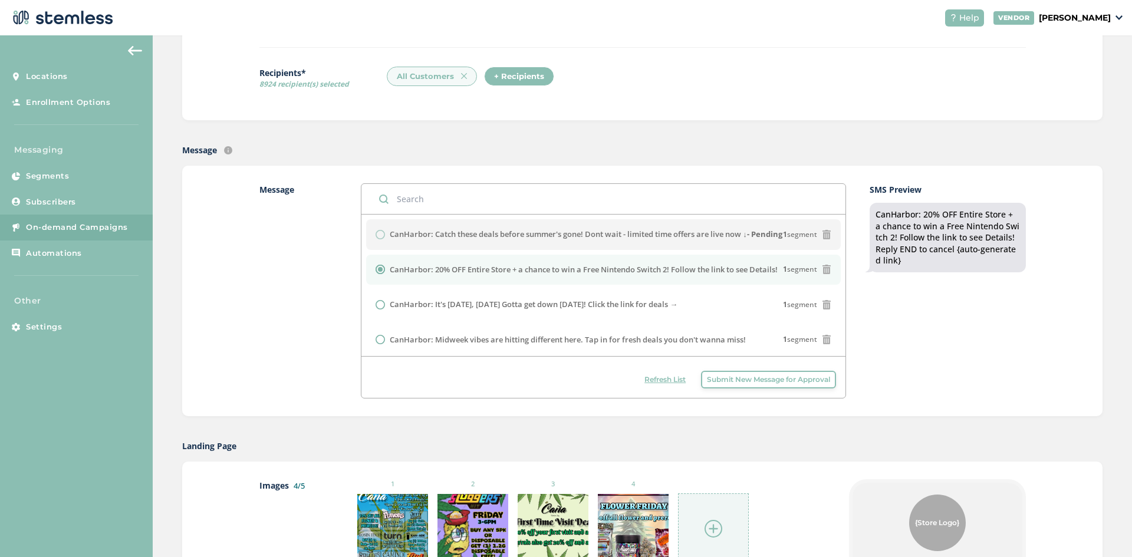
scroll to position [177, 0]
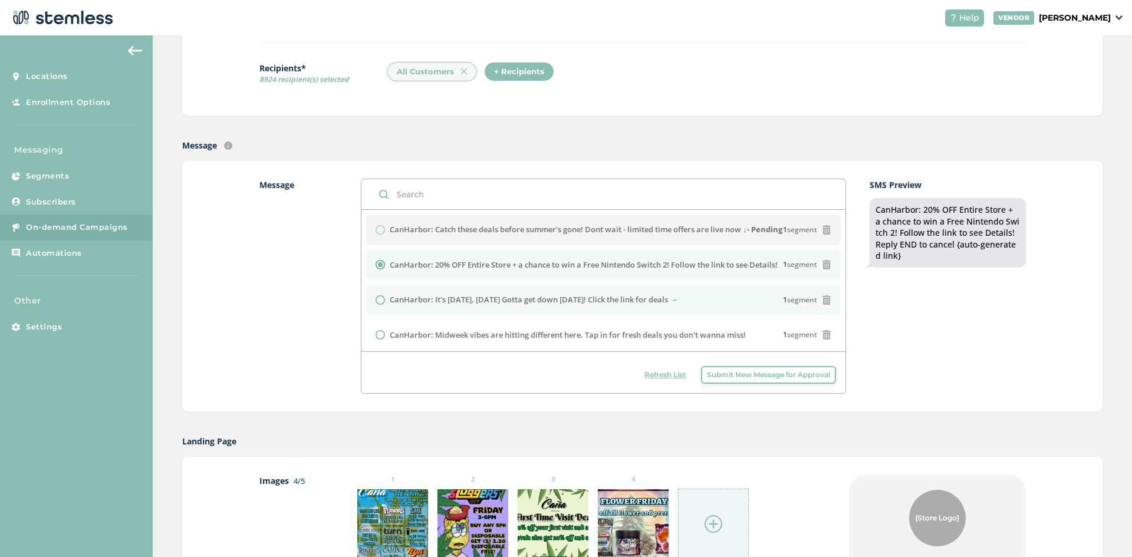
click at [376, 305] on input "radio" at bounding box center [380, 299] width 9 height 9
radio input "true"
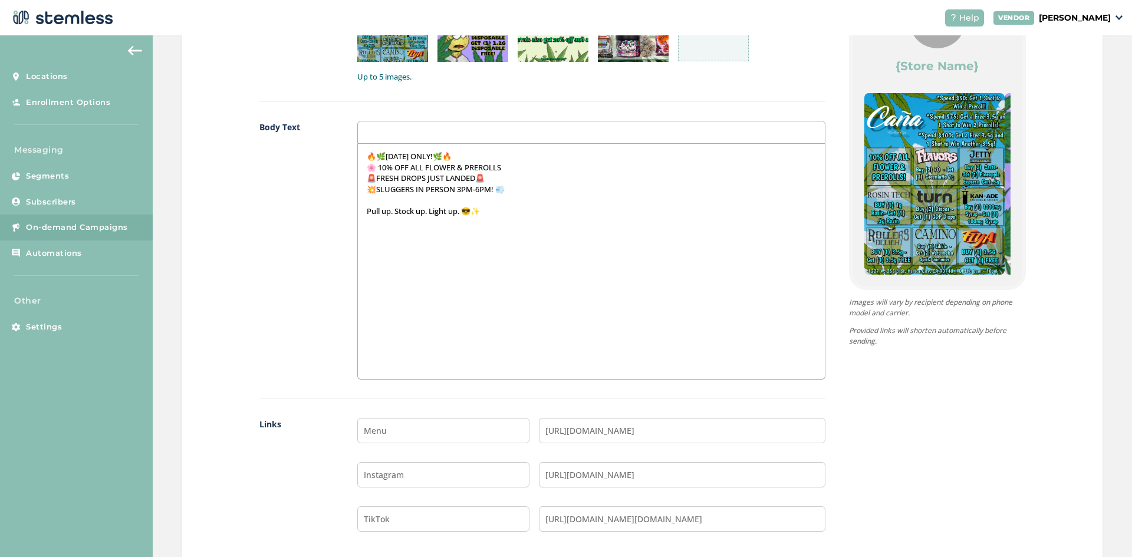
scroll to position [832, 0]
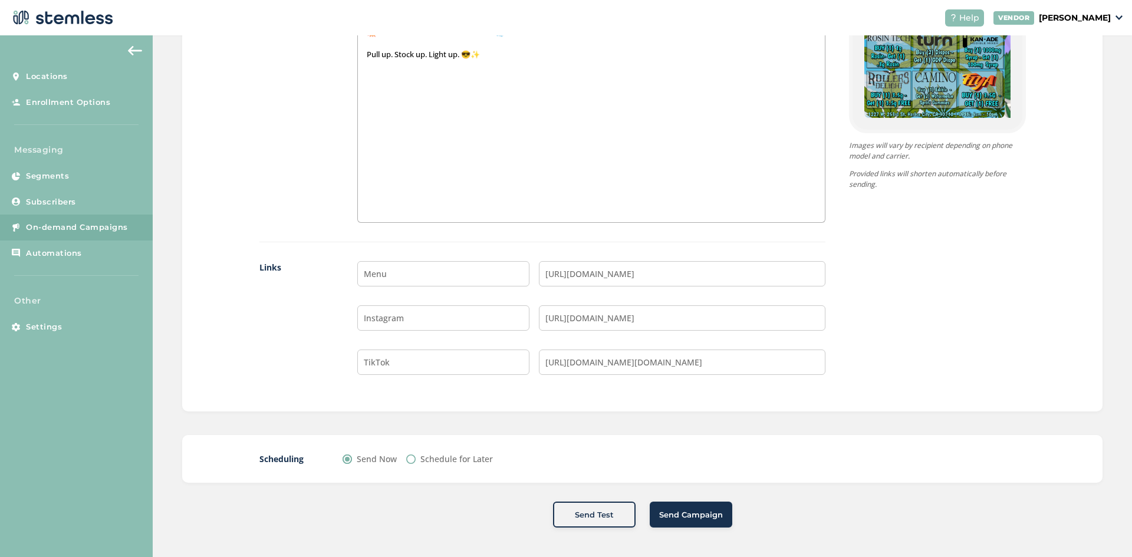
click at [675, 513] on span "Send Campaign" at bounding box center [691, 515] width 64 height 12
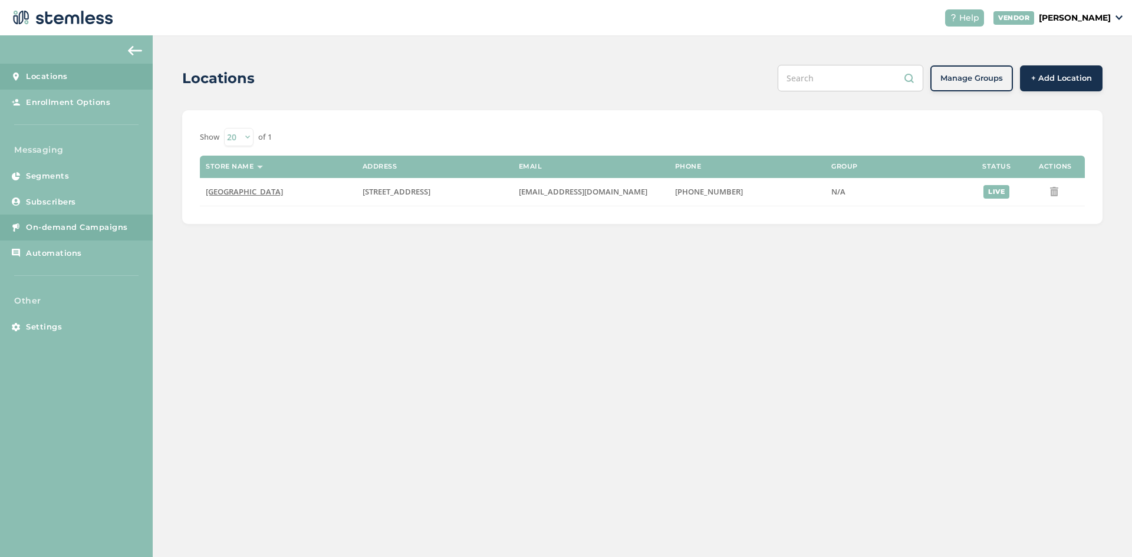
click at [80, 218] on link "On-demand Campaigns" at bounding box center [76, 228] width 153 height 26
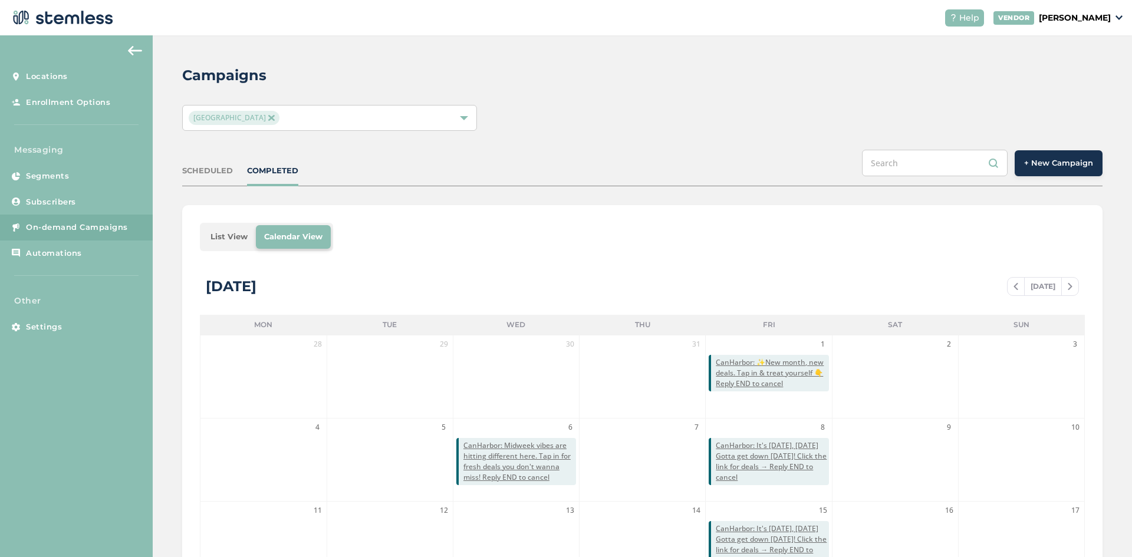
click at [1048, 166] on span "+ New Campaign" at bounding box center [1058, 163] width 69 height 12
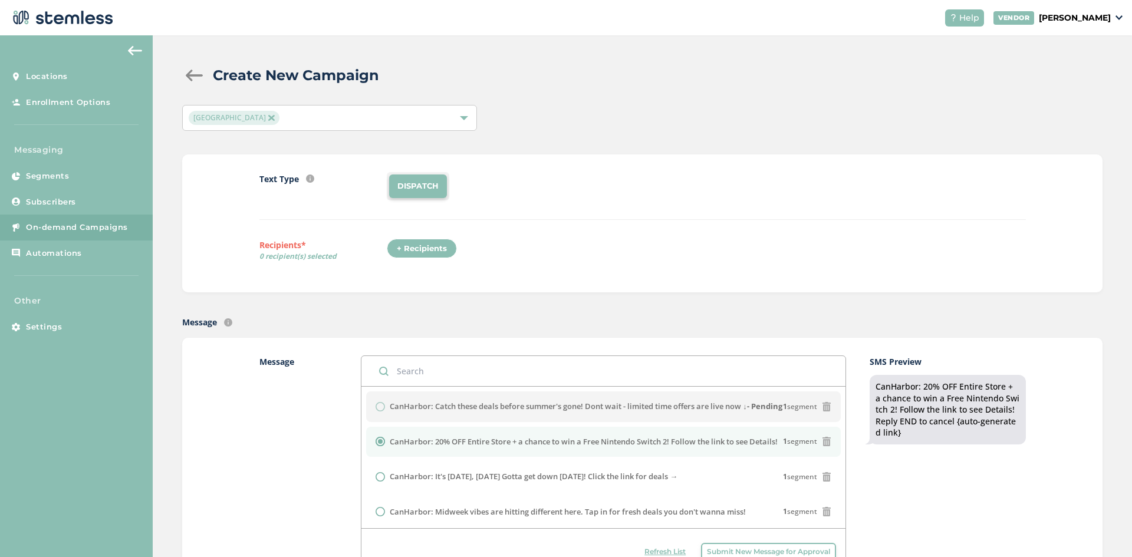
scroll to position [236, 0]
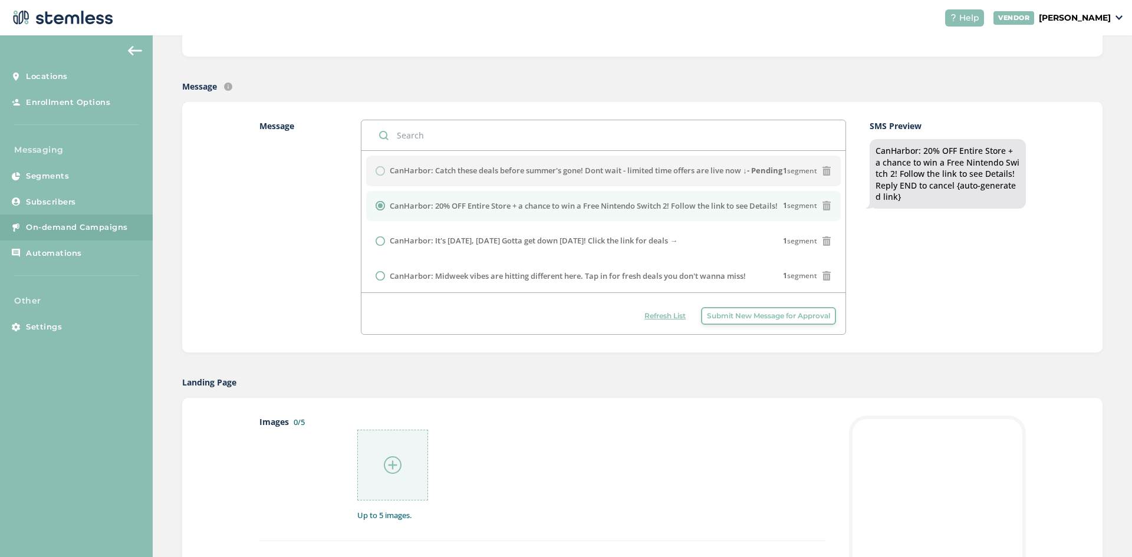
click at [659, 316] on span "Refresh List" at bounding box center [664, 316] width 41 height 11
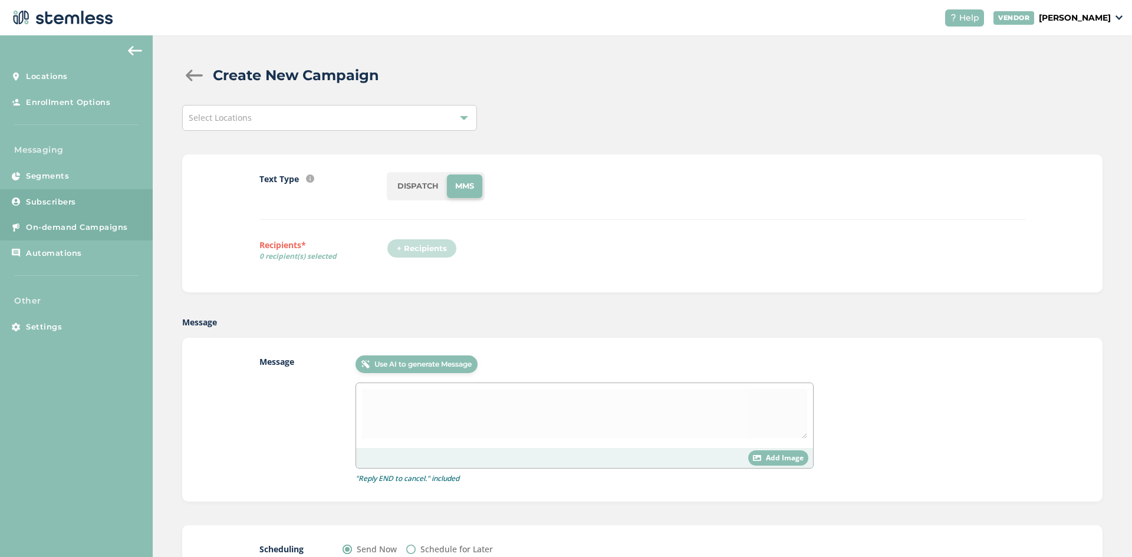
click at [48, 193] on link "Subscribers" at bounding box center [76, 202] width 153 height 26
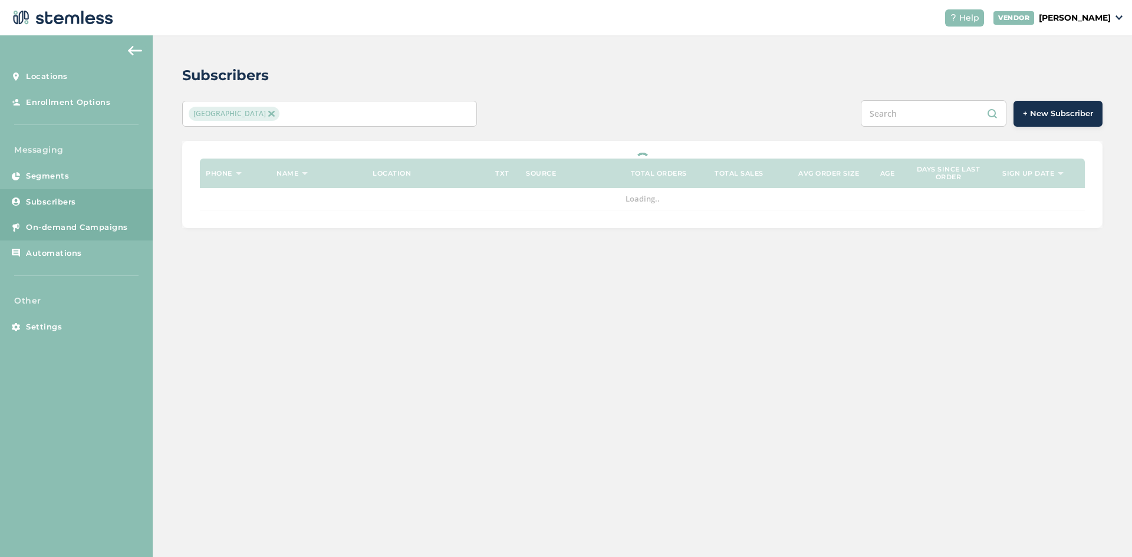
click at [58, 227] on span "On-demand Campaigns" at bounding box center [77, 228] width 102 height 12
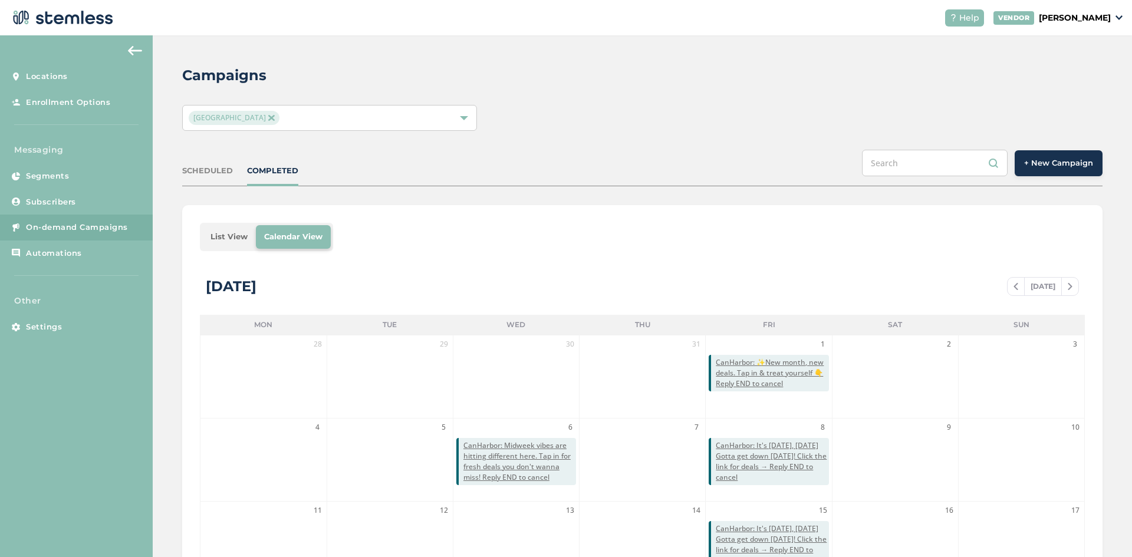
click at [1051, 156] on button "+ New Campaign" at bounding box center [1059, 163] width 88 height 26
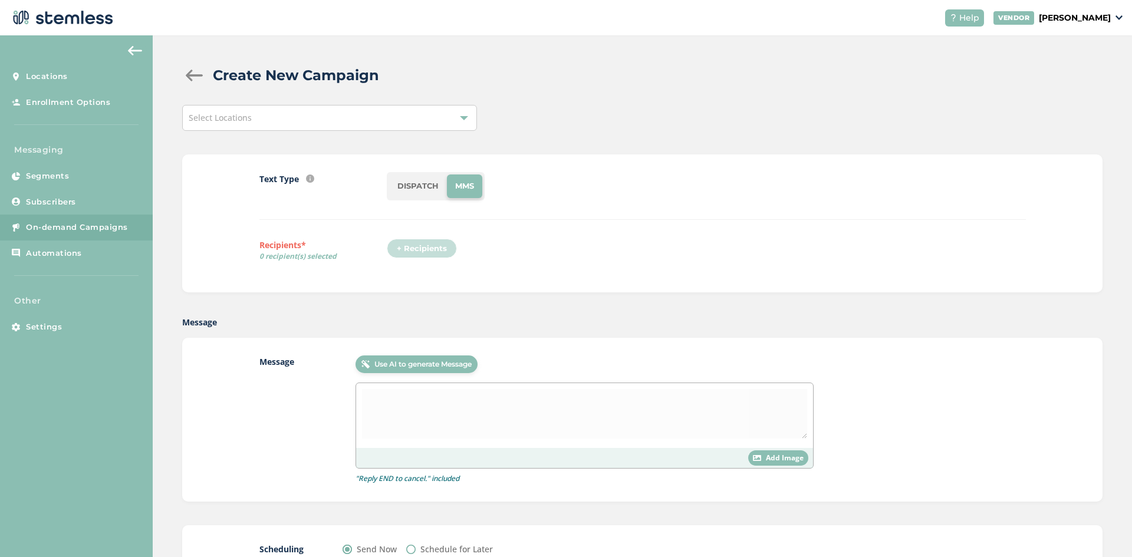
scroll to position [90, 0]
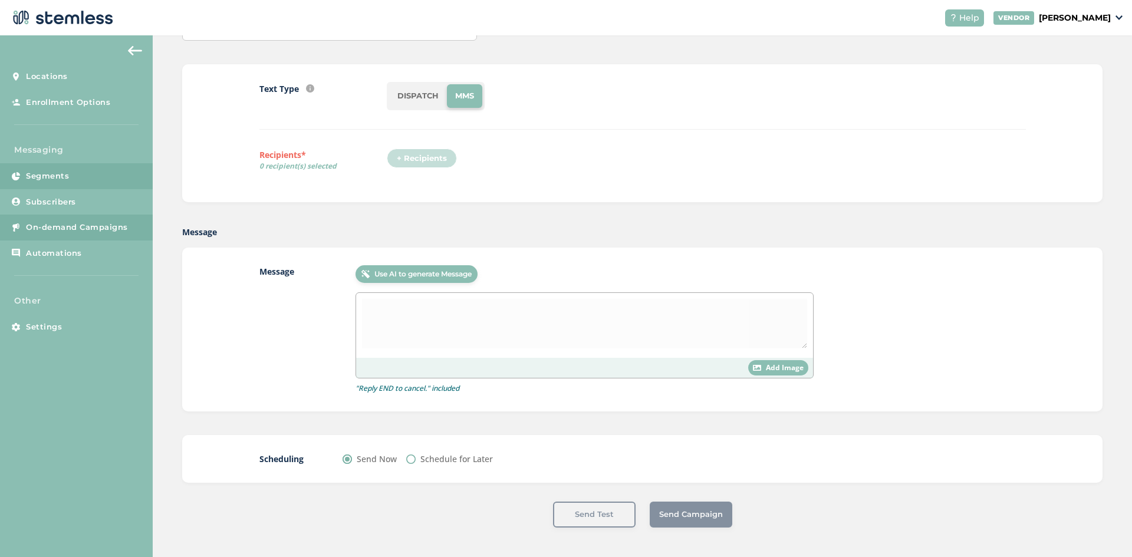
click at [92, 186] on link "Segments" at bounding box center [76, 176] width 153 height 26
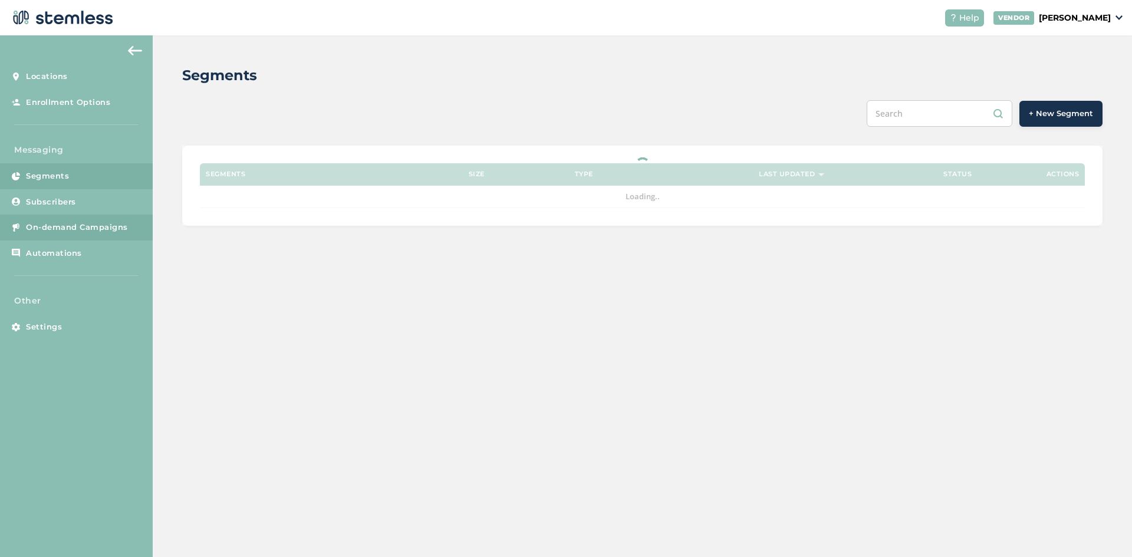
click at [64, 228] on span "On-demand Campaigns" at bounding box center [77, 228] width 102 height 12
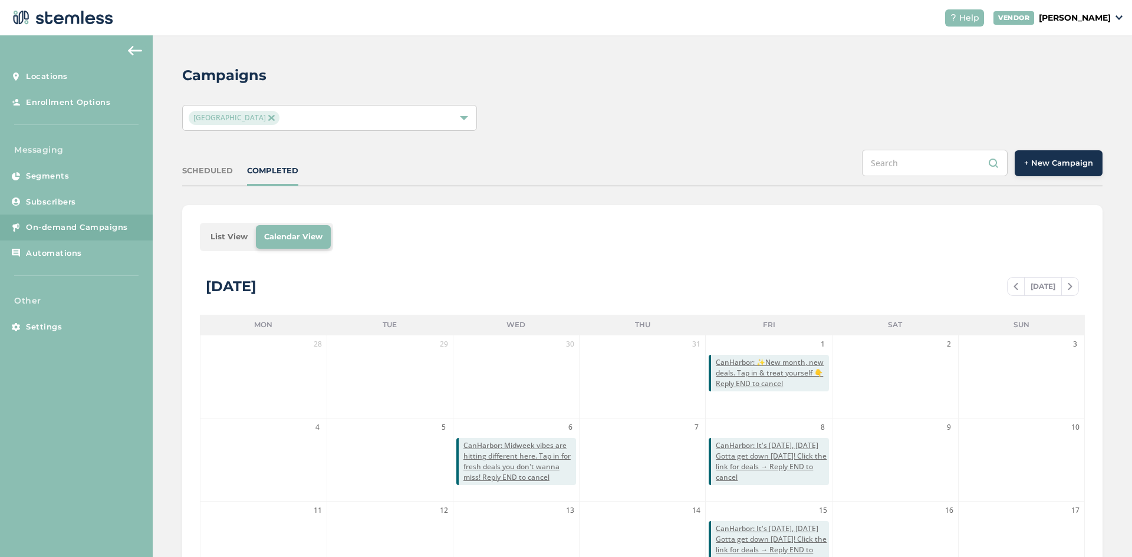
click at [1044, 164] on span "+ New Campaign" at bounding box center [1058, 163] width 69 height 12
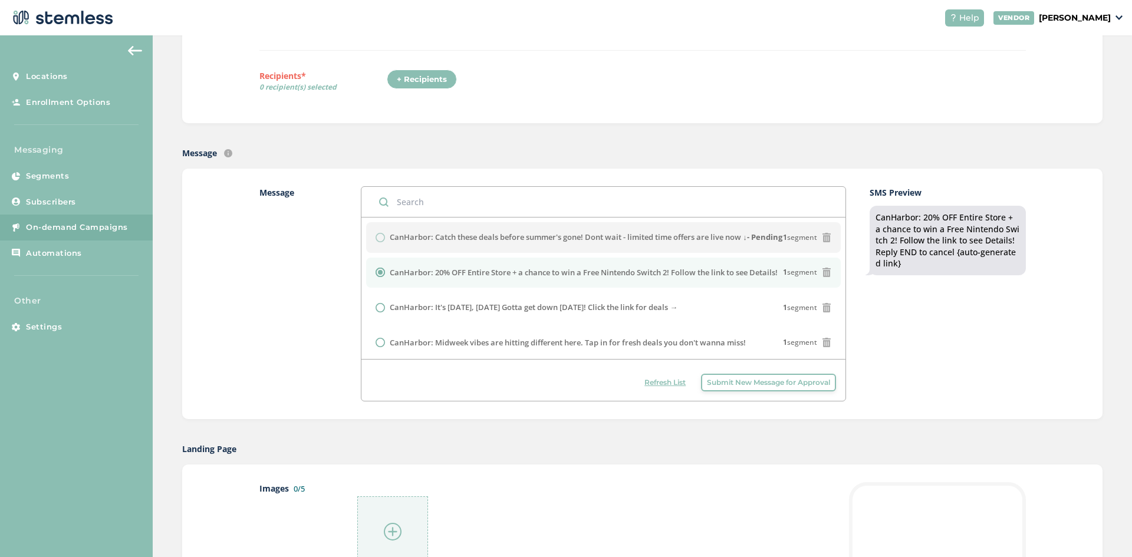
scroll to position [118, 0]
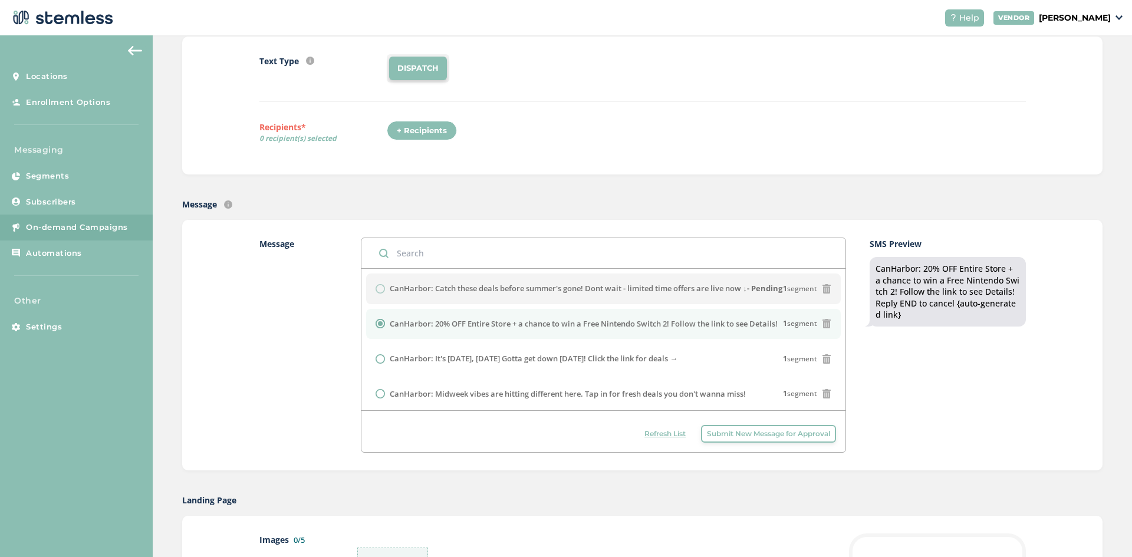
click at [405, 125] on div "+ Recipients" at bounding box center [422, 131] width 70 height 20
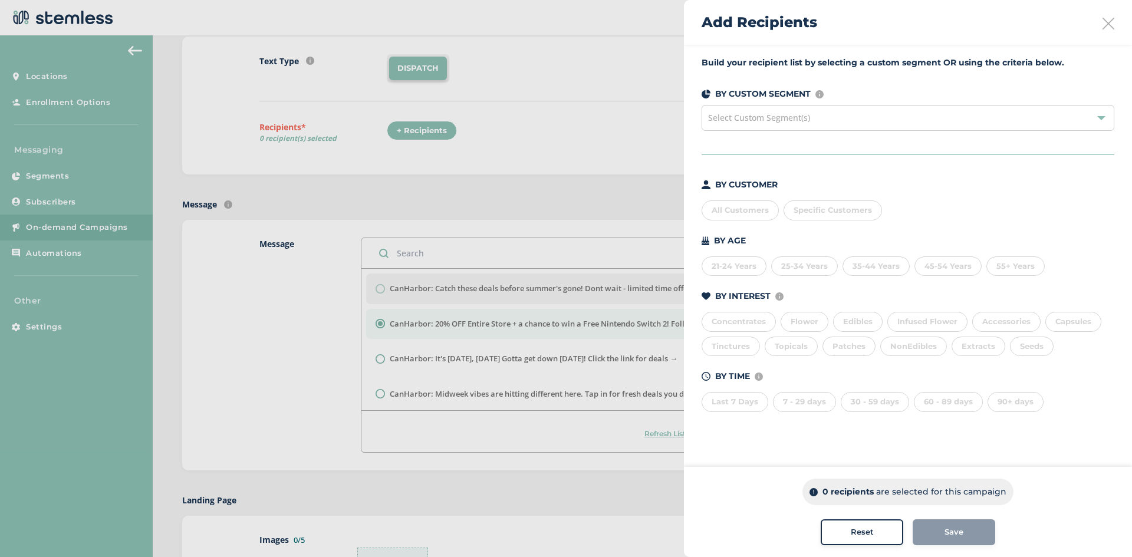
click at [1111, 23] on icon at bounding box center [1109, 24] width 12 height 12
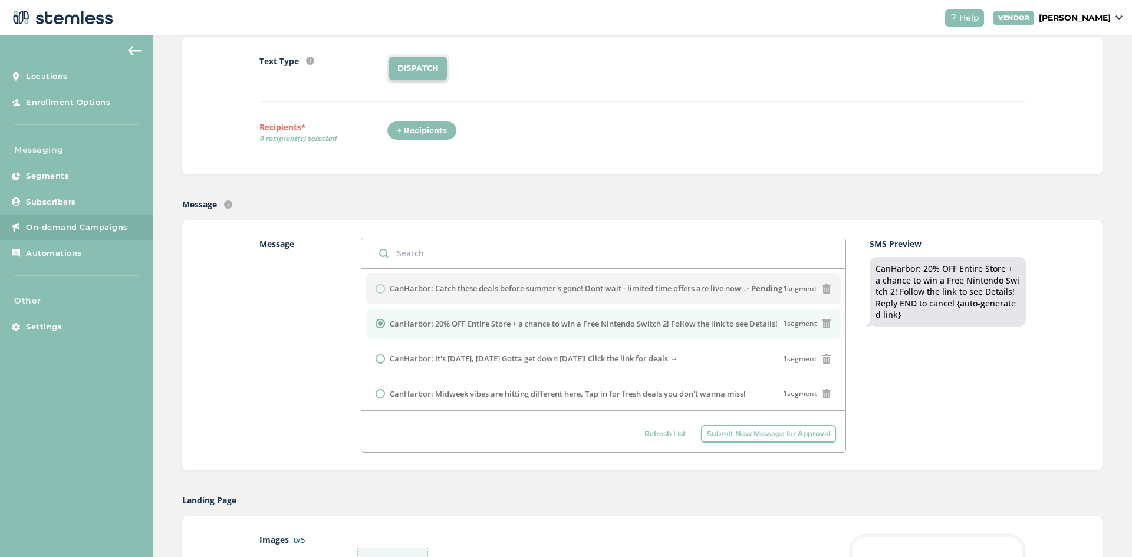
click at [665, 432] on span "Refresh List" at bounding box center [664, 434] width 41 height 11
click at [61, 175] on span "Segments" at bounding box center [47, 176] width 43 height 12
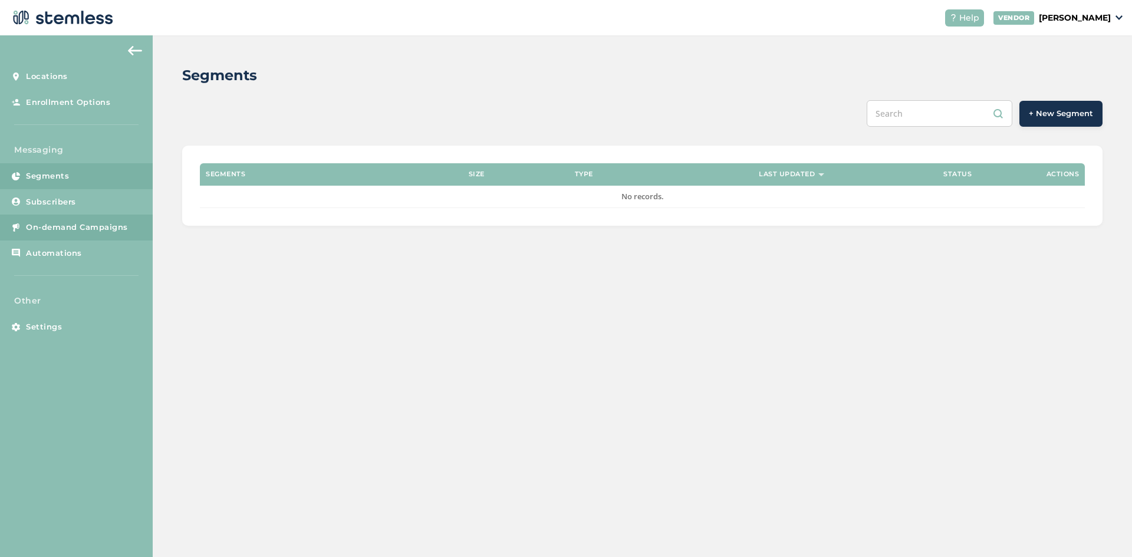
click at [52, 228] on span "On-demand Campaigns" at bounding box center [77, 228] width 102 height 12
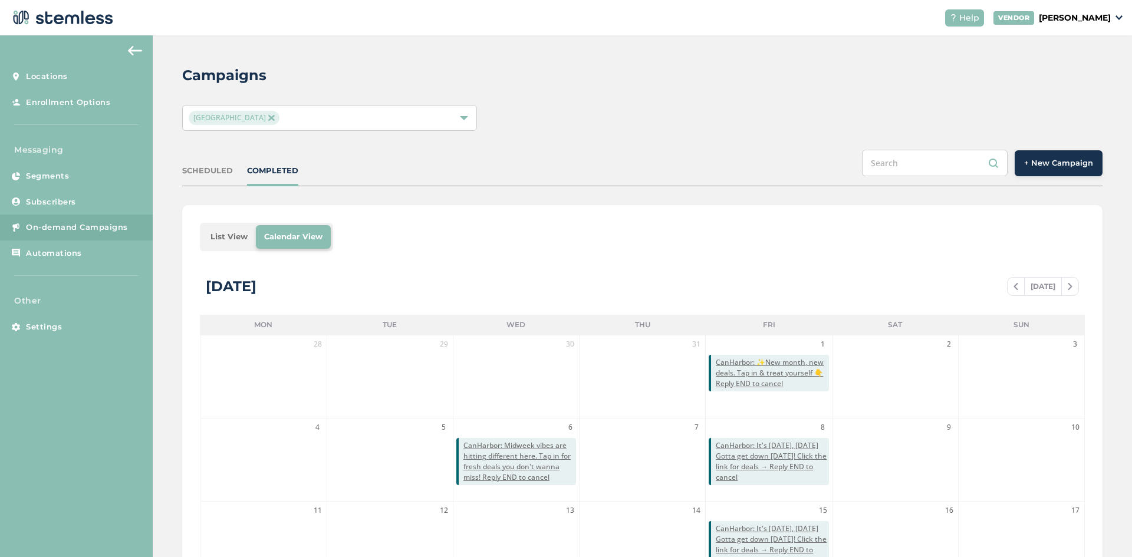
click at [1029, 168] on span "+ New Campaign" at bounding box center [1058, 163] width 69 height 12
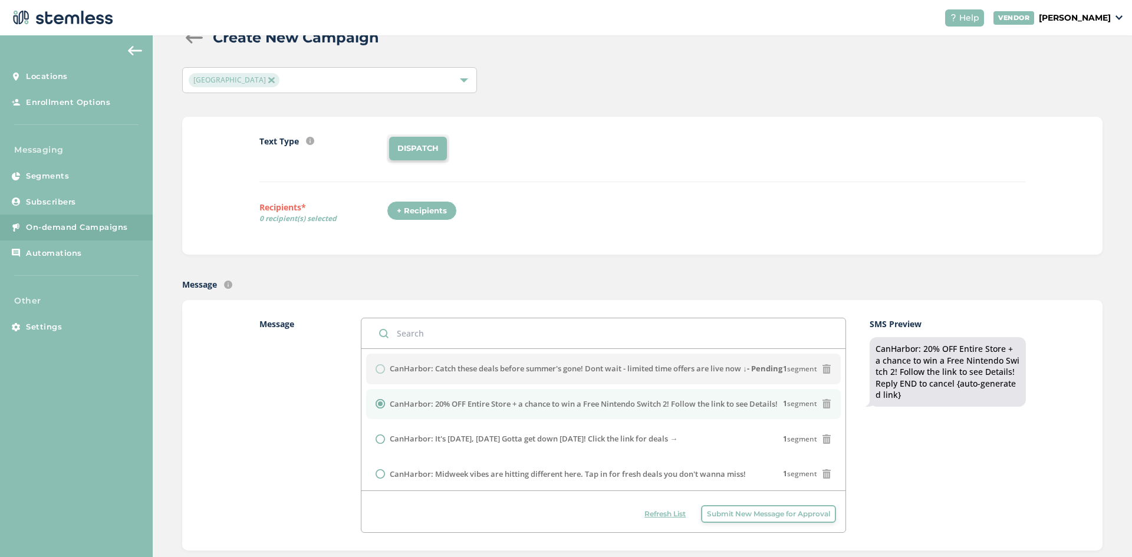
scroll to position [59, 0]
